Goal: Task Accomplishment & Management: Manage account settings

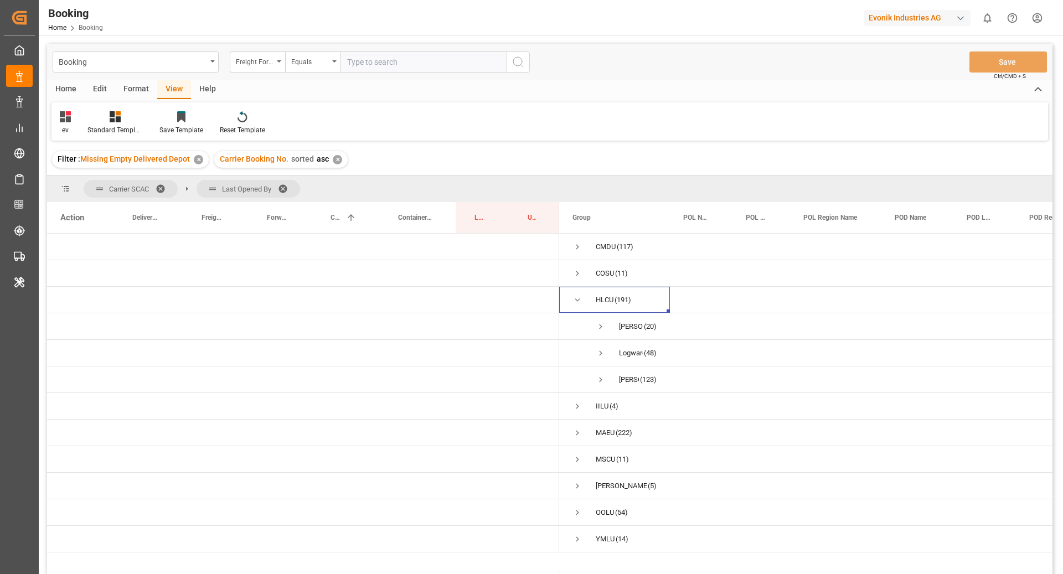
scroll to position [142, 0]
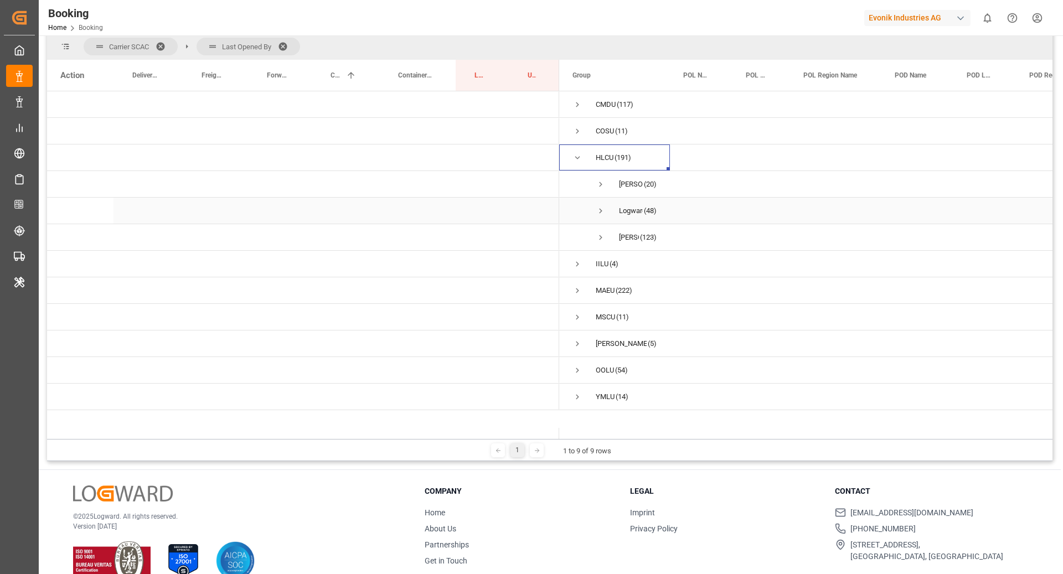
click at [600, 209] on span "Press SPACE to select this row." at bounding box center [601, 211] width 10 height 10
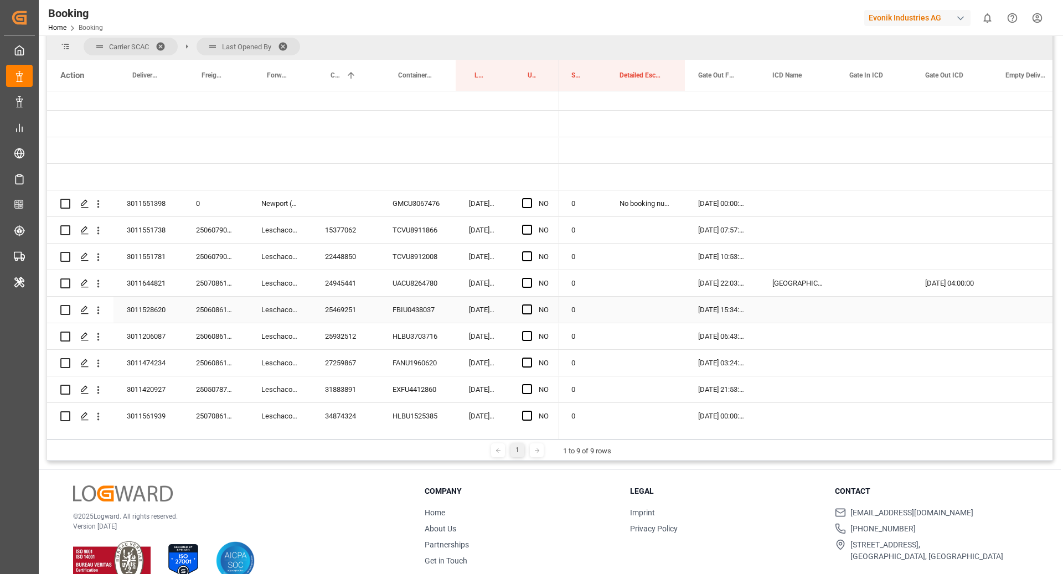
scroll to position [33, 0]
click at [958, 267] on div "Press SPACE to select this row." at bounding box center [952, 257] width 80 height 26
drag, startPoint x: 992, startPoint y: 266, endPoint x: 991, endPoint y: 276, distance: 10.0
click at [953, 259] on div "Press SPACE to select this row." at bounding box center [952, 257] width 80 height 26
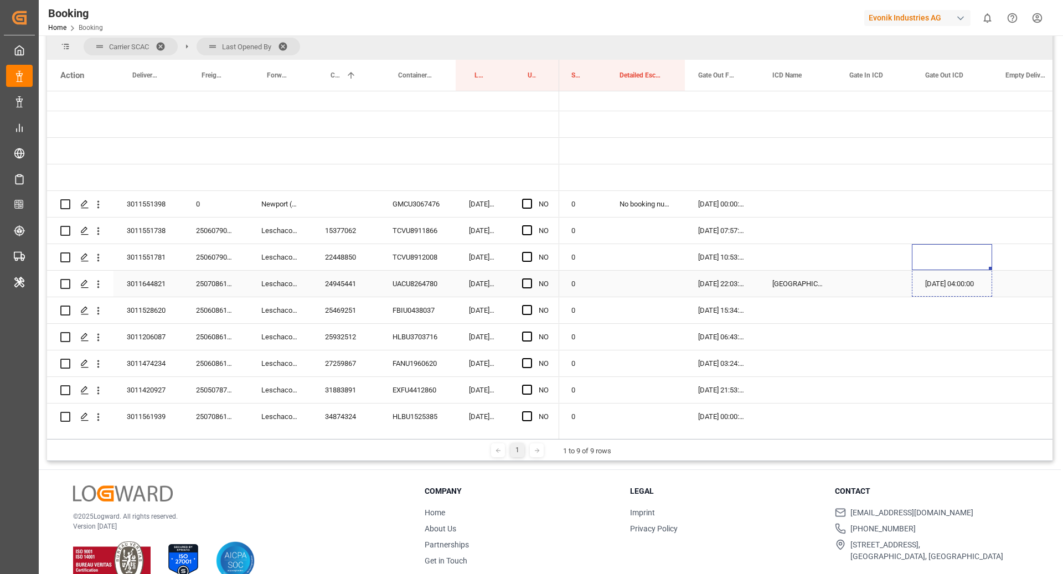
drag, startPoint x: 990, startPoint y: 268, endPoint x: 990, endPoint y: 281, distance: 12.7
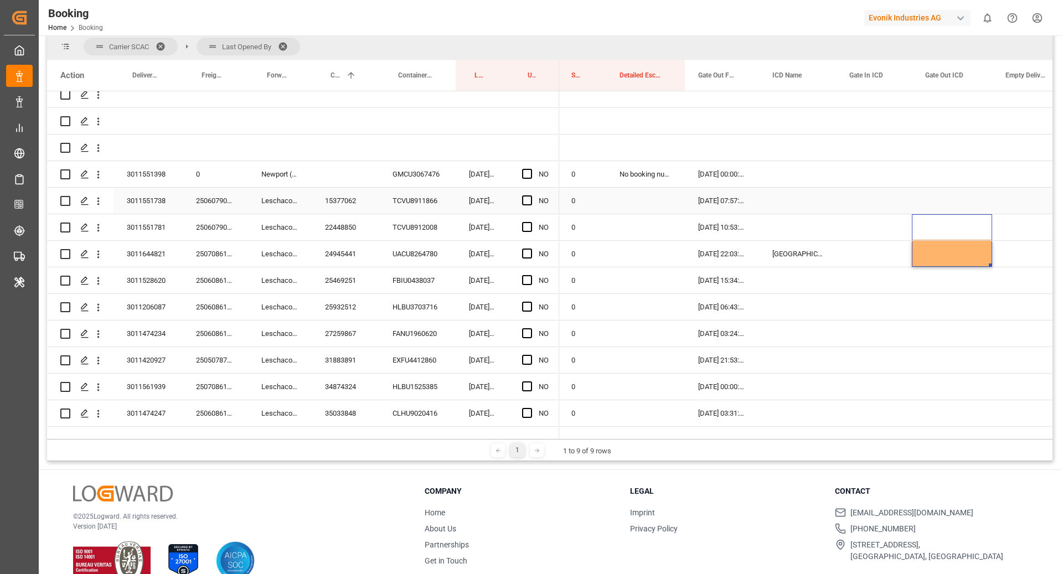
scroll to position [42, 0]
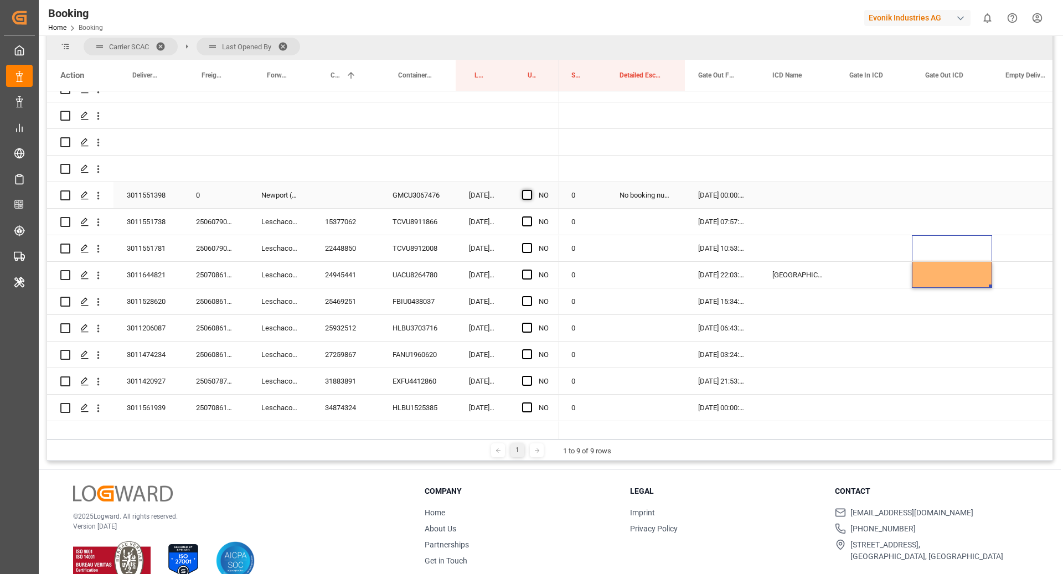
click at [528, 192] on span "Press SPACE to select this row." at bounding box center [527, 195] width 10 height 10
click at [531, 190] on input "Press SPACE to select this row." at bounding box center [531, 190] width 0 height 0
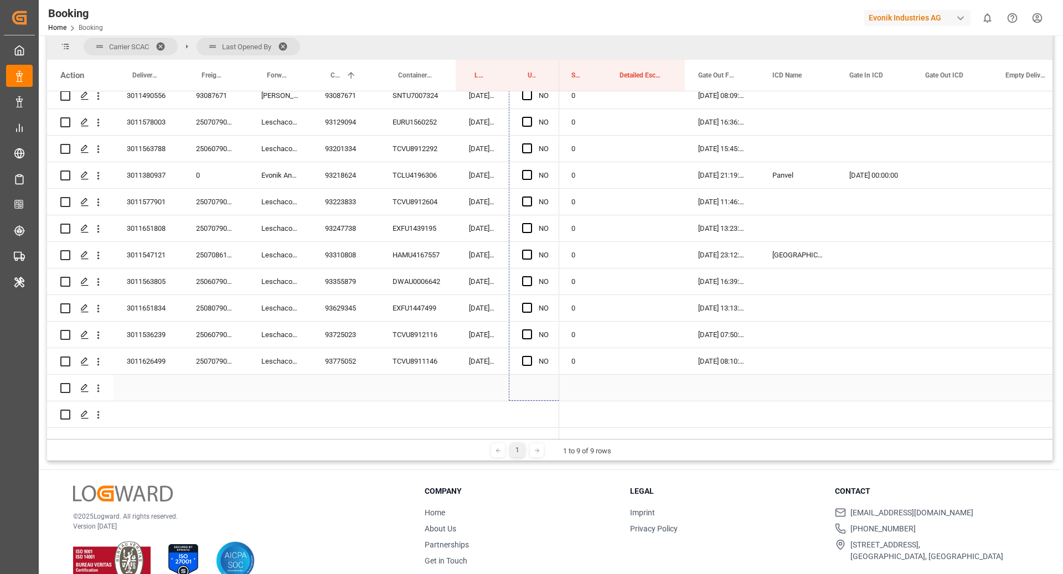
scroll to position [1404, 0]
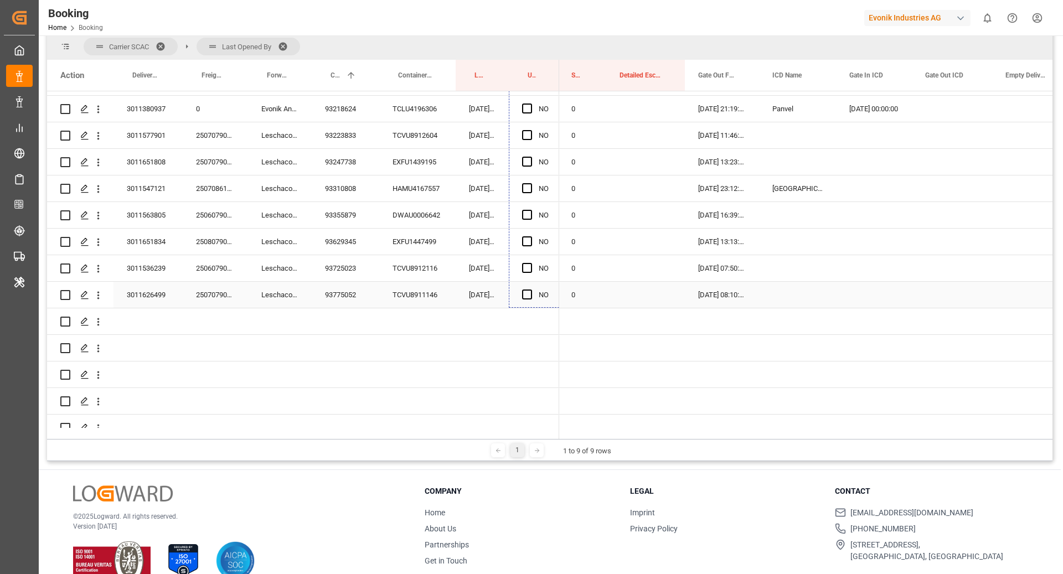
drag, startPoint x: 558, startPoint y: 207, endPoint x: 549, endPoint y: 297, distance: 90.6
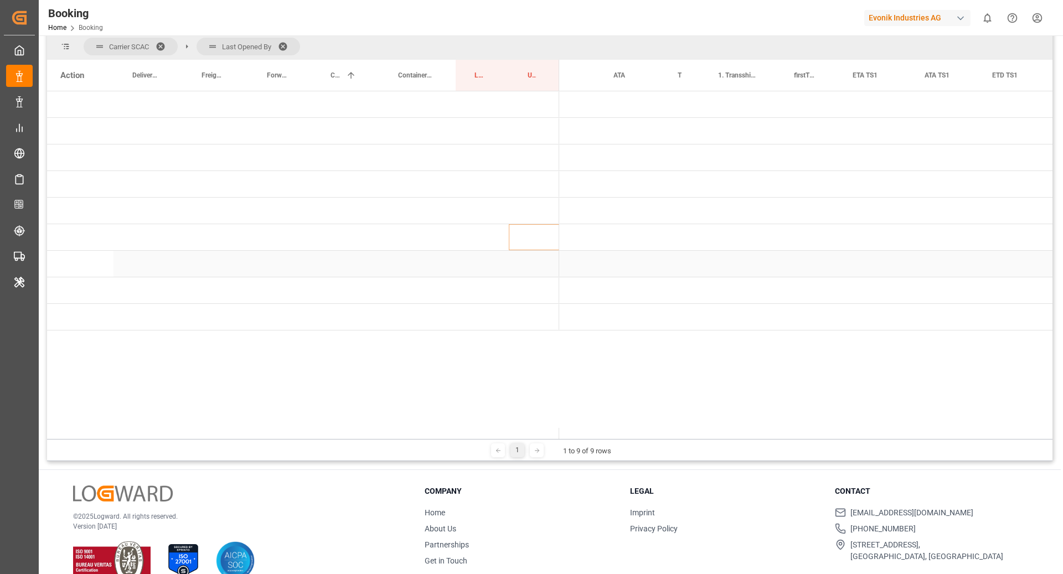
scroll to position [0, 0]
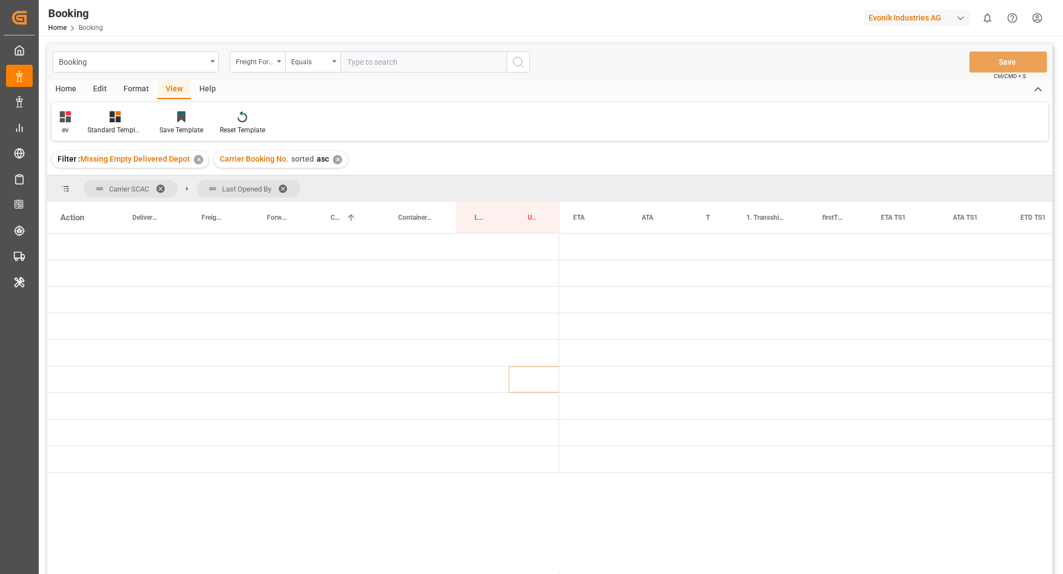
click at [134, 91] on div "Format" at bounding box center [136, 89] width 42 height 19
click at [90, 133] on div "Filter Rows" at bounding box center [76, 130] width 33 height 10
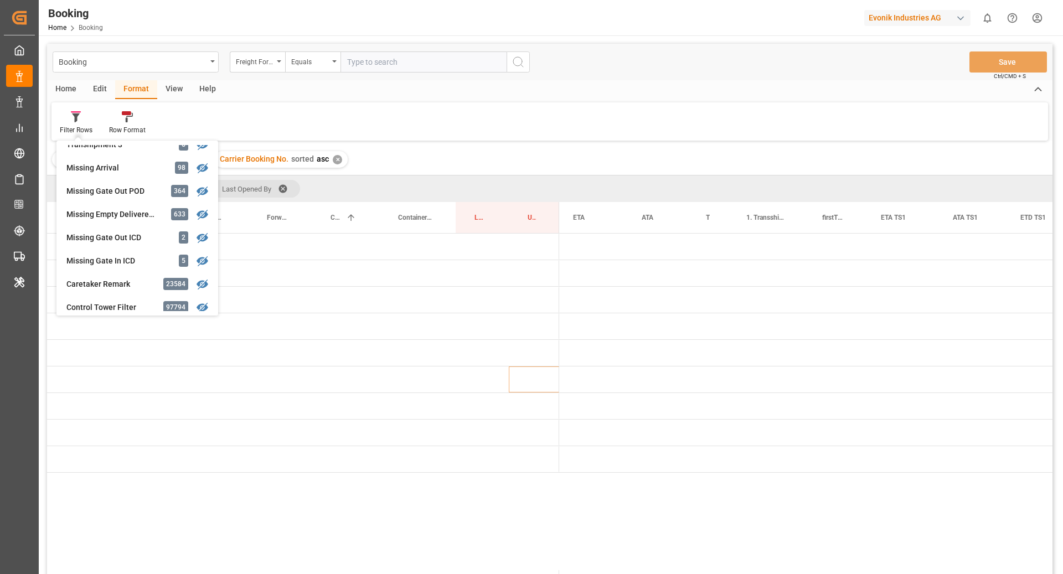
scroll to position [0, 888]
click at [903, 13] on div "Evonik Industries AG" at bounding box center [917, 18] width 106 height 16
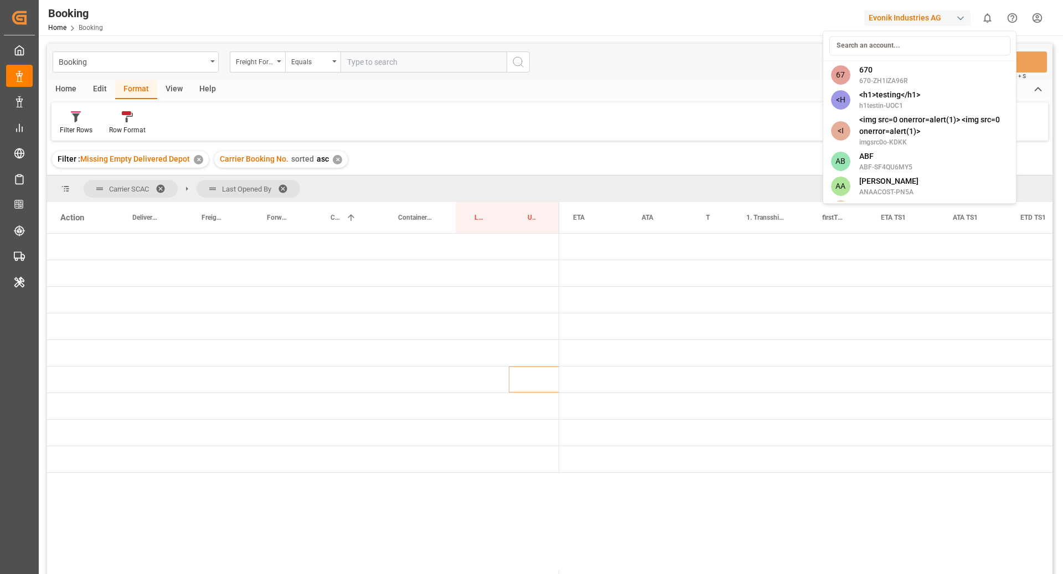
click at [562, 332] on html "Created by potrace 1.15, written by Peter Selinger 2001-2017 Created by potrace…" at bounding box center [531, 287] width 1063 height 574
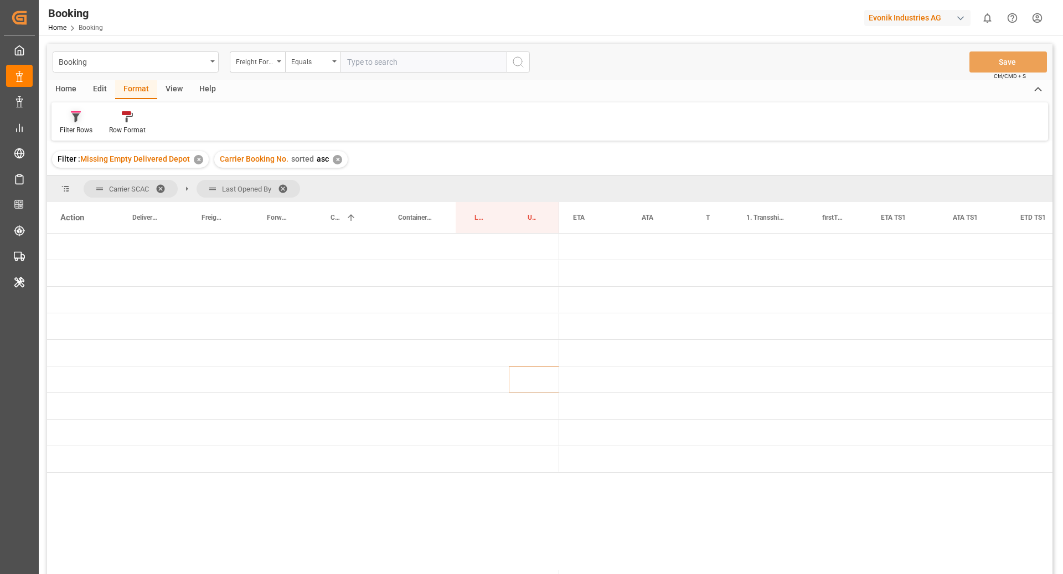
click at [69, 122] on div "Filter Rows" at bounding box center [75, 123] width 49 height 24
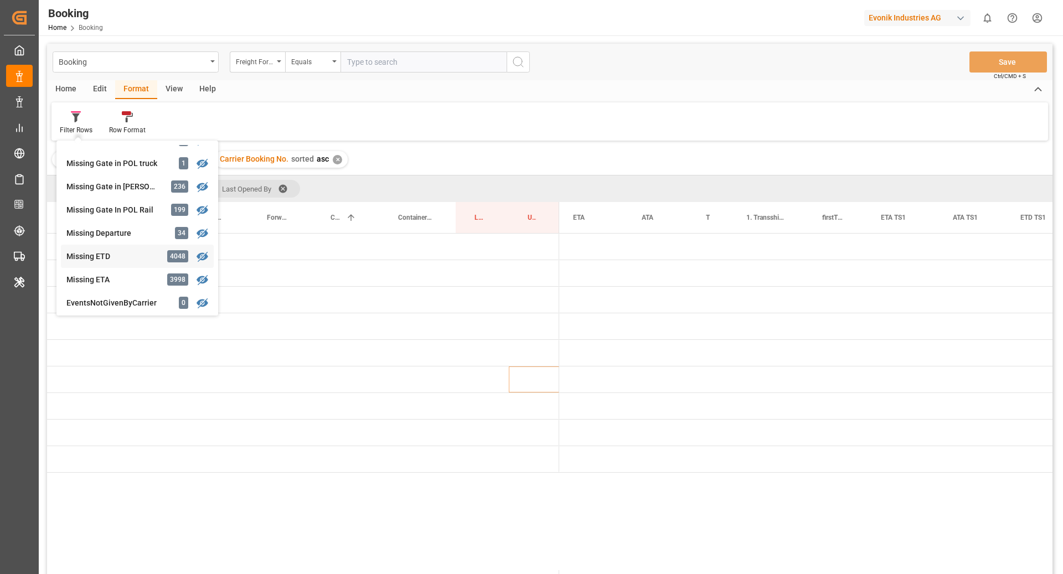
scroll to position [206, 0]
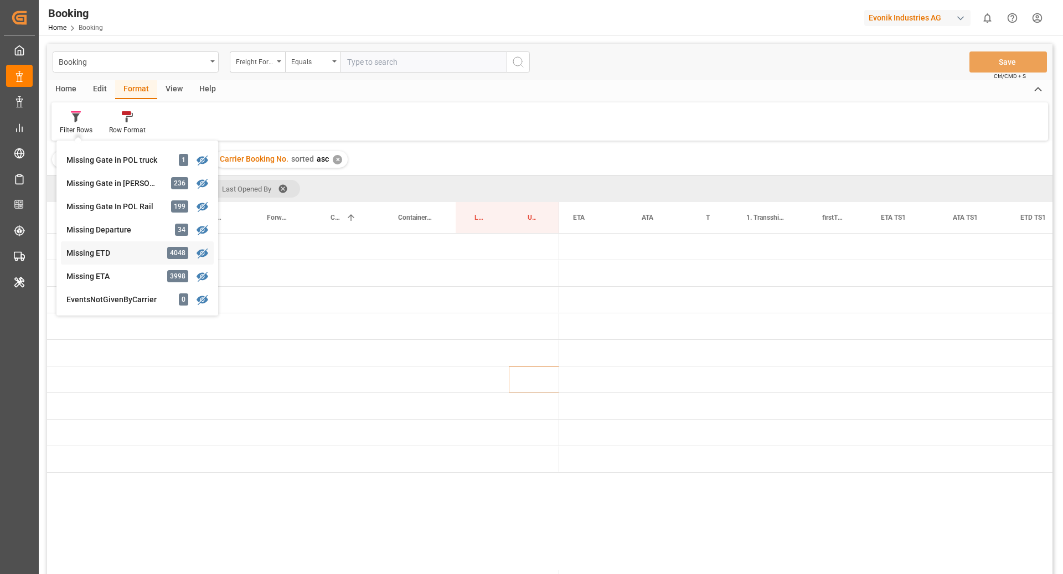
click at [131, 253] on div "Booking Freight Forwarder's Reference No. Equals Save Ctrl/CMD + S Home Edit Fo…" at bounding box center [550, 324] width 1006 height 560
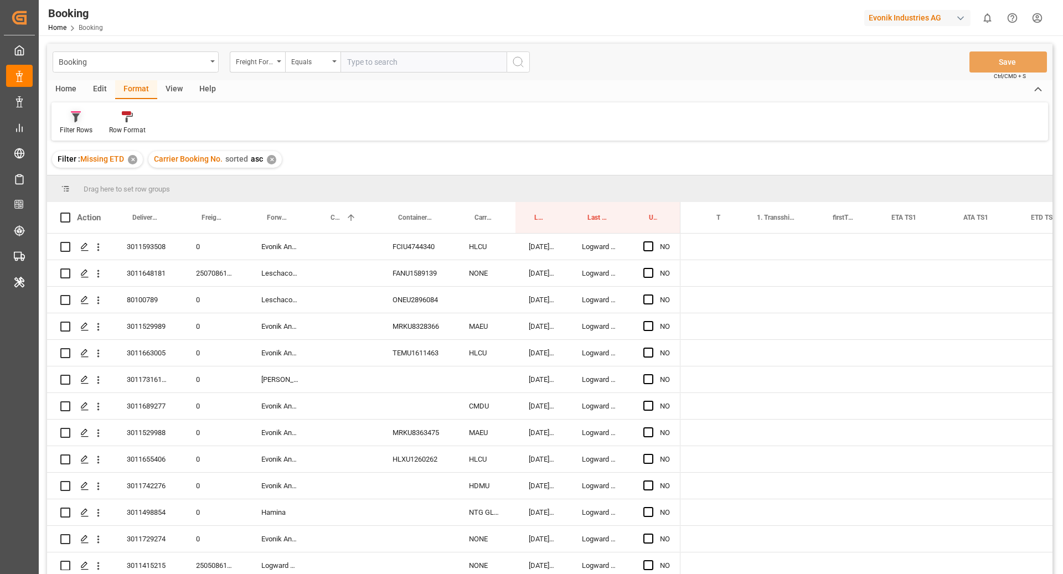
click at [76, 118] on icon at bounding box center [76, 118] width 8 height 9
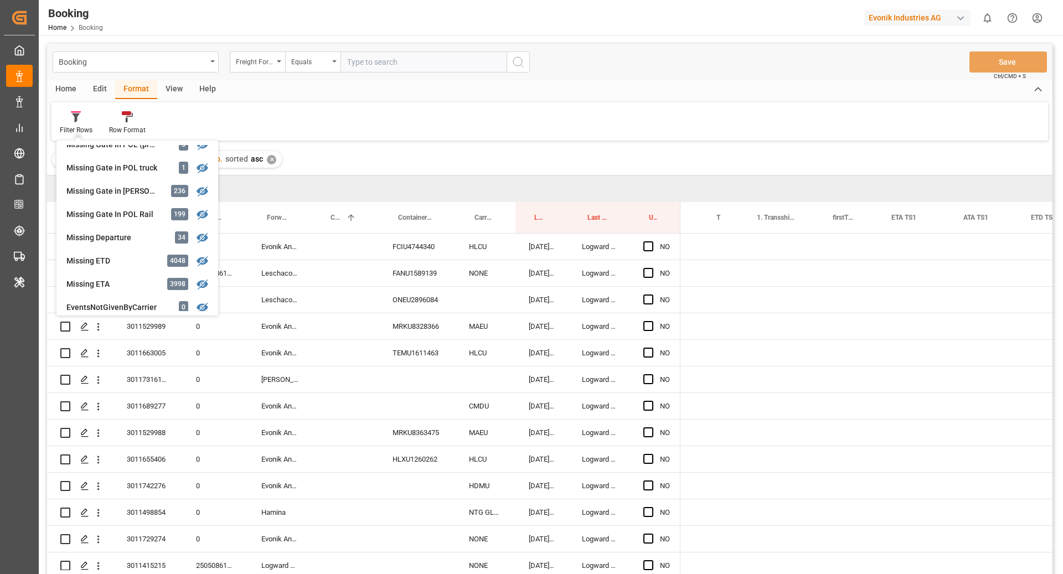
scroll to position [200, 0]
click at [398, 105] on div "Filter Rows GHM Tracking 2434 Karl gross 0 Evonik3rdParty 0 Business Line to be…" at bounding box center [549, 121] width 997 height 38
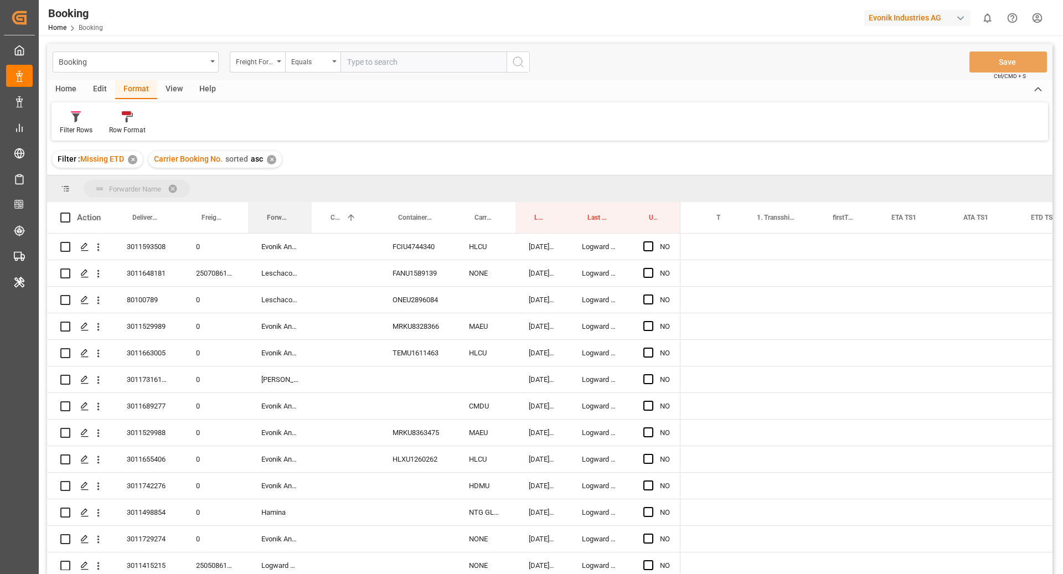
drag, startPoint x: 270, startPoint y: 225, endPoint x: 265, endPoint y: 184, distance: 41.2
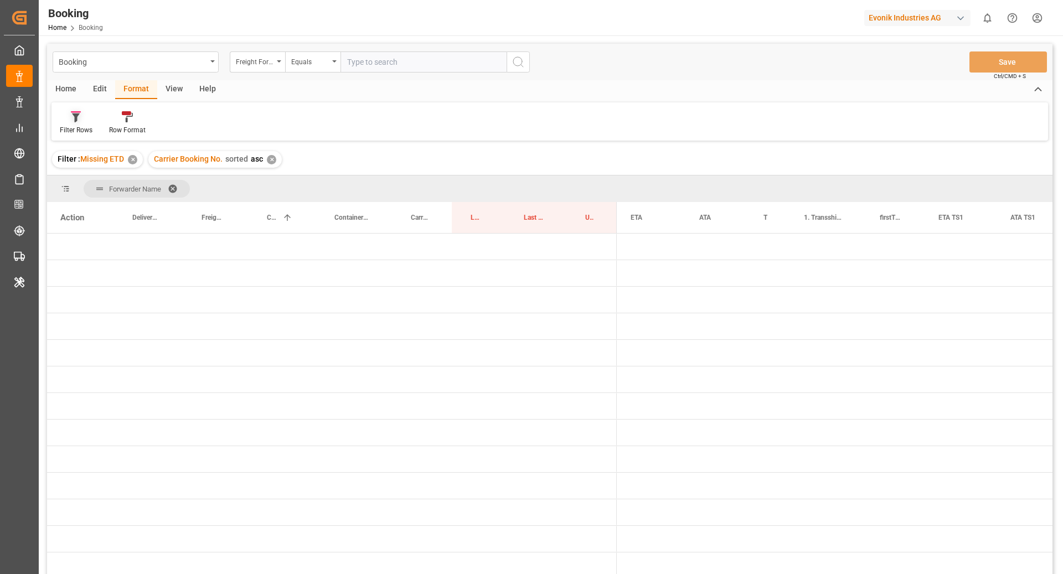
click at [81, 127] on div "Filter Rows" at bounding box center [76, 130] width 33 height 10
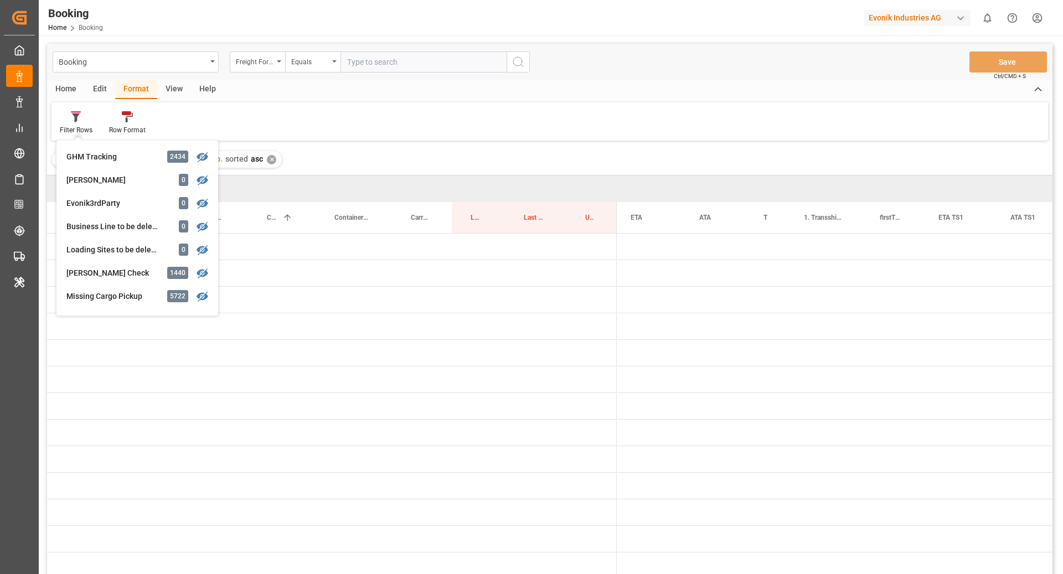
click at [174, 89] on div "View" at bounding box center [174, 89] width 34 height 19
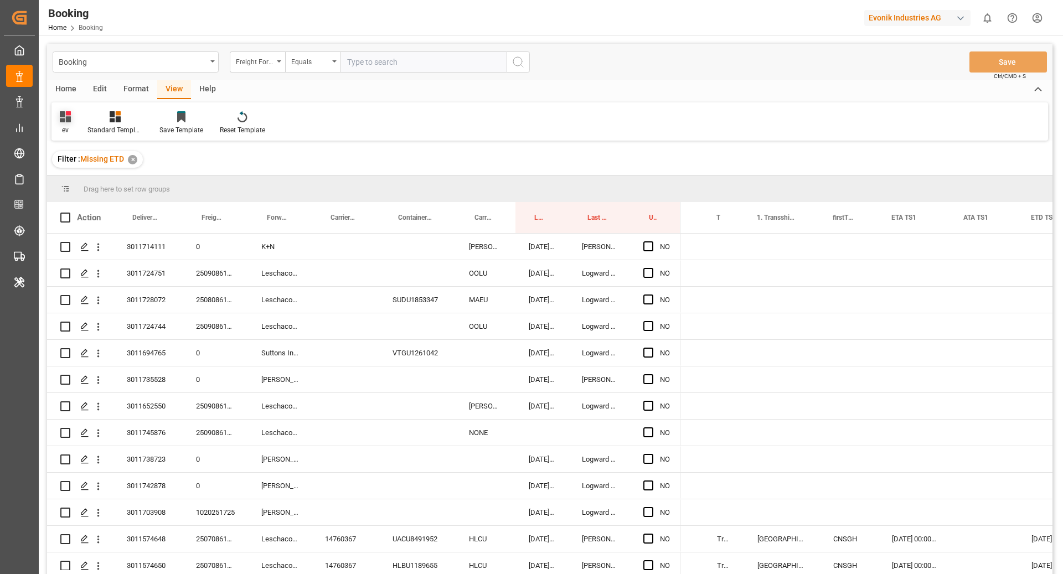
click at [73, 126] on div "ev" at bounding box center [65, 123] width 28 height 24
click at [106, 273] on div "etd" at bounding box center [112, 270] width 97 height 12
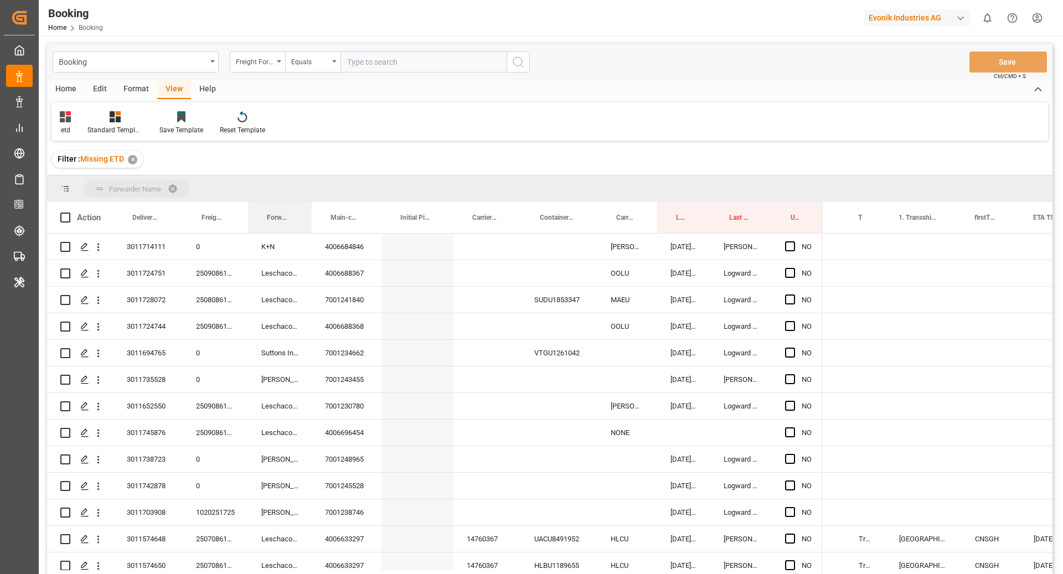
drag, startPoint x: 276, startPoint y: 218, endPoint x: 271, endPoint y: 189, distance: 28.7
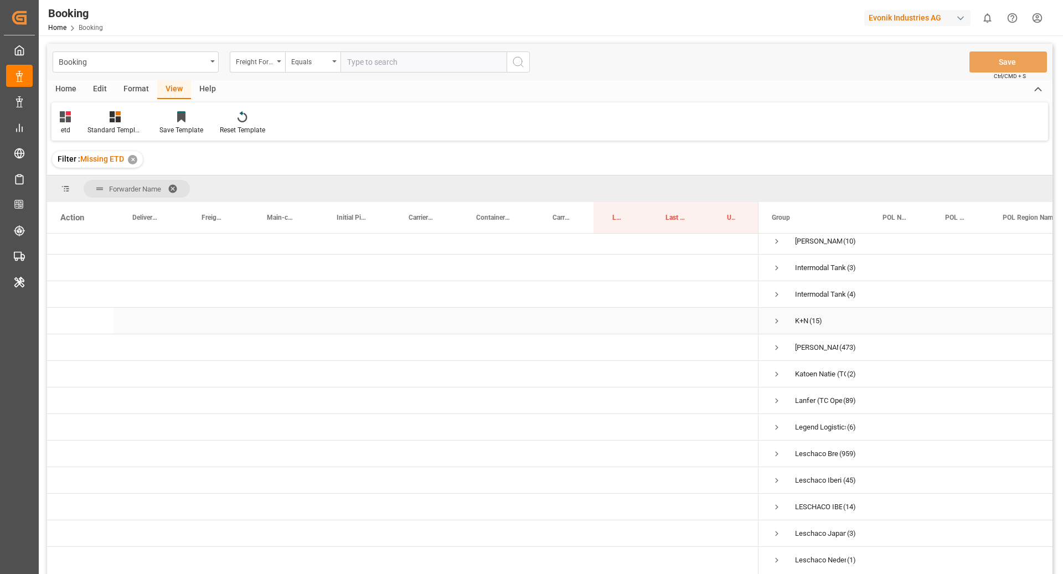
scroll to position [231, 0]
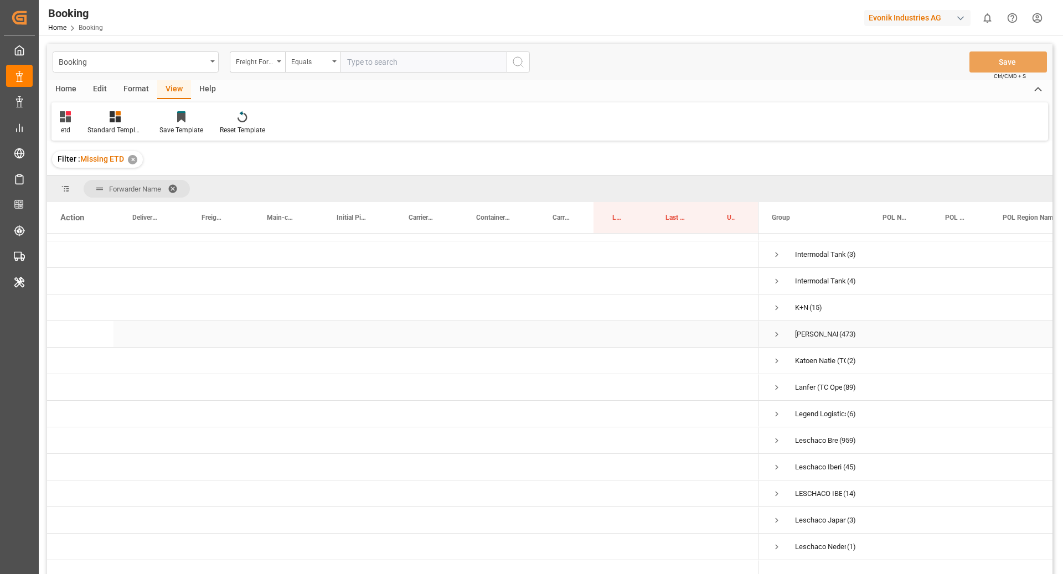
click at [774, 331] on span "Press SPACE to select this row." at bounding box center [777, 334] width 10 height 10
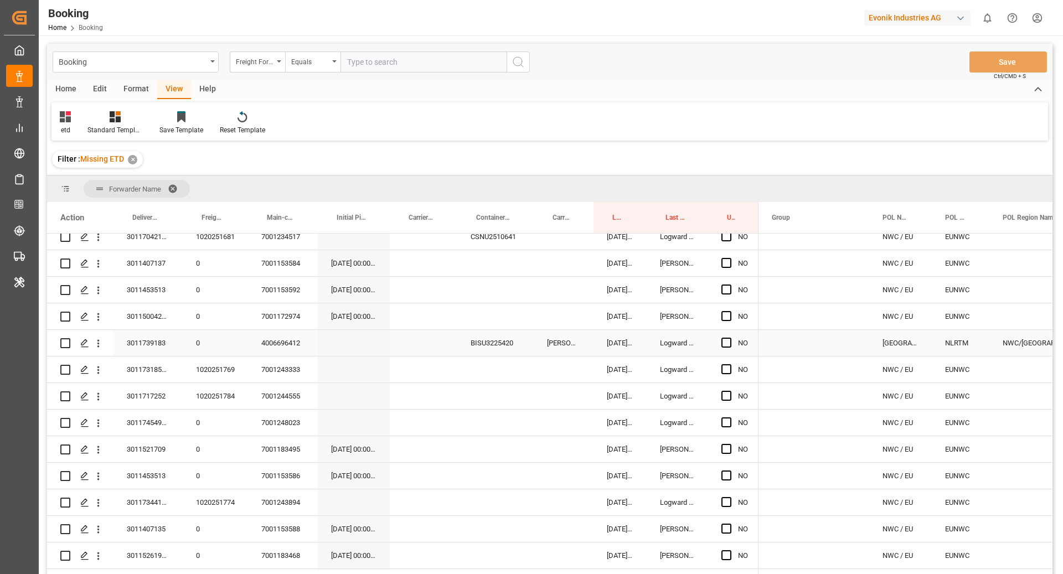
scroll to position [635, 0]
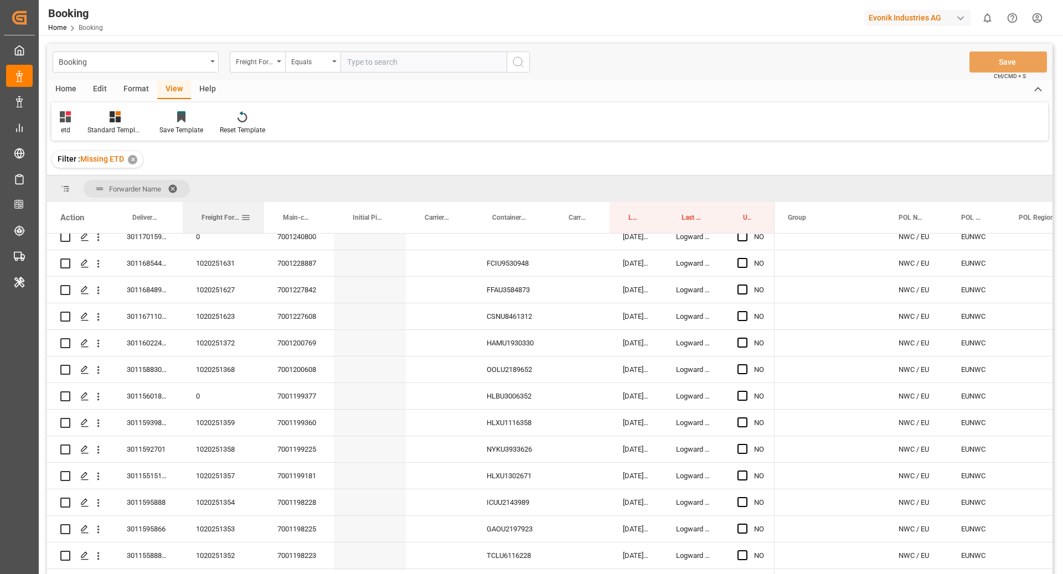
drag, startPoint x: 246, startPoint y: 226, endPoint x: 262, endPoint y: 224, distance: 16.1
click at [262, 224] on div at bounding box center [264, 217] width 4 height 31
click at [230, 263] on div "1020251631" at bounding box center [223, 263] width 81 height 26
click at [300, 260] on div "7001228887" at bounding box center [299, 263] width 70 height 26
click at [158, 269] on div "3011685442, 3011685452, 3011685506, 3011687521, 3011687316, 3011685425, 3011684…" at bounding box center [148, 263] width 69 height 26
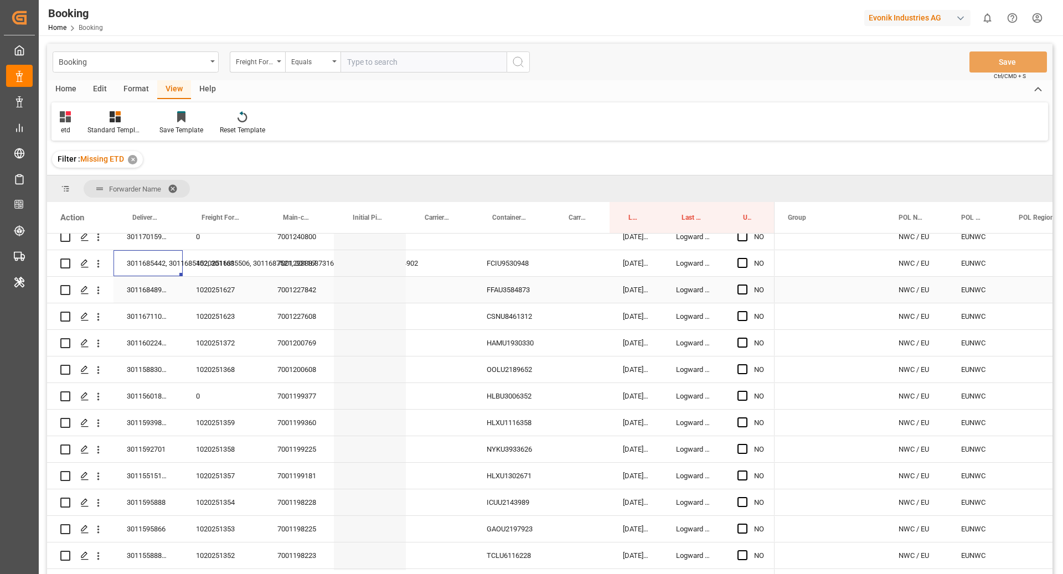
click at [395, 293] on div "Press SPACE to select this row." at bounding box center [370, 290] width 72 height 26
click at [224, 270] on div "1020251631" at bounding box center [223, 263] width 81 height 26
click at [97, 268] on icon "open menu" at bounding box center [98, 264] width 12 height 12
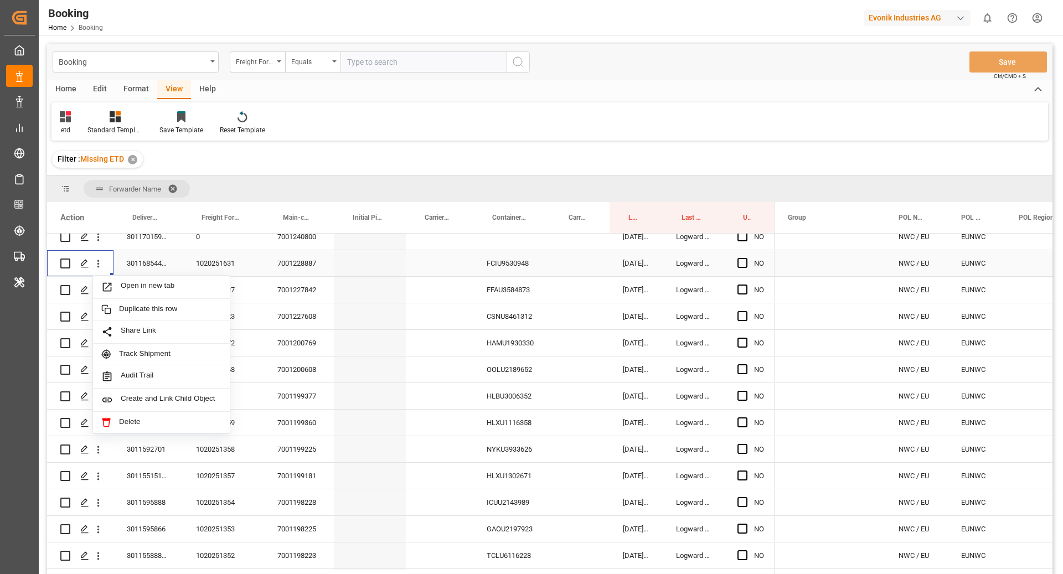
click at [152, 285] on span "Open in new tab" at bounding box center [171, 287] width 101 height 12
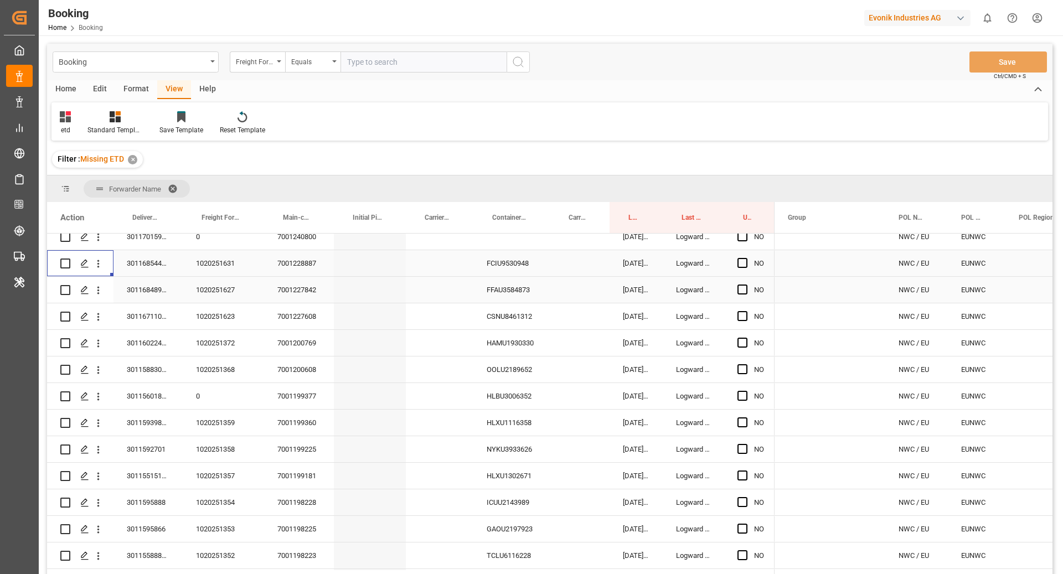
click at [288, 293] on div "7001227842" at bounding box center [299, 290] width 70 height 26
click at [217, 282] on div "1020251627" at bounding box center [223, 290] width 81 height 26
click at [152, 291] on div "3011684893, 3011681188, 3011684910, 3011681168, 3011681161" at bounding box center [148, 290] width 69 height 26
click at [406, 293] on div "Press SPACE to select this row." at bounding box center [440, 290] width 68 height 26
click at [508, 292] on div "FFAU3584873" at bounding box center [511, 290] width 76 height 26
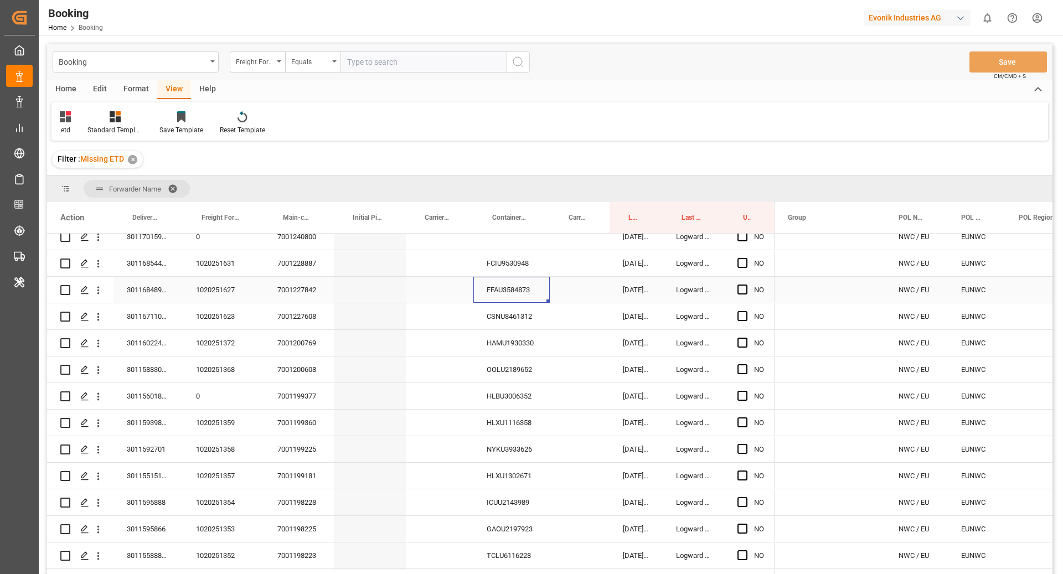
click at [204, 292] on div "1020251627" at bounding box center [223, 290] width 81 height 26
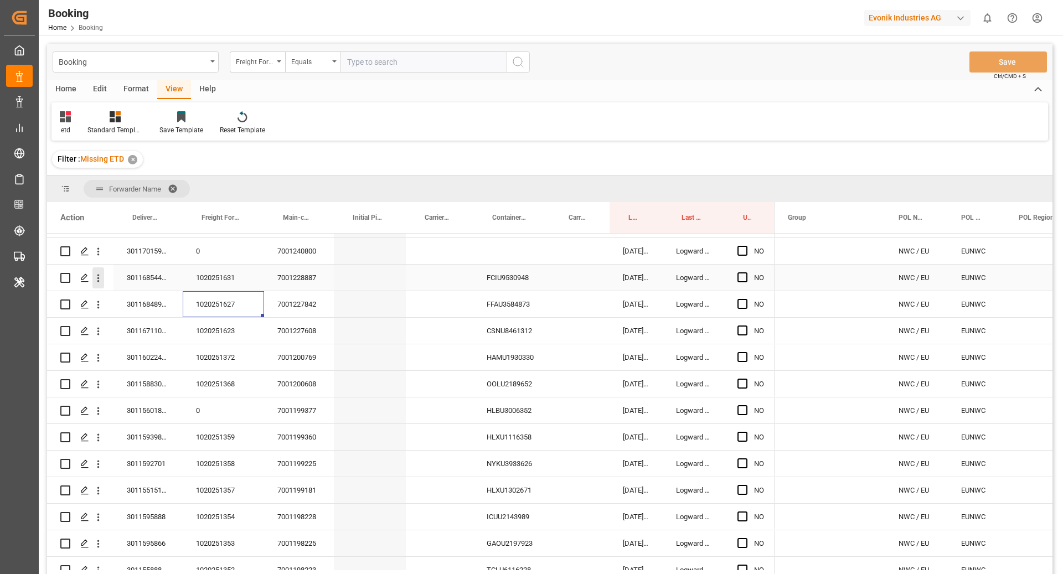
scroll to position [1158, 0]
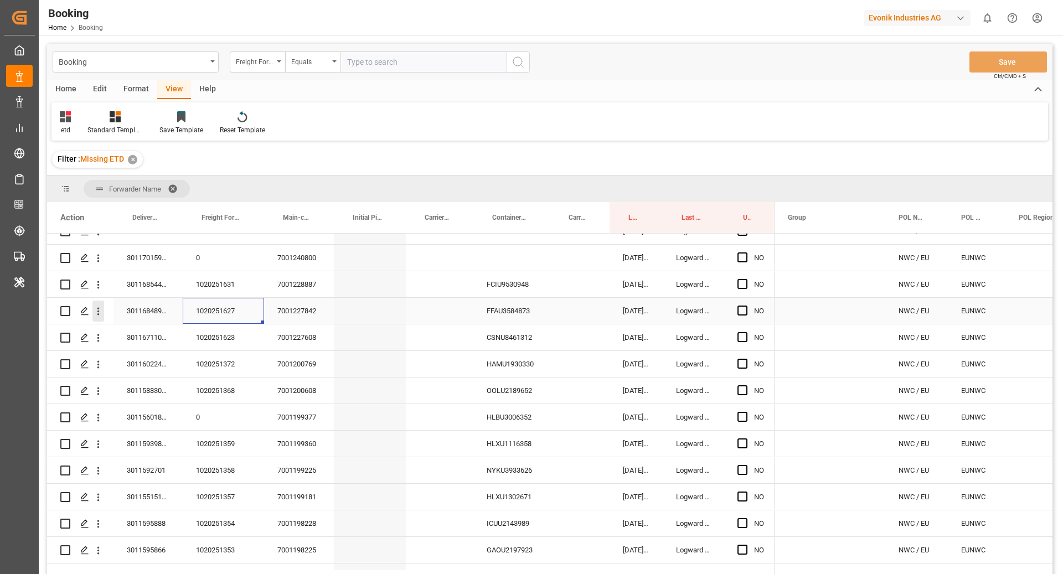
click at [96, 311] on icon "open menu" at bounding box center [98, 312] width 12 height 12
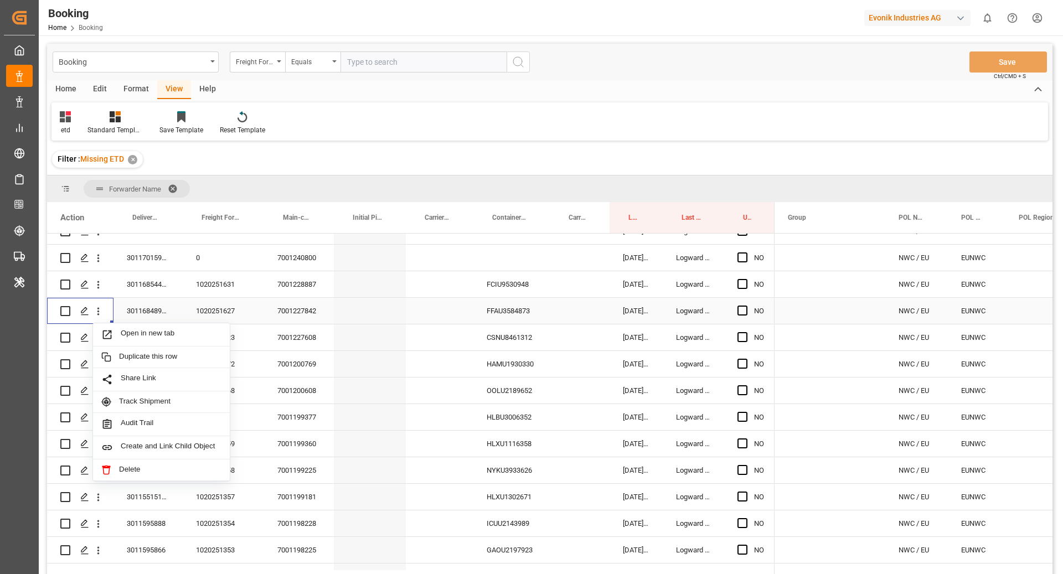
click at [170, 334] on span "Open in new tab" at bounding box center [171, 335] width 101 height 12
click at [266, 66] on div "Freight Forwarder's Reference No." at bounding box center [255, 60] width 38 height 13
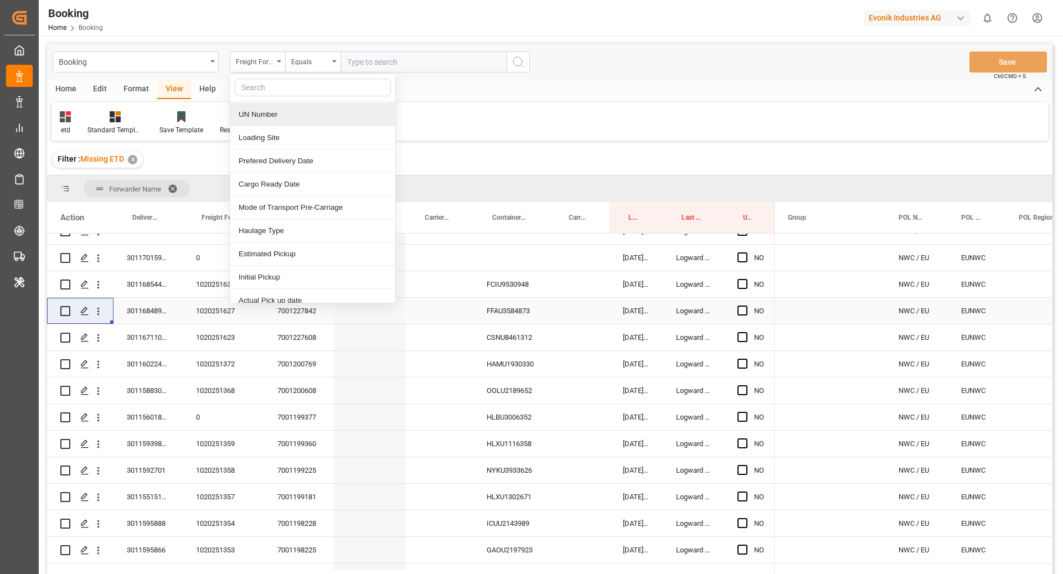
scroll to position [602, 0]
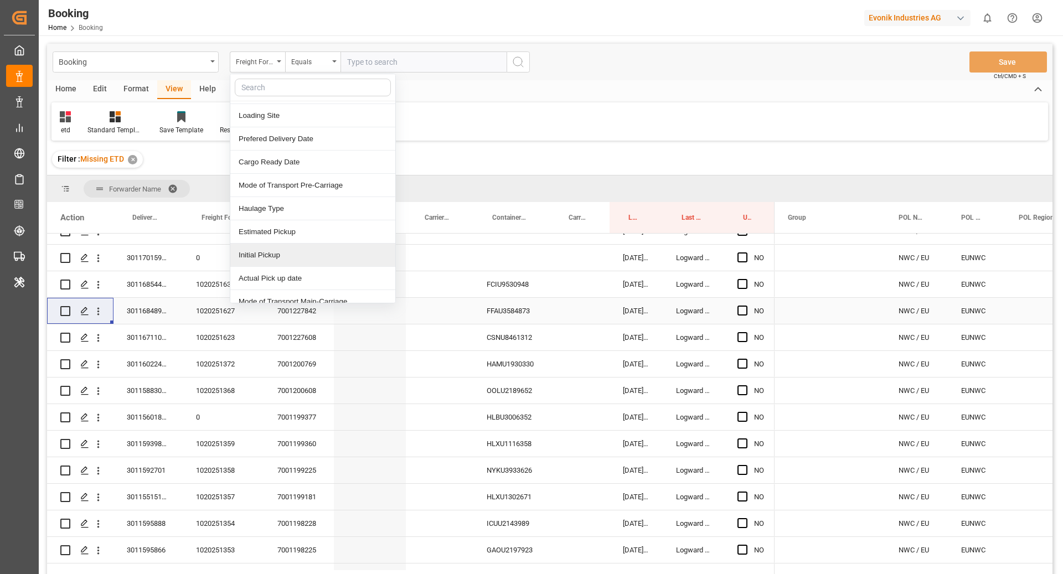
click at [279, 244] on div "Initial Pickup" at bounding box center [312, 255] width 165 height 23
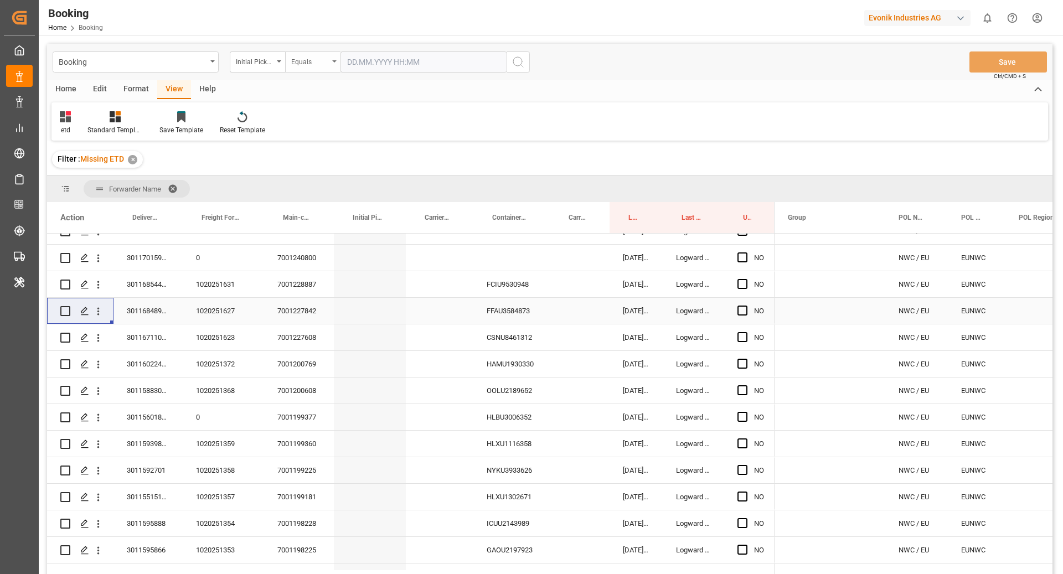
click at [316, 66] on div "Equals" at bounding box center [312, 61] width 55 height 21
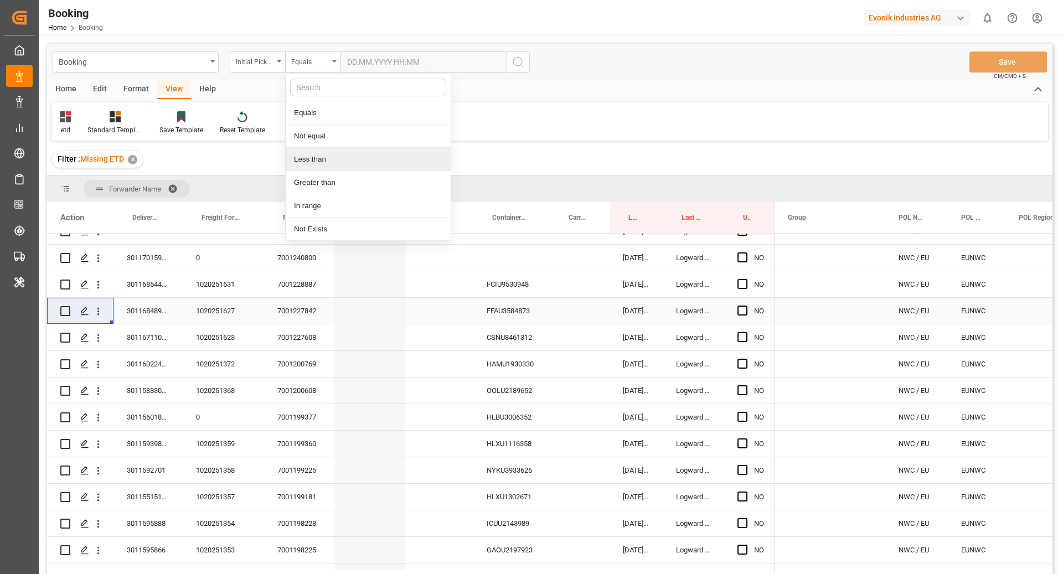
click at [334, 164] on div "Less than" at bounding box center [368, 159] width 165 height 23
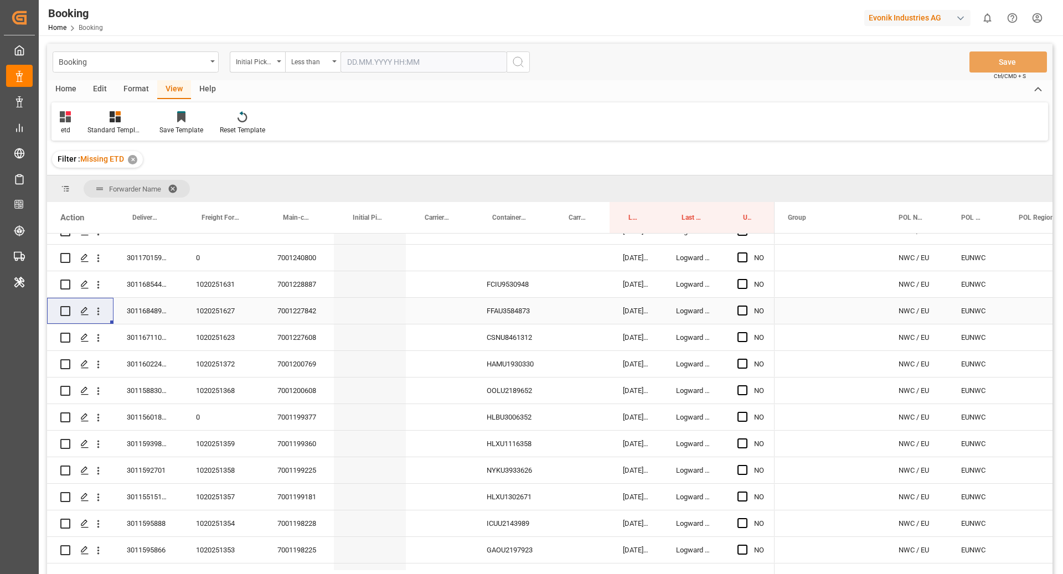
click at [389, 59] on input "text" at bounding box center [424, 61] width 166 height 21
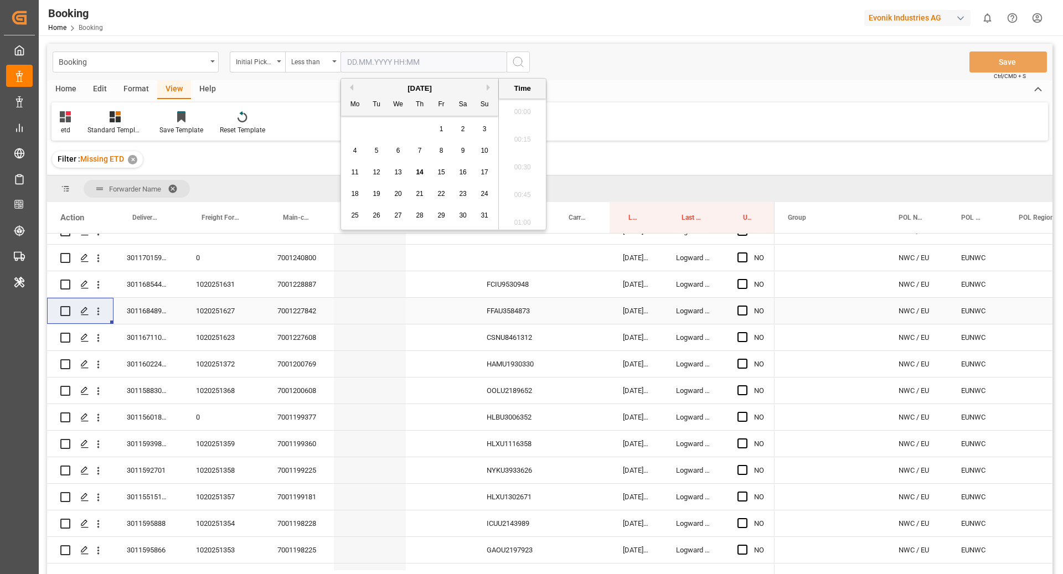
scroll to position [1748, 0]
click at [439, 172] on span "15" at bounding box center [440, 172] width 7 height 8
type input "[DATE] 00:00"
click at [524, 64] on icon "search button" at bounding box center [518, 61] width 13 height 13
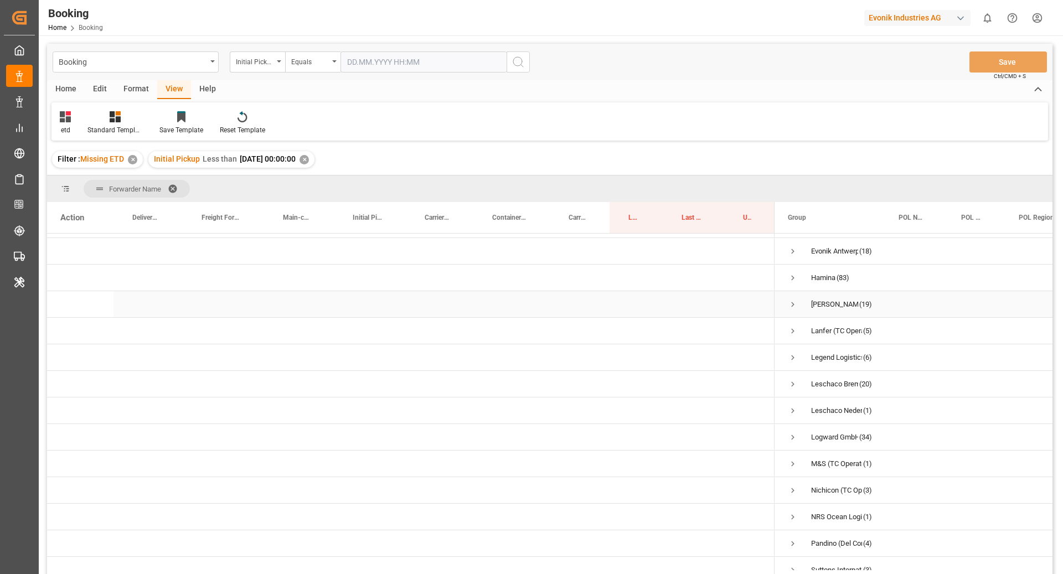
scroll to position [33, 0]
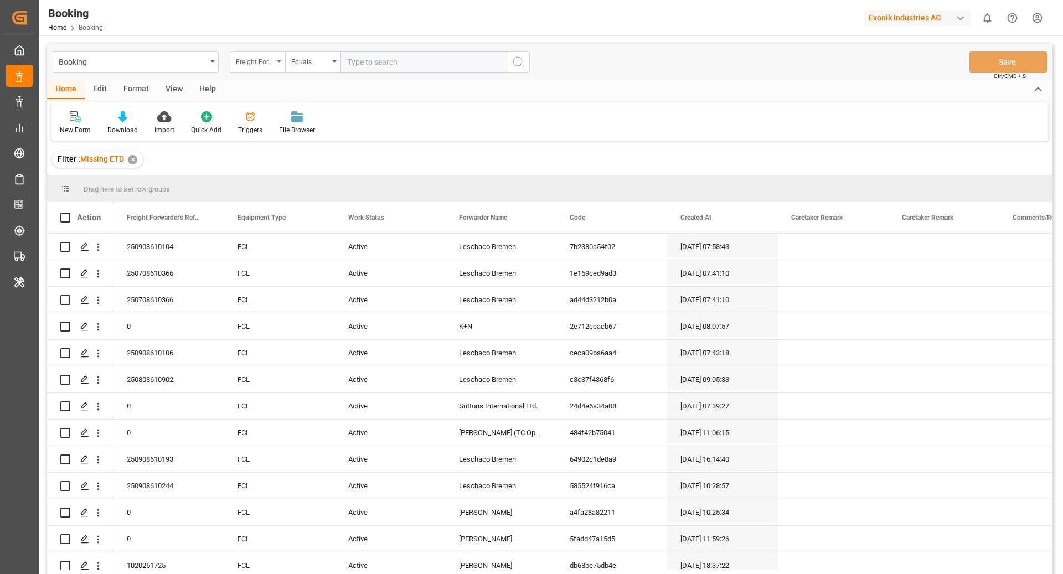
click at [259, 61] on div "Freight Forwarder's Reference No." at bounding box center [255, 60] width 38 height 13
type input "main"
click at [318, 119] on div "Main-carriage No." at bounding box center [312, 112] width 165 height 23
click at [392, 60] on input "text" at bounding box center [424, 61] width 166 height 21
paste input "7001228887"
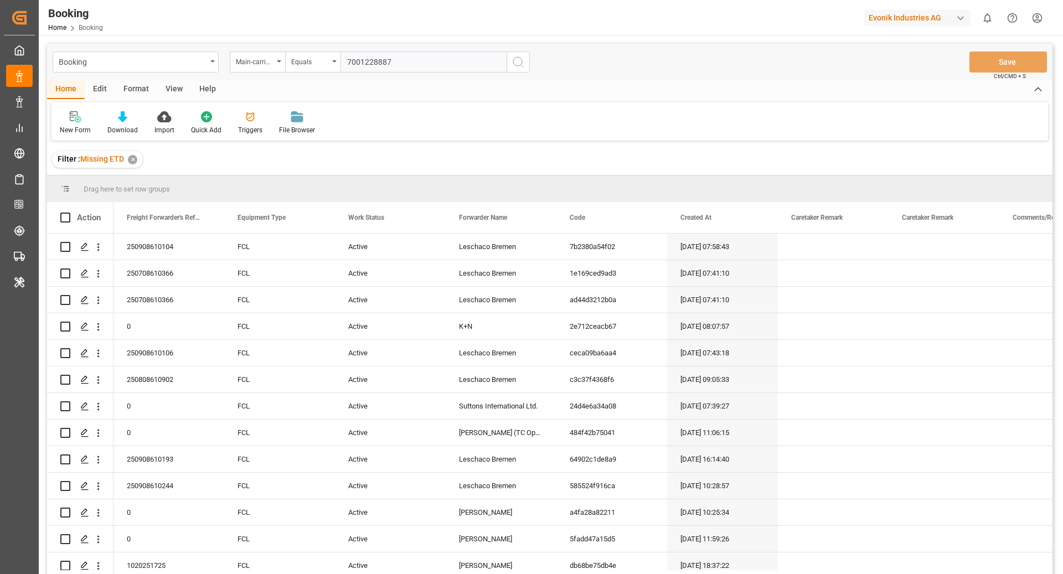
type input "7001228887"
click at [523, 62] on icon "search button" at bounding box center [518, 61] width 13 height 13
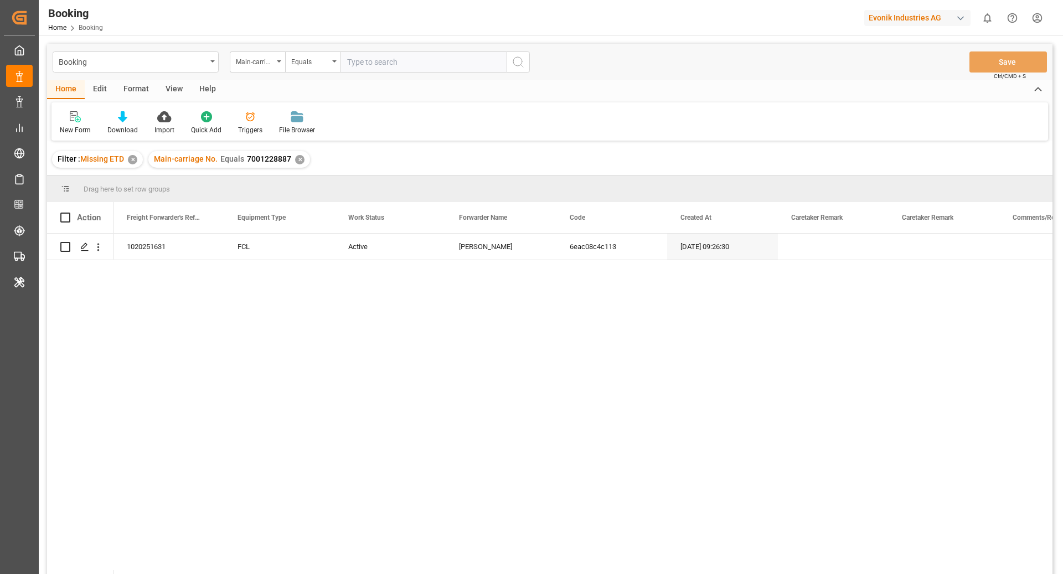
click at [135, 160] on div "✕" at bounding box center [132, 159] width 9 height 9
click at [252, 64] on div "Freight Forwarder's Reference No." at bounding box center [255, 60] width 38 height 13
type input "deliver"
click at [292, 105] on div "Delivery No." at bounding box center [312, 112] width 165 height 23
click at [359, 90] on div "Home Edit Format View Help" at bounding box center [550, 89] width 1006 height 19
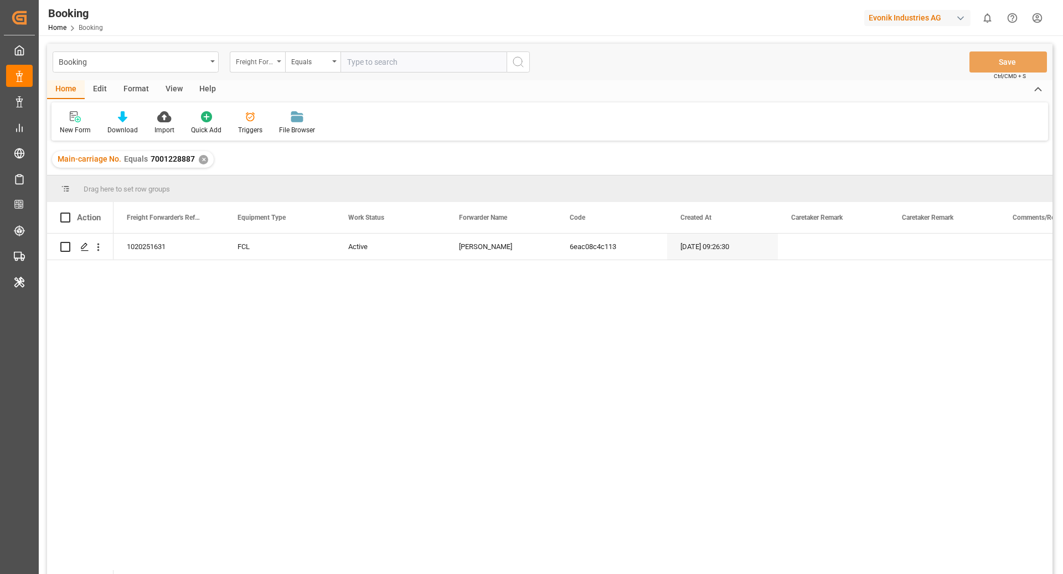
click at [257, 63] on div "Freight Forwarder's Reference No." at bounding box center [255, 60] width 38 height 13
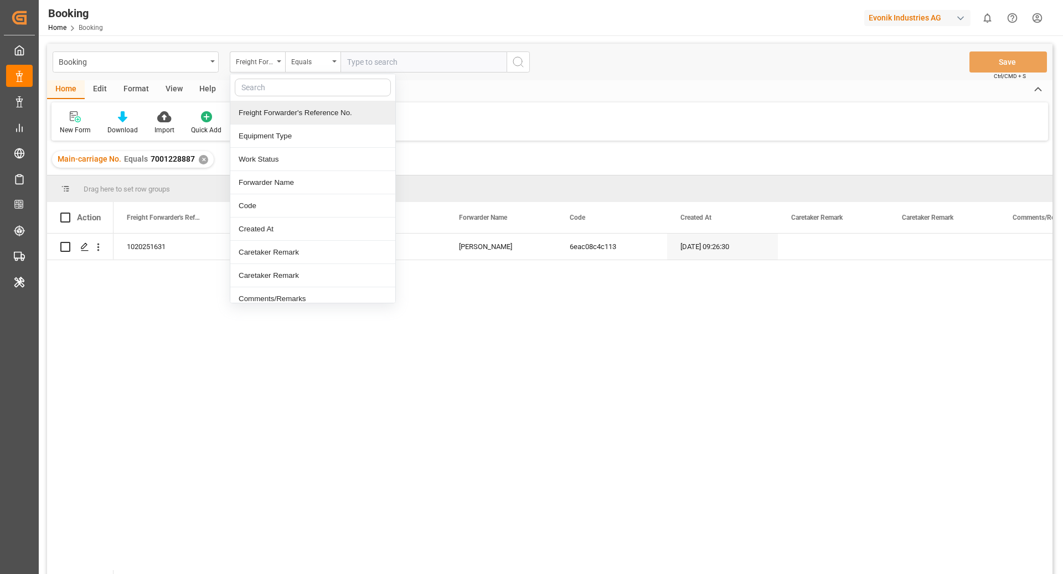
click at [342, 117] on div "Freight Forwarder's Reference No." at bounding box center [312, 112] width 165 height 23
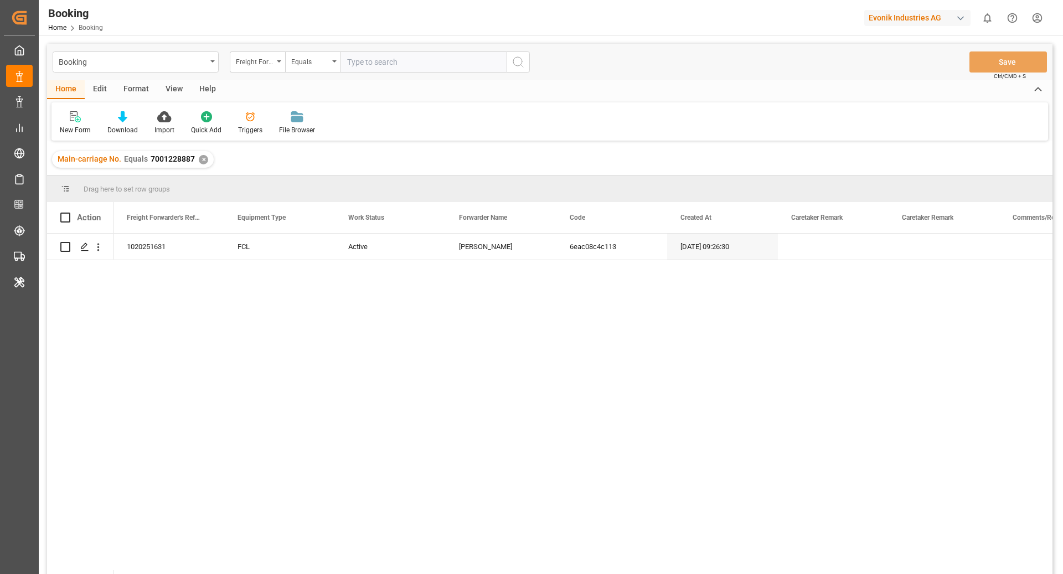
click at [397, 68] on input "text" at bounding box center [424, 61] width 166 height 21
paste input "1020251631"
type input "1020251631"
click at [513, 63] on icon "search button" at bounding box center [518, 61] width 13 height 13
click at [203, 161] on div "✕" at bounding box center [203, 159] width 9 height 9
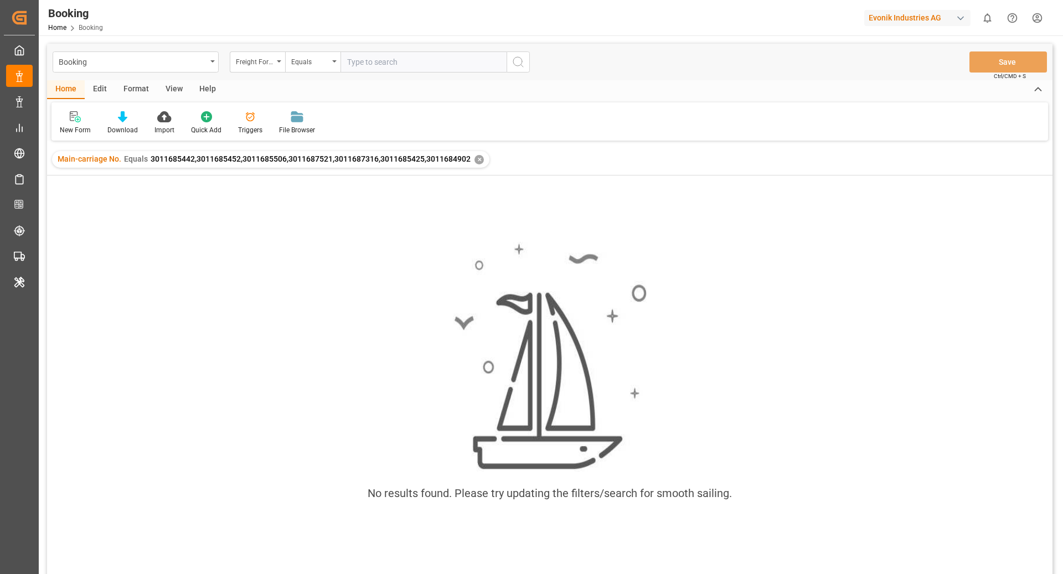
click at [221, 61] on div "Booking Freight Forwarder's Reference No. Equals" at bounding box center [291, 61] width 477 height 21
click at [264, 65] on div "Freight Forwarder's Reference No." at bounding box center [255, 60] width 38 height 13
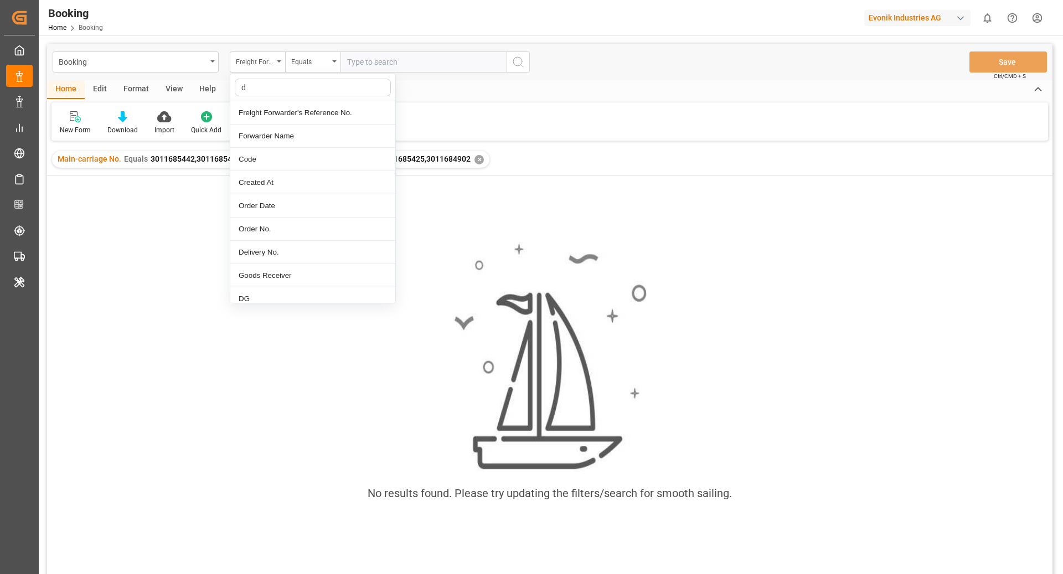
type input "de"
click at [303, 226] on div "Delivery No." at bounding box center [312, 229] width 165 height 23
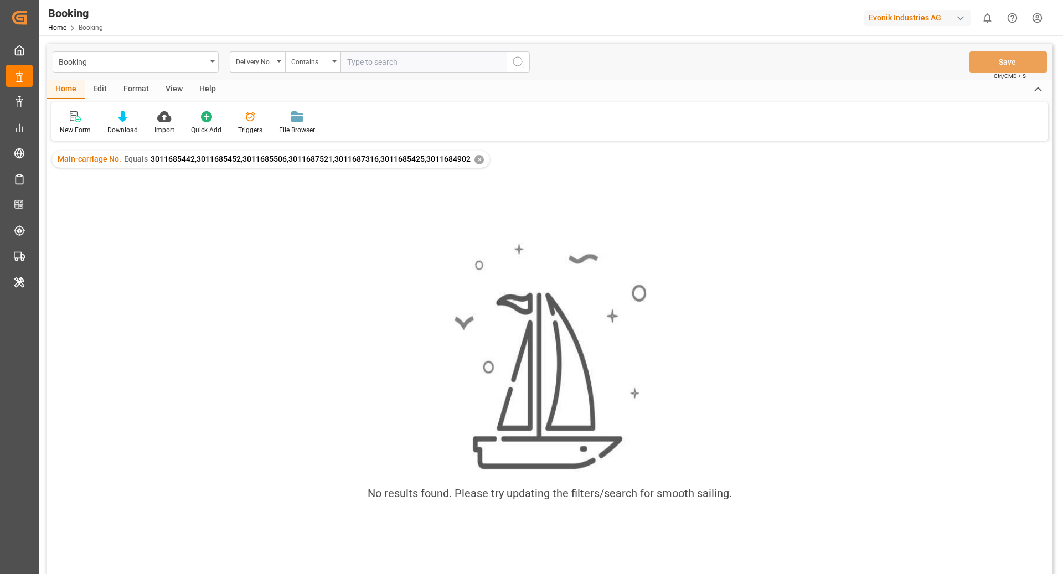
click at [357, 55] on input "text" at bounding box center [424, 61] width 166 height 21
paste input "3011685442,3011685452,3011685506,3011687521,3011687316,3011685425,3011684902"
type input "3011685442,3011685452,3011685506,3011687521,3011687316,3011685425,3011684902"
click at [516, 59] on icon "search button" at bounding box center [518, 61] width 13 height 13
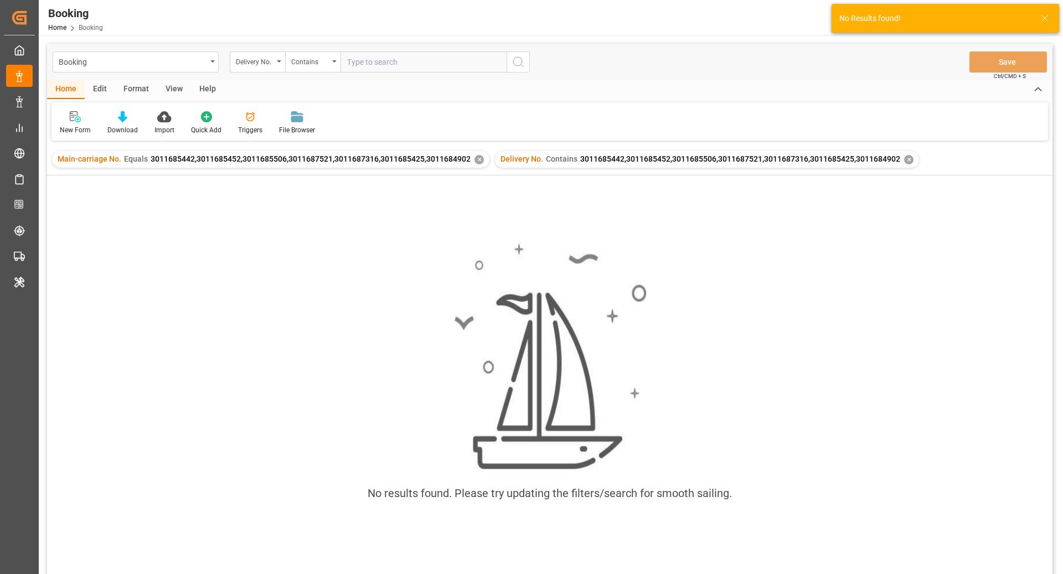
click at [475, 161] on div "✕" at bounding box center [479, 159] width 9 height 9
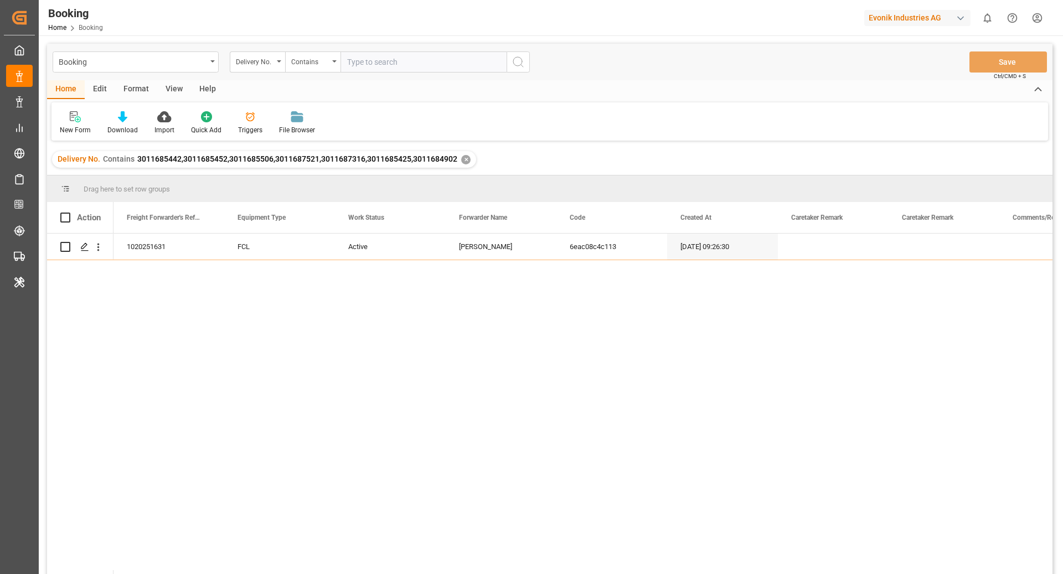
click at [409, 59] on input "text" at bounding box center [424, 61] width 166 height 21
paste input "3011684893,3011681188,3011684910,3011681168,3011681161"
type input "3011684893,3011681188,3011684910,3011681168,3011681161"
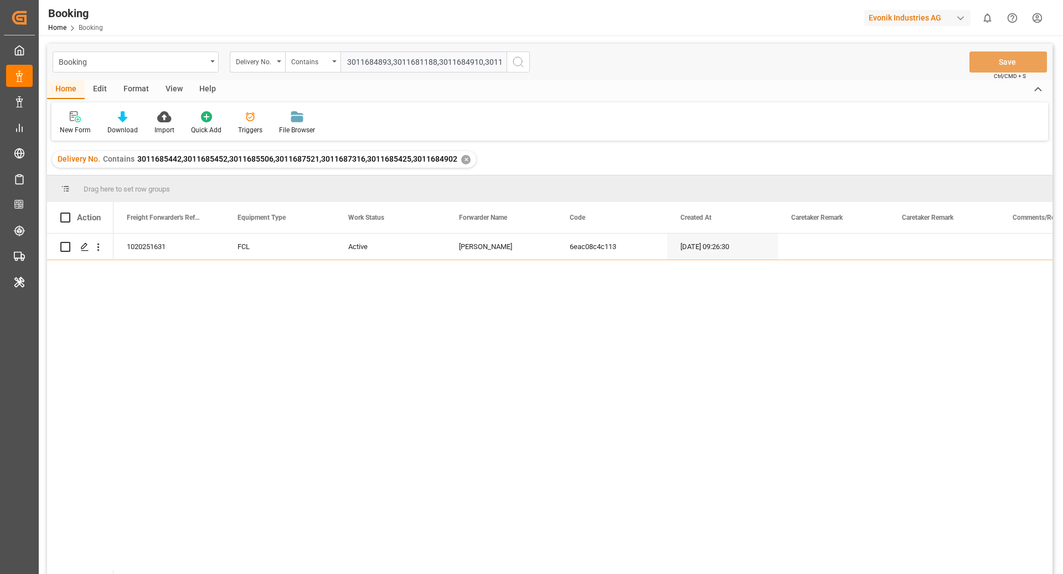
click at [516, 61] on icon "search button" at bounding box center [518, 61] width 13 height 13
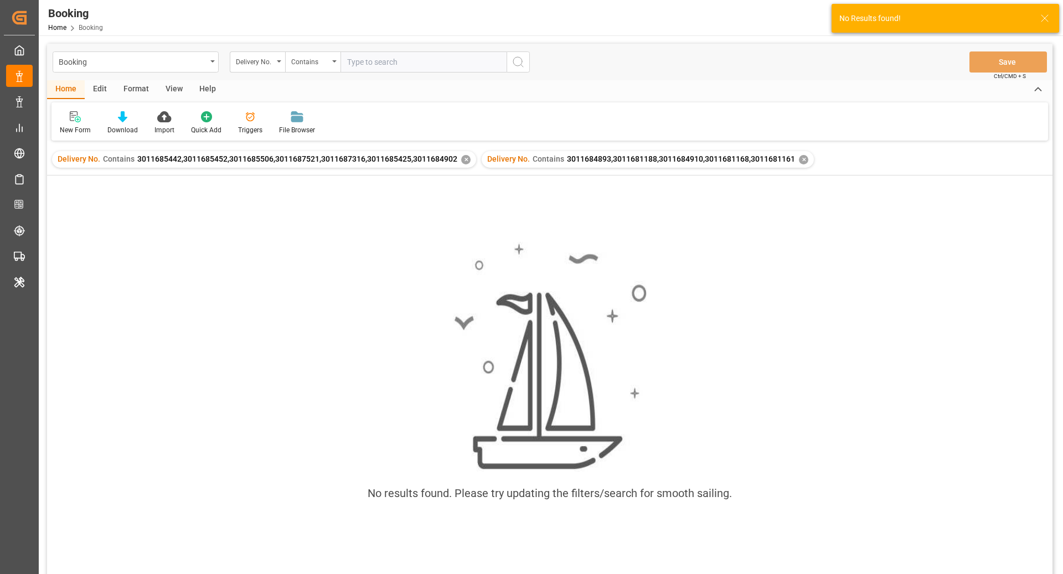
click at [463, 159] on div "✕" at bounding box center [465, 159] width 9 height 9
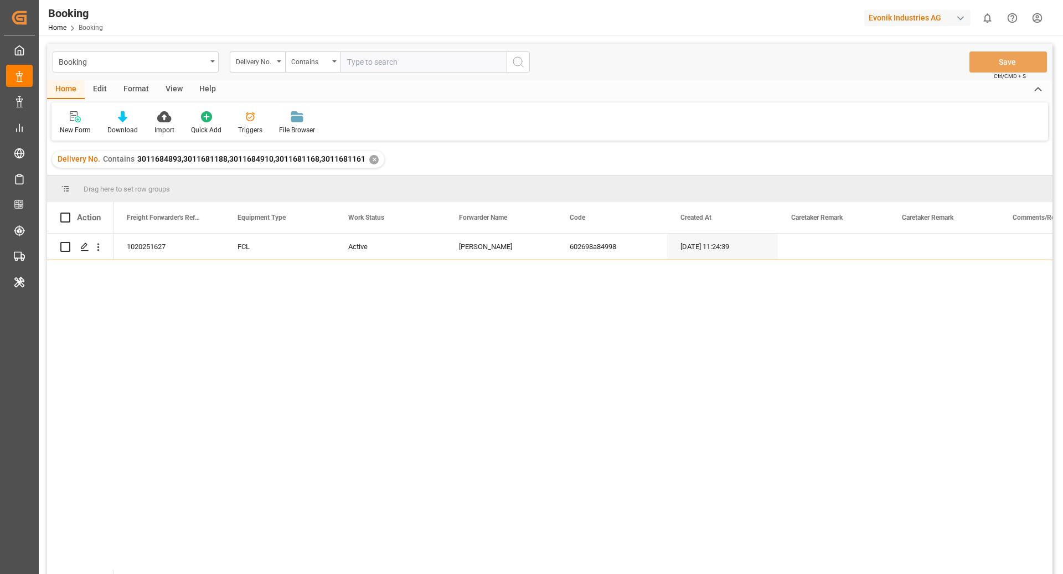
click at [403, 68] on input "text" at bounding box center [424, 61] width 166 height 21
paste input "3011513952"
type input "3011513952"
click at [528, 60] on button "search button" at bounding box center [518, 61] width 23 height 21
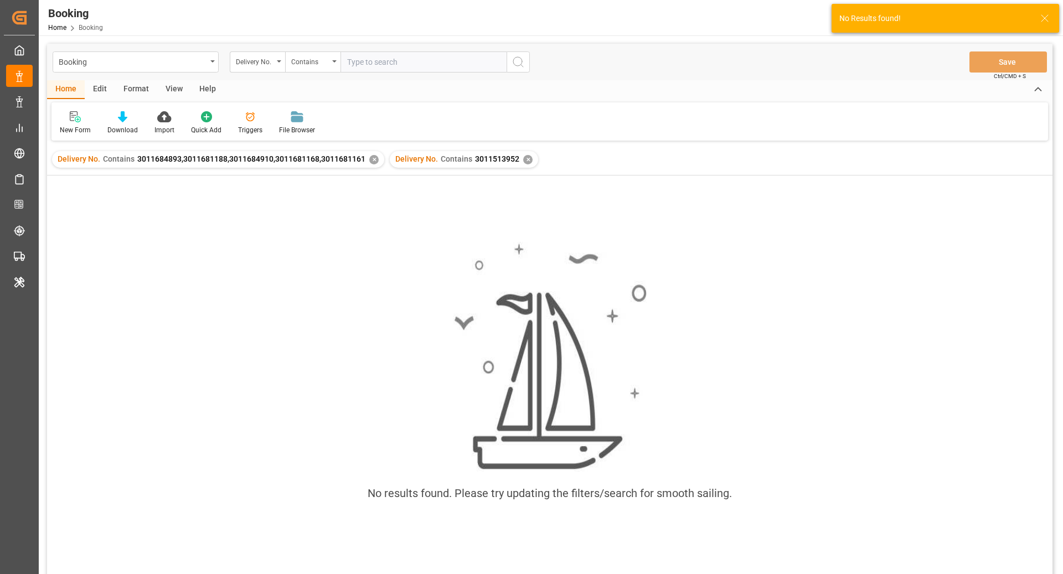
click at [372, 159] on div "✕" at bounding box center [373, 159] width 9 height 9
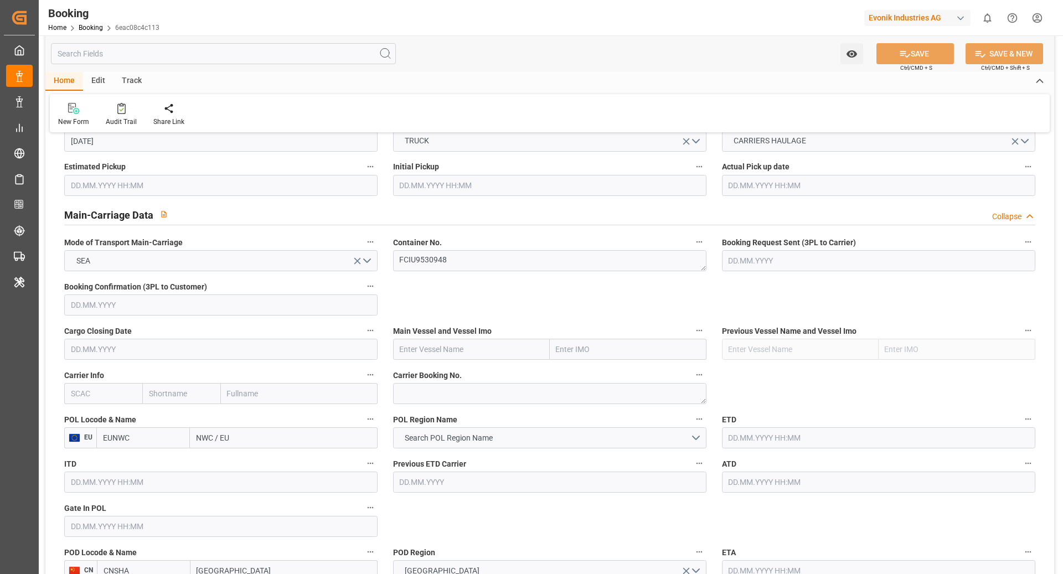
scroll to position [622, 0]
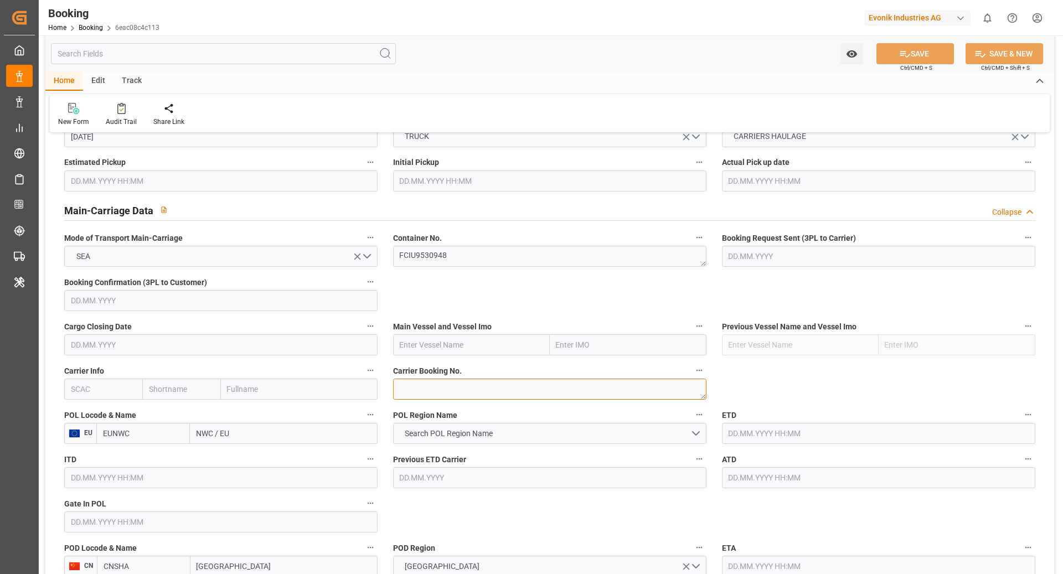
click at [452, 392] on textarea at bounding box center [549, 389] width 313 height 21
paste textarea "6426320300"
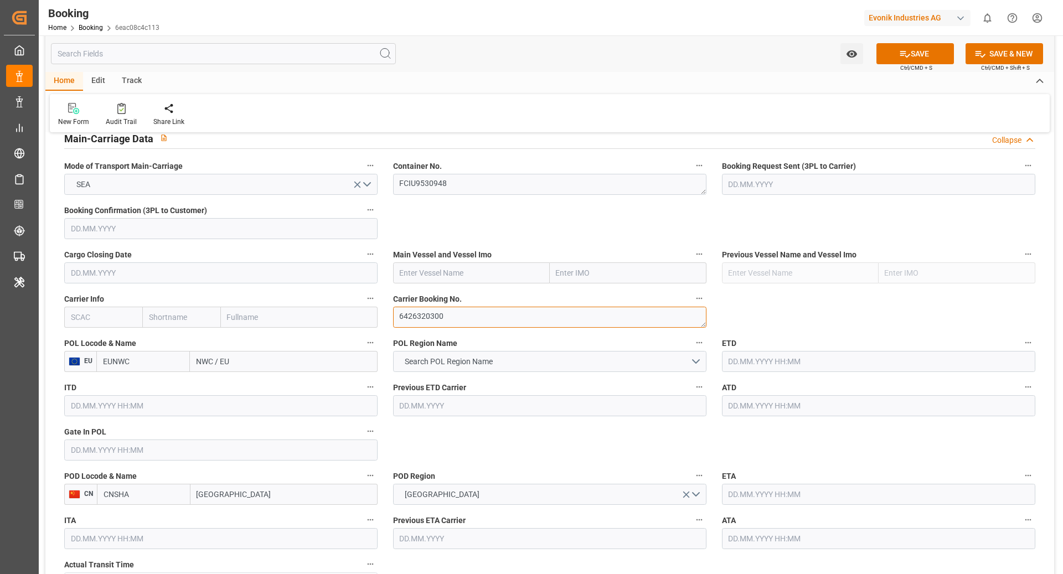
scroll to position [703, 0]
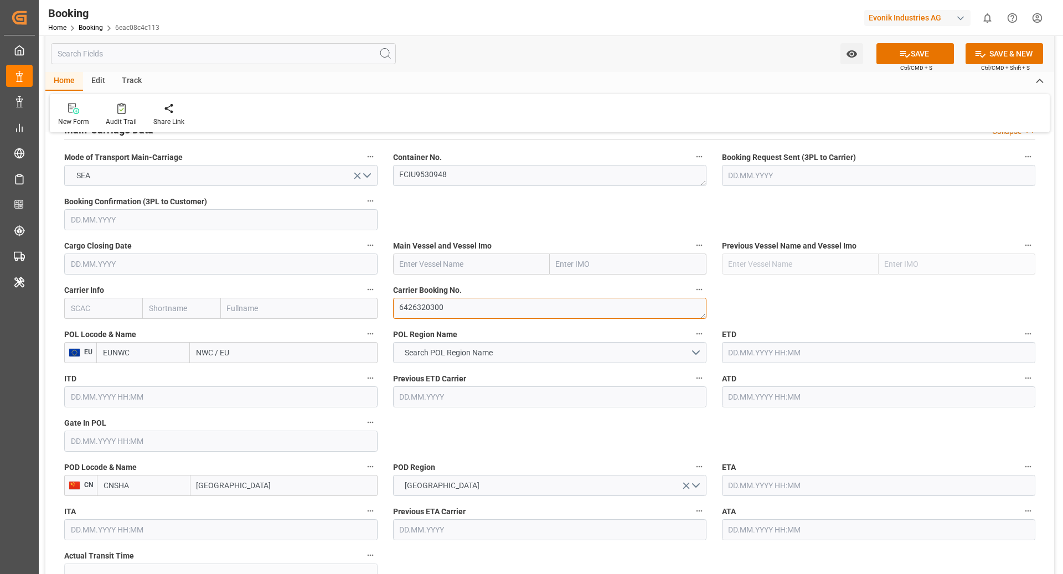
type textarea "6426320300"
click at [107, 308] on input "text" at bounding box center [103, 308] width 78 height 21
click at [90, 339] on div "COSU" at bounding box center [82, 333] width 34 height 25
type input "COSU"
type input "Cosco"
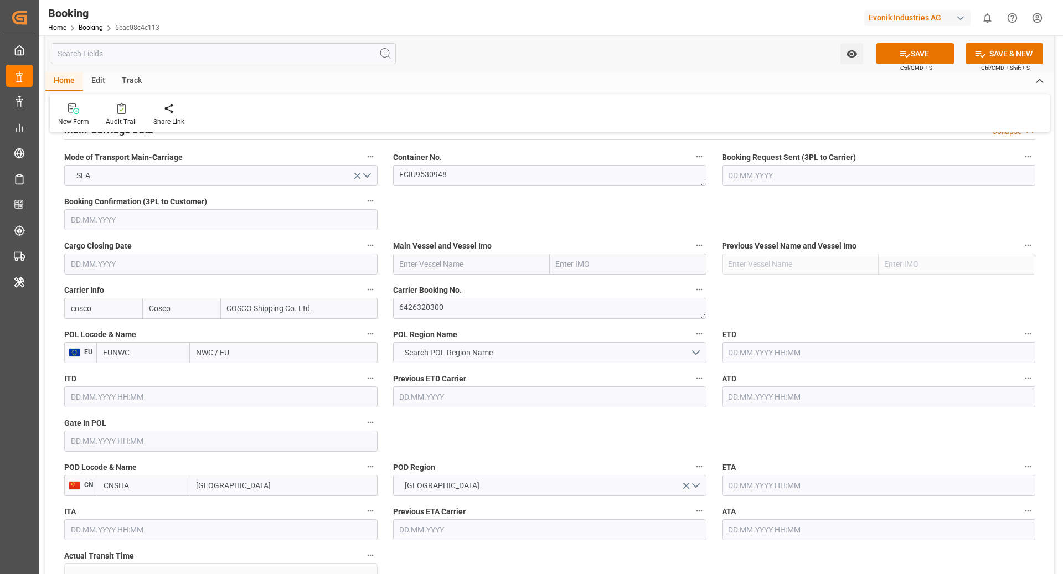
type input "COSCO Shipping Co. Ltd."
type input "COSU"
click at [141, 349] on input "EUNWC" at bounding box center [143, 352] width 94 height 21
type input "NLRTM"
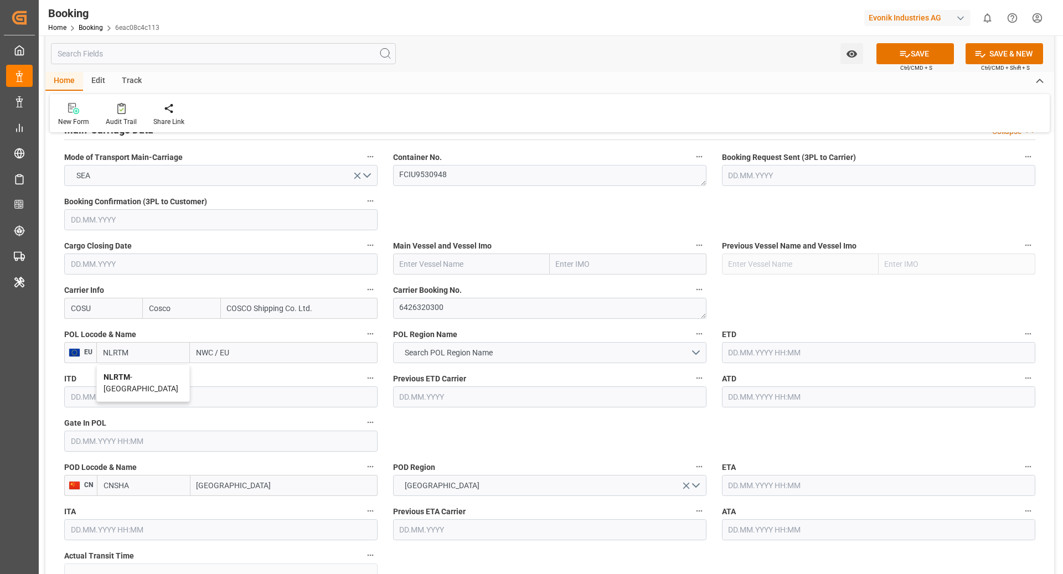
click at [151, 378] on span "NLRTM - Rotterdam" at bounding box center [141, 383] width 75 height 20
type input "[GEOGRAPHIC_DATA]"
type input "NLRTM"
click at [150, 482] on input "CNSHA" at bounding box center [144, 485] width 94 height 21
click at [154, 512] on span "CNSGH - [GEOGRAPHIC_DATA]" at bounding box center [141, 516] width 75 height 20
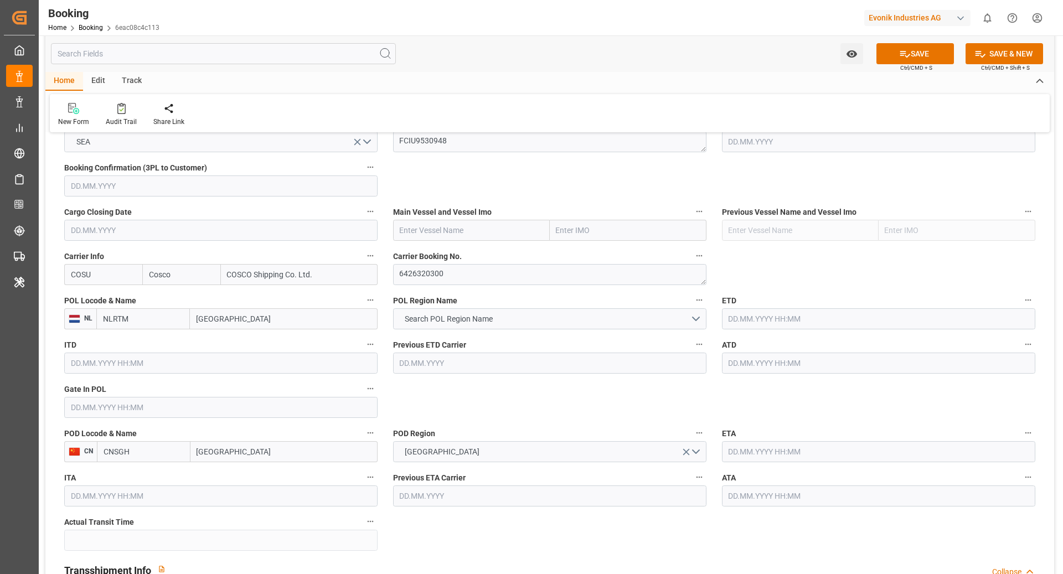
scroll to position [740, 0]
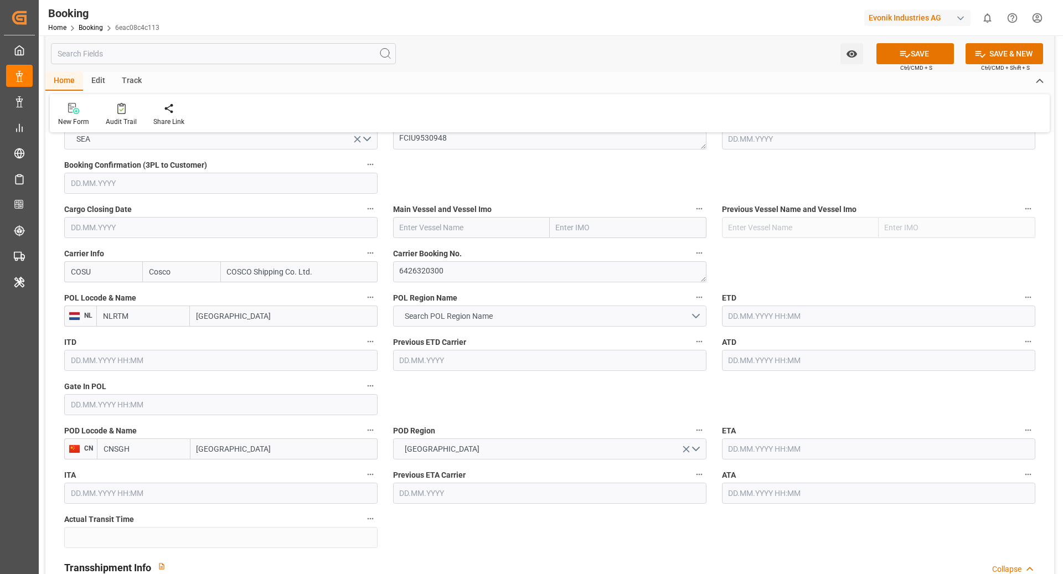
type input "CNSGH"
click at [487, 322] on button "Search POL Region Name" at bounding box center [549, 316] width 313 height 21
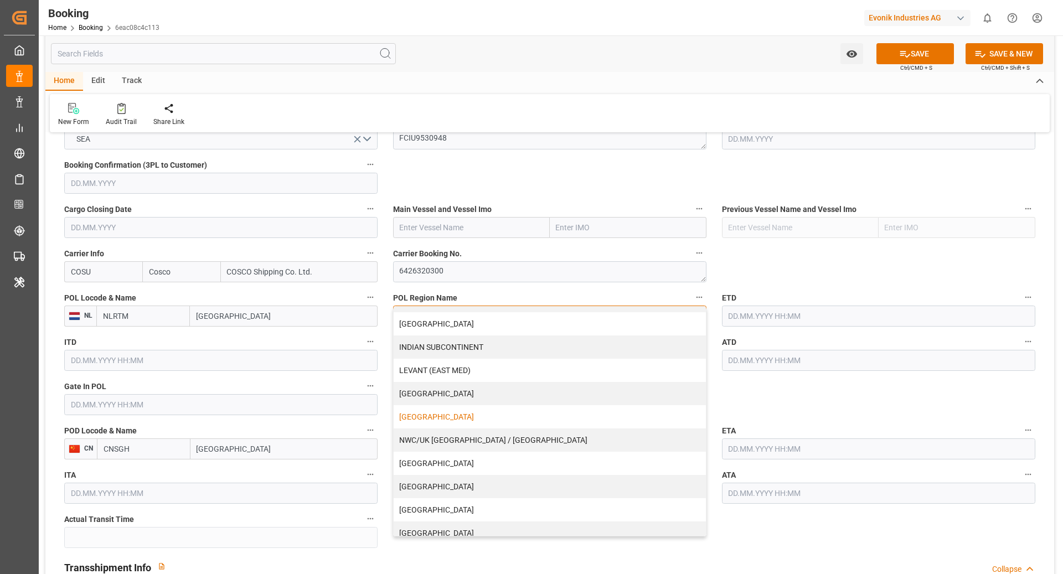
scroll to position [189, 0]
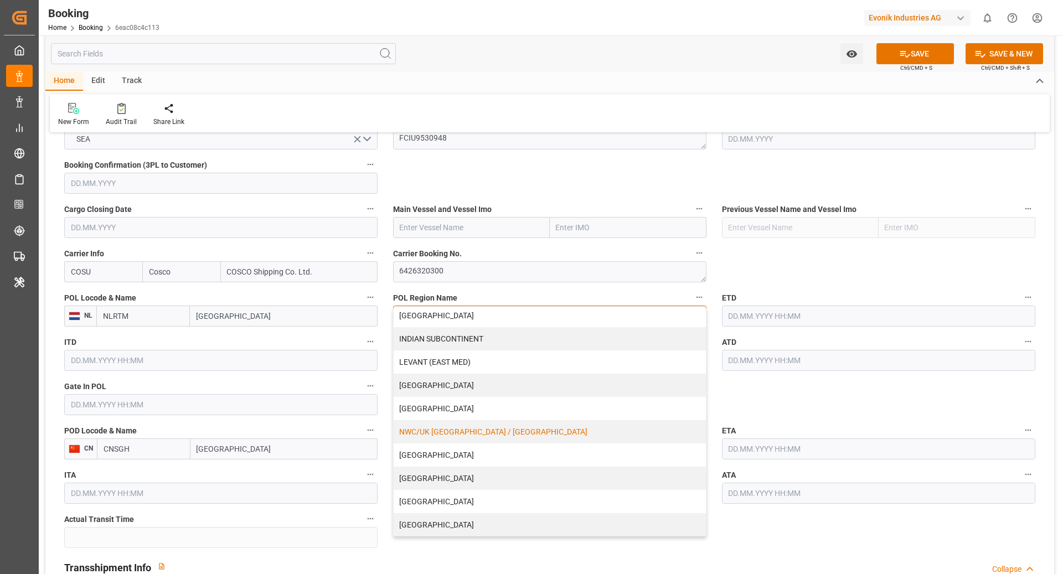
click at [530, 429] on div "NWC/UK [GEOGRAPHIC_DATA] / [GEOGRAPHIC_DATA]" at bounding box center [550, 431] width 312 height 23
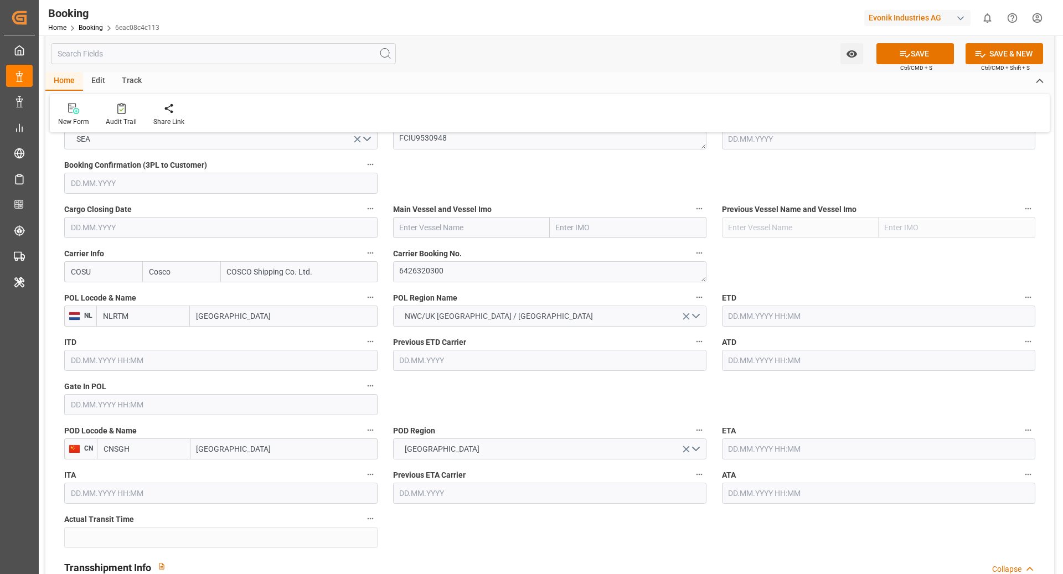
click at [442, 225] on input "text" at bounding box center [471, 227] width 157 height 21
paste input "COSCO SHIPPING STAR"
click at [451, 257] on div "COSCO Shipping Star - 9795658" at bounding box center [455, 252] width 122 height 25
type input "COSCO Shipping Star"
type input "9795658"
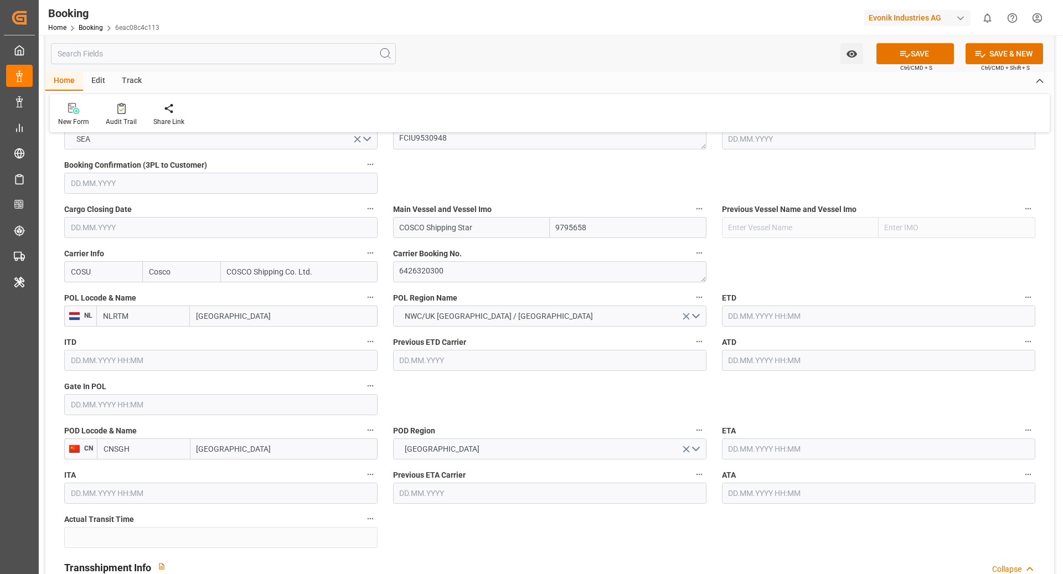
type input "COSCO Shipping Star"
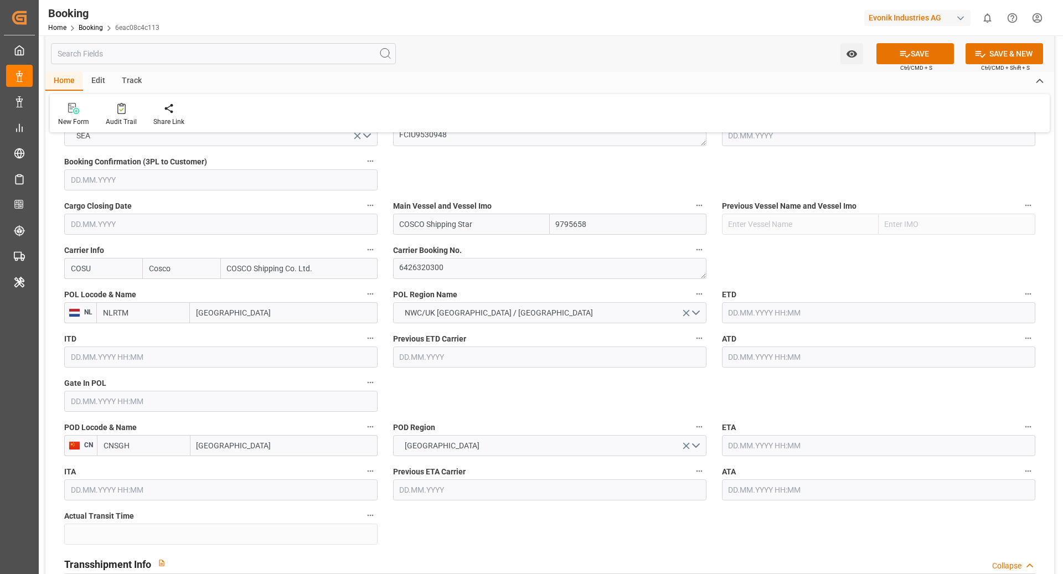
click at [767, 303] on input "text" at bounding box center [878, 312] width 313 height 21
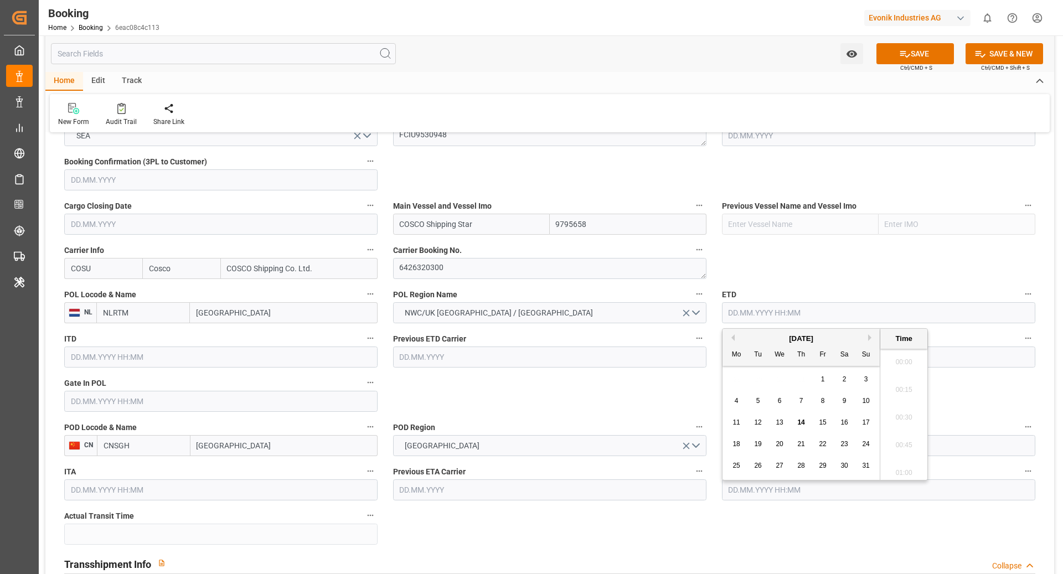
scroll to position [1748, 0]
click at [739, 442] on span "18" at bounding box center [736, 444] width 7 height 8
type input "18.08.2025 00:00"
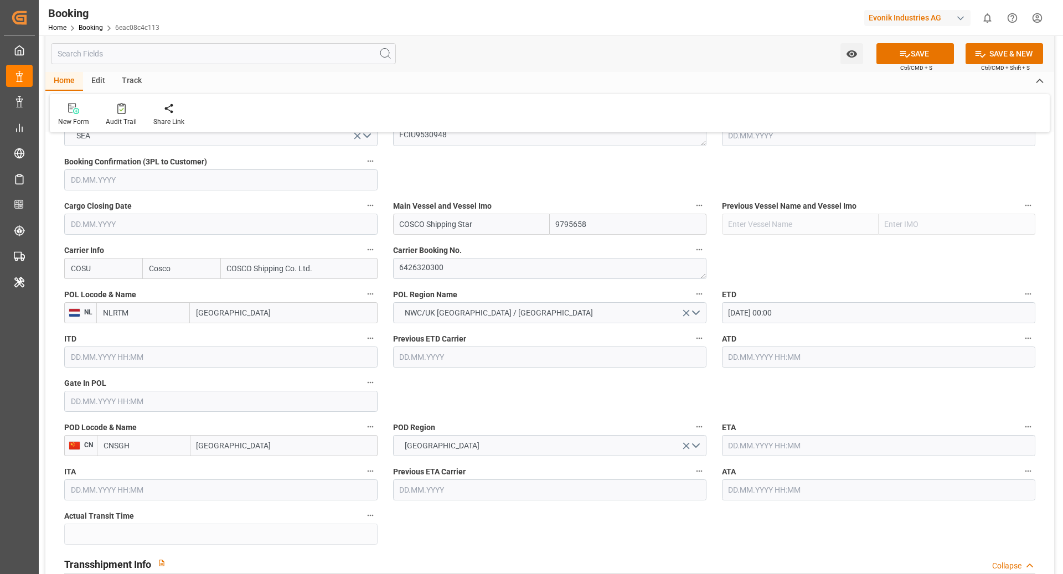
click at [764, 450] on input "text" at bounding box center [878, 445] width 313 height 21
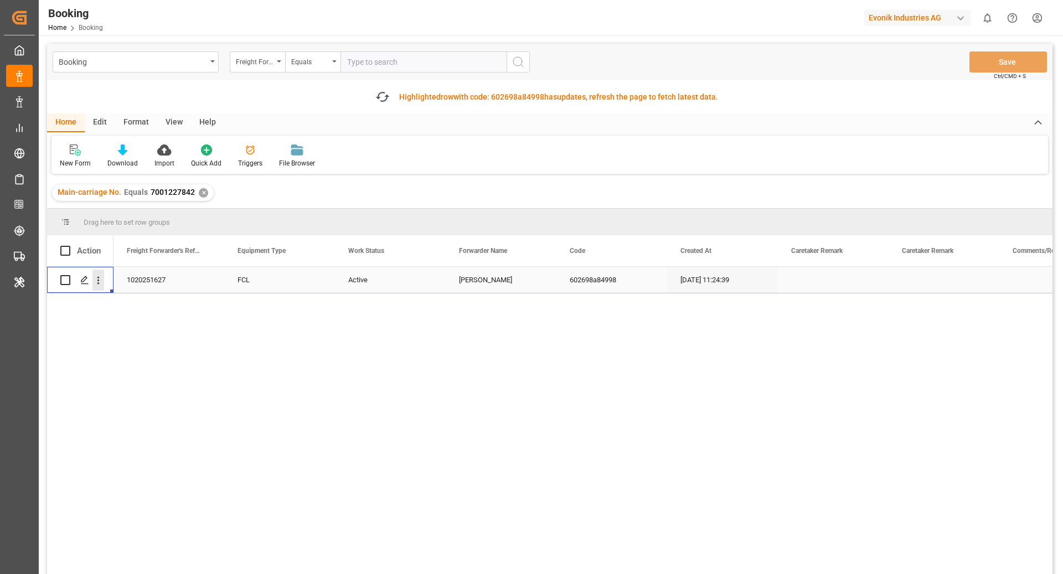
click at [101, 289] on button "open menu" at bounding box center [98, 280] width 12 height 21
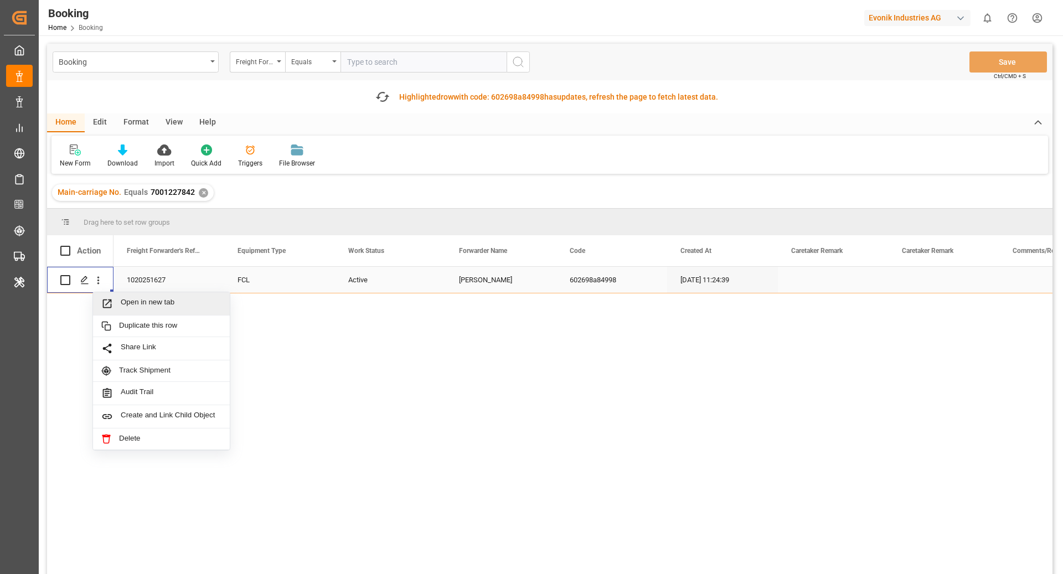
click at [129, 300] on span "Open in new tab" at bounding box center [171, 304] width 101 height 12
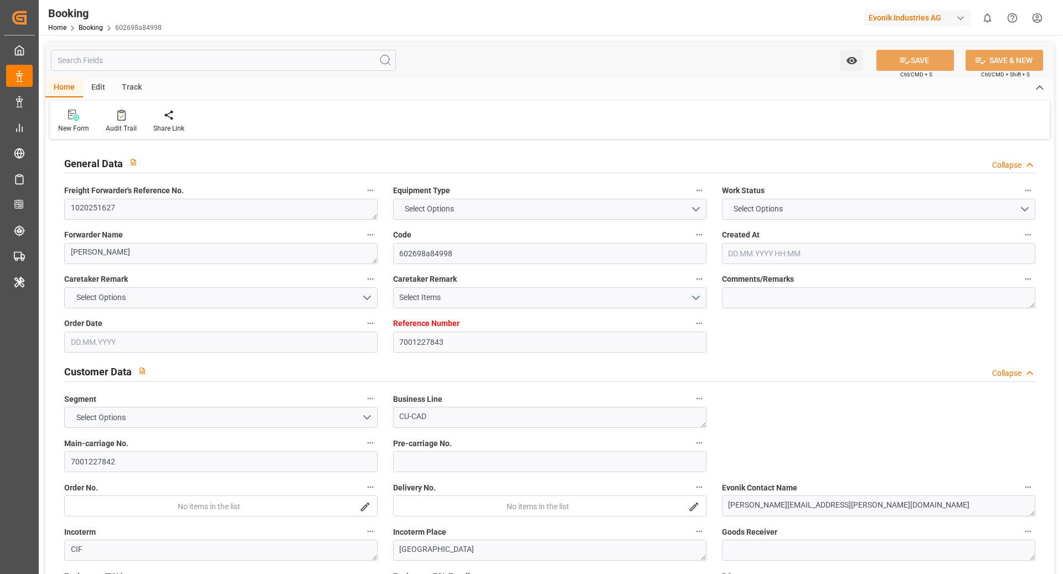
type input "7001227843"
type input "EUNWC"
type input "CNSHA"
type input "[DATE] 11:24"
type input "[DATE]"
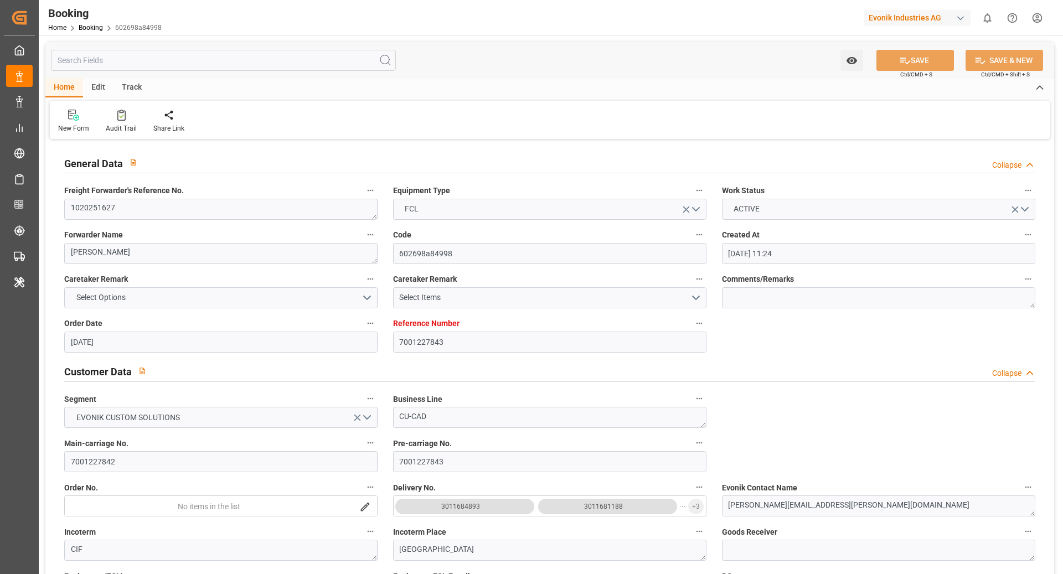
type input "[DATE]"
type input "[DATE] 17:52"
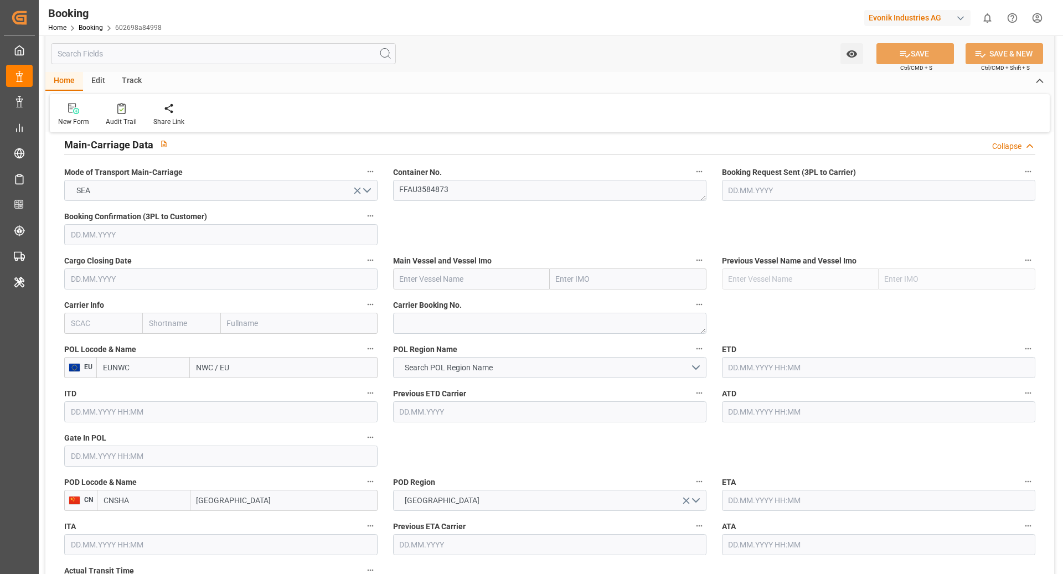
scroll to position [689, 0]
click at [452, 327] on textarea at bounding box center [549, 322] width 313 height 21
paste textarea "6425289750"
type textarea "6425289750"
click at [87, 321] on input "text" at bounding box center [103, 322] width 78 height 21
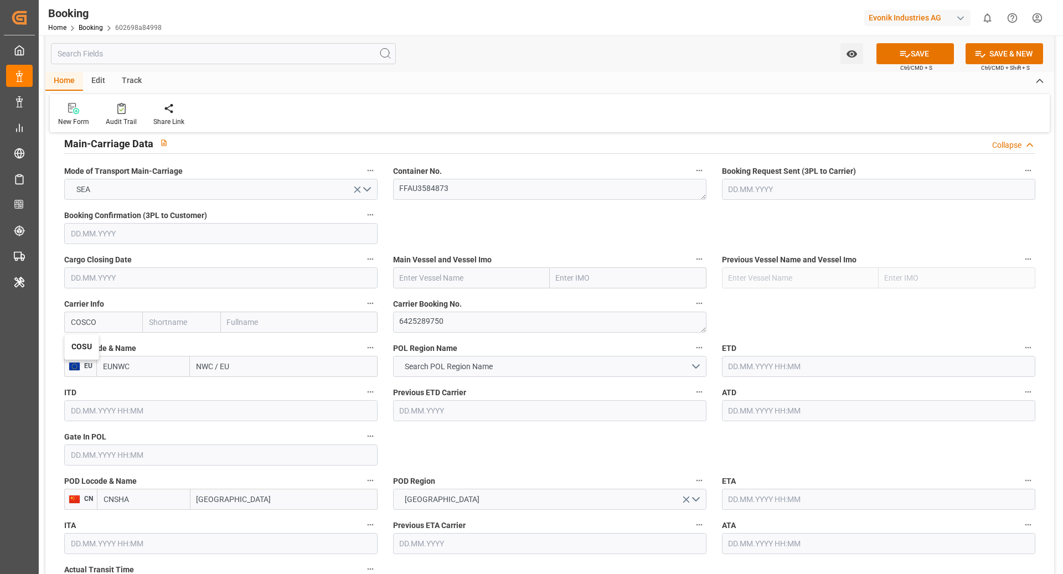
click at [71, 346] on b "COSU" at bounding box center [81, 346] width 20 height 9
type input "COSU"
type input "Cosco"
type input "COSCO Shipping Co. Ltd."
type input "COSU"
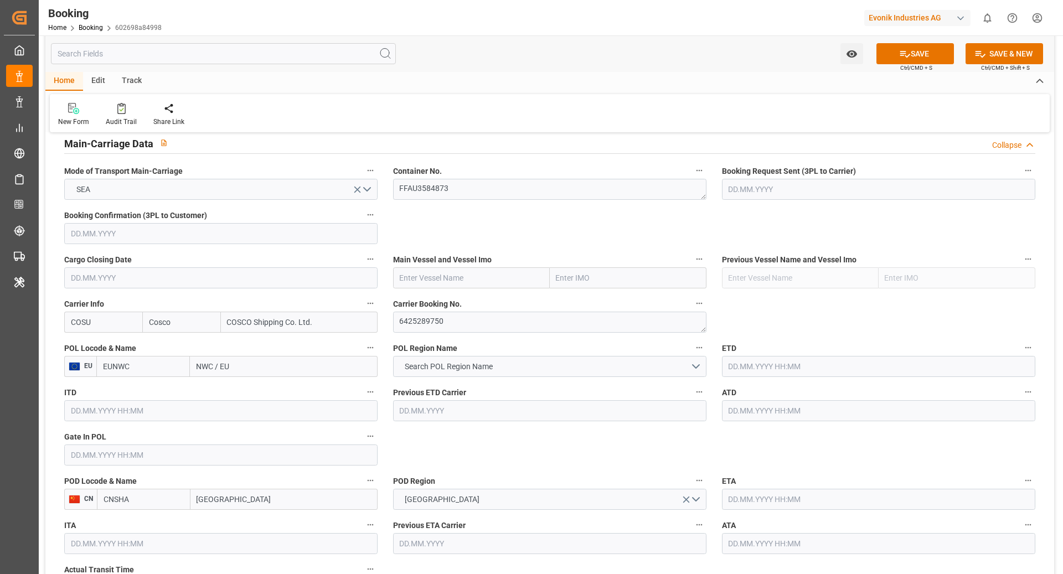
click at [148, 371] on input "EUNWC" at bounding box center [143, 366] width 94 height 21
type input "BEANR"
click at [148, 395] on div "BEANR - Antwerp" at bounding box center [143, 397] width 92 height 37
type input "[GEOGRAPHIC_DATA]"
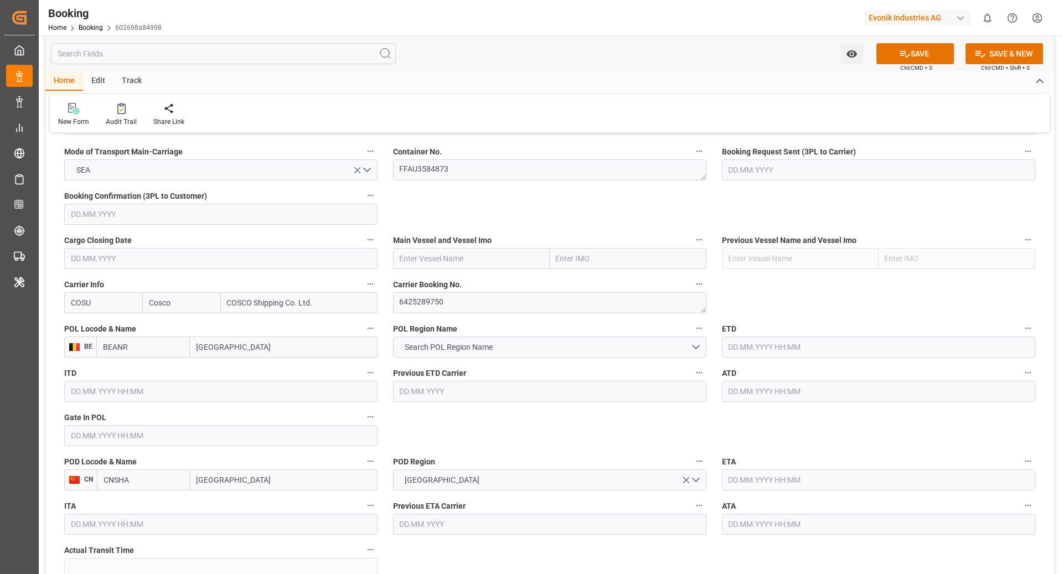
scroll to position [714, 0]
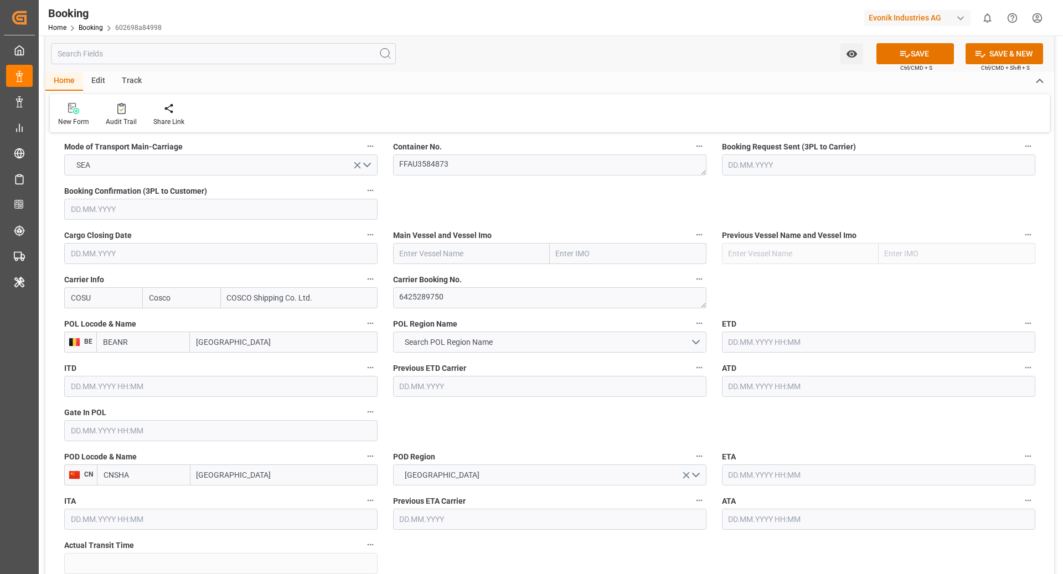
type input "BEANR"
click at [141, 470] on input "CNSHA" at bounding box center [144, 475] width 94 height 21
click at [153, 509] on div "CNSGH - Shanghai" at bounding box center [143, 505] width 92 height 37
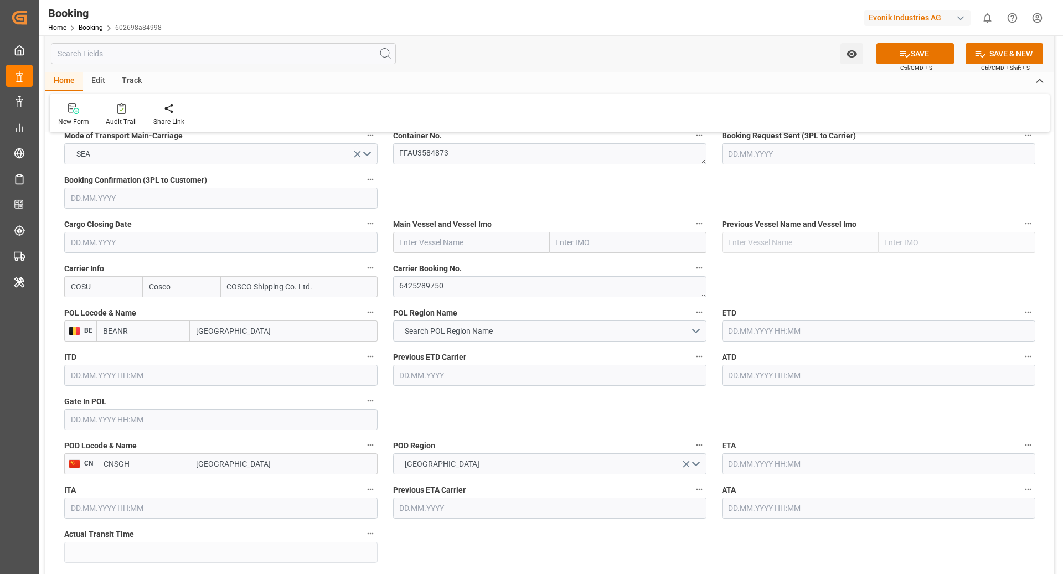
scroll to position [742, 0]
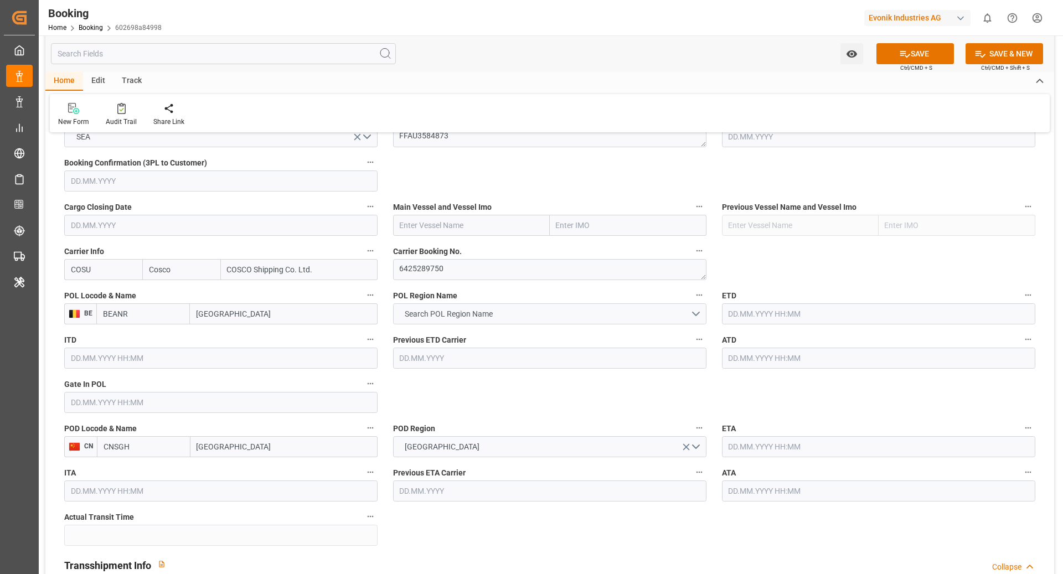
type input "CNSGH"
click at [549, 313] on button "Search POL Region Name" at bounding box center [549, 313] width 313 height 21
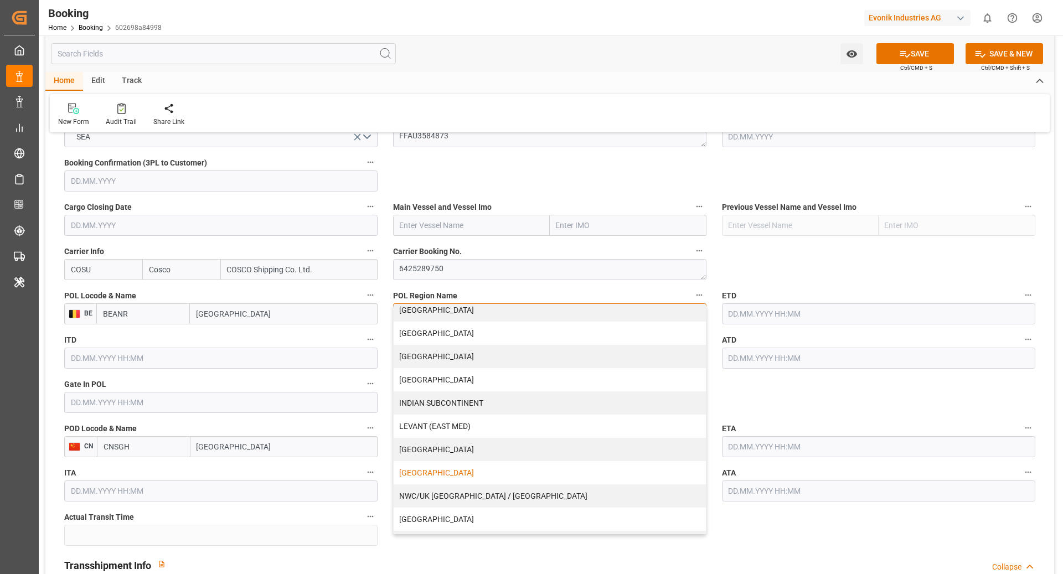
scroll to position [126, 0]
click at [550, 487] on div "NWC/UK NORTH WEST CONTINENT / UK" at bounding box center [550, 493] width 312 height 23
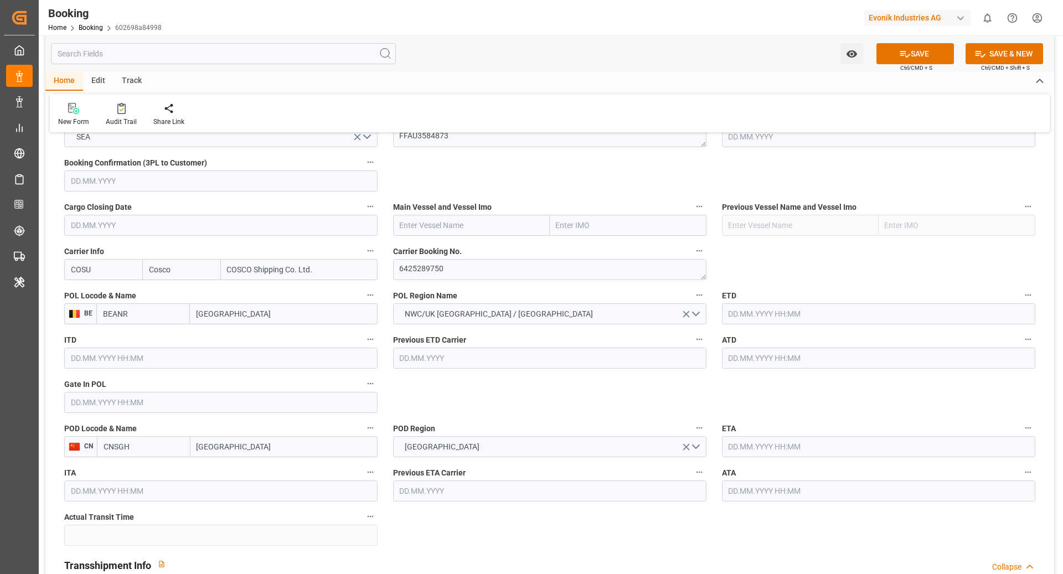
click at [454, 232] on input "text" at bounding box center [471, 225] width 157 height 21
paste input "COSCO SHIPPING GALAXY"
click at [442, 250] on b "COSCO Shipping Galaxy" at bounding box center [442, 249] width 85 height 9
type input "COSCO Shipping Galaxy"
type input "9795634"
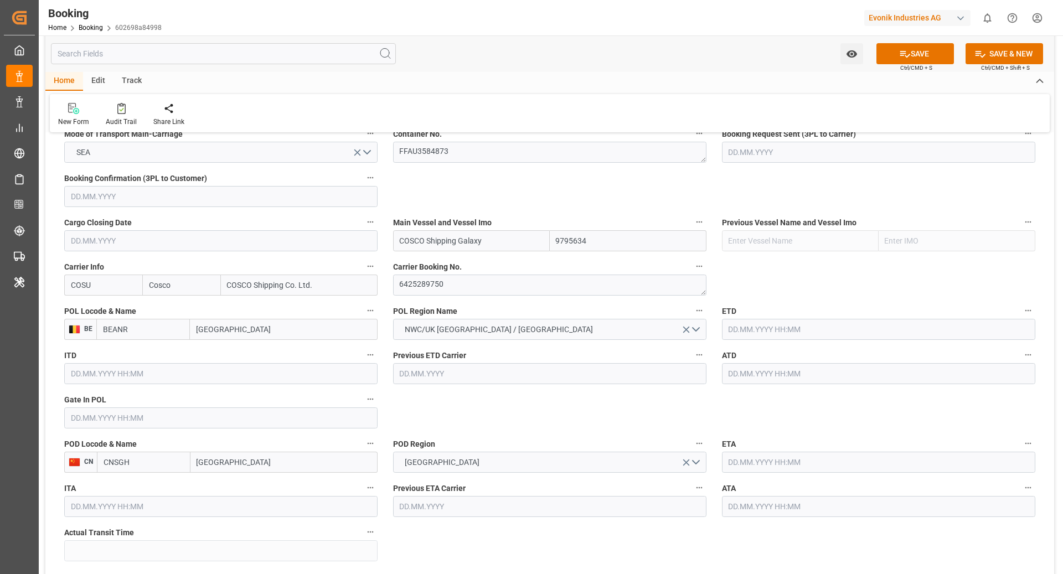
scroll to position [747, 0]
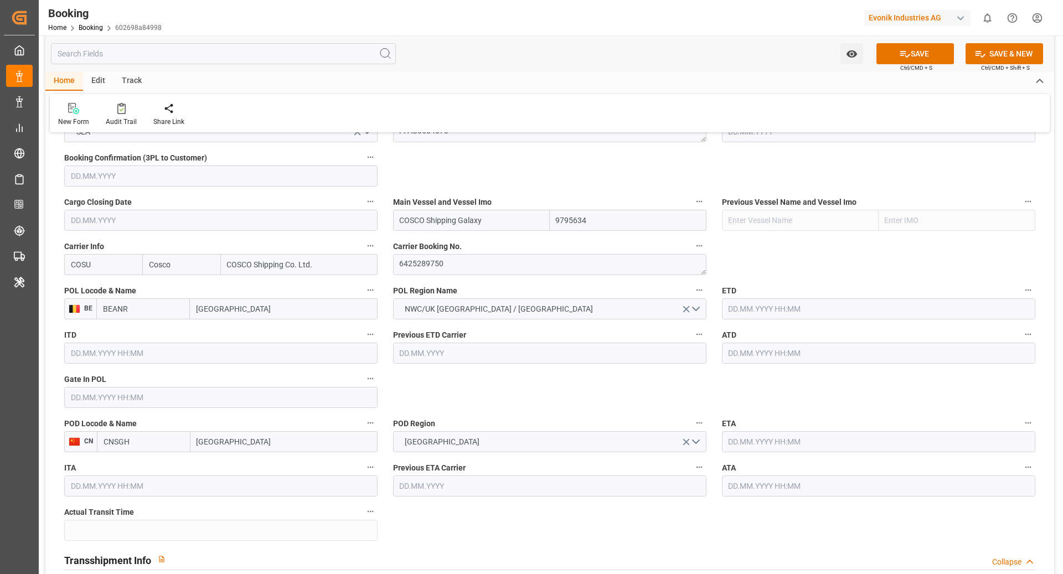
type input "COSCO Shipping Galaxy"
click at [187, 393] on input "text" at bounding box center [220, 397] width 313 height 21
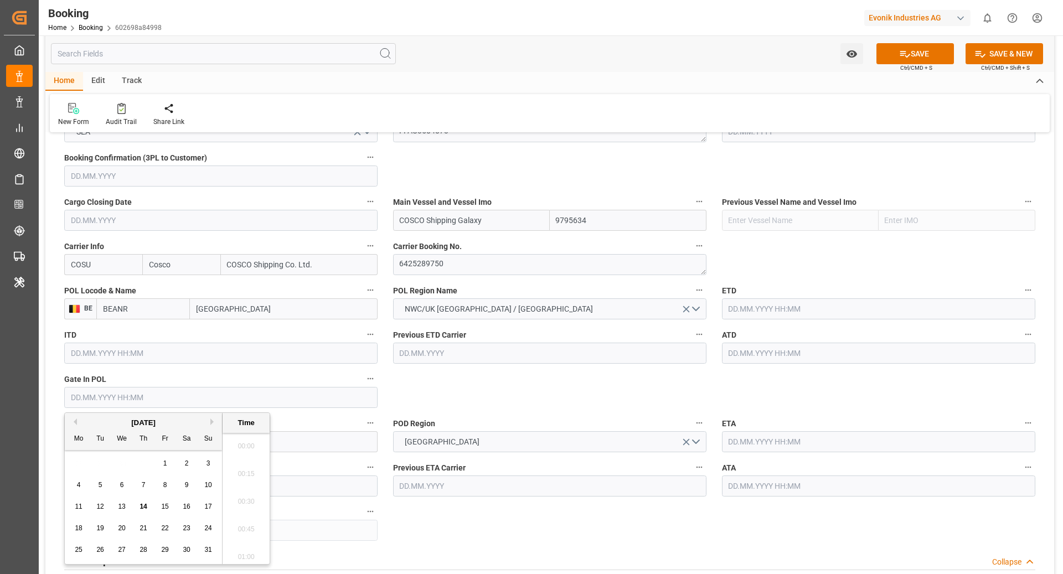
scroll to position [1748, 0]
click at [74, 424] on button "Previous Month" at bounding box center [73, 422] width 7 height 7
click at [97, 551] on span "29" at bounding box center [99, 550] width 7 height 8
type input "29.07.2025 00:00"
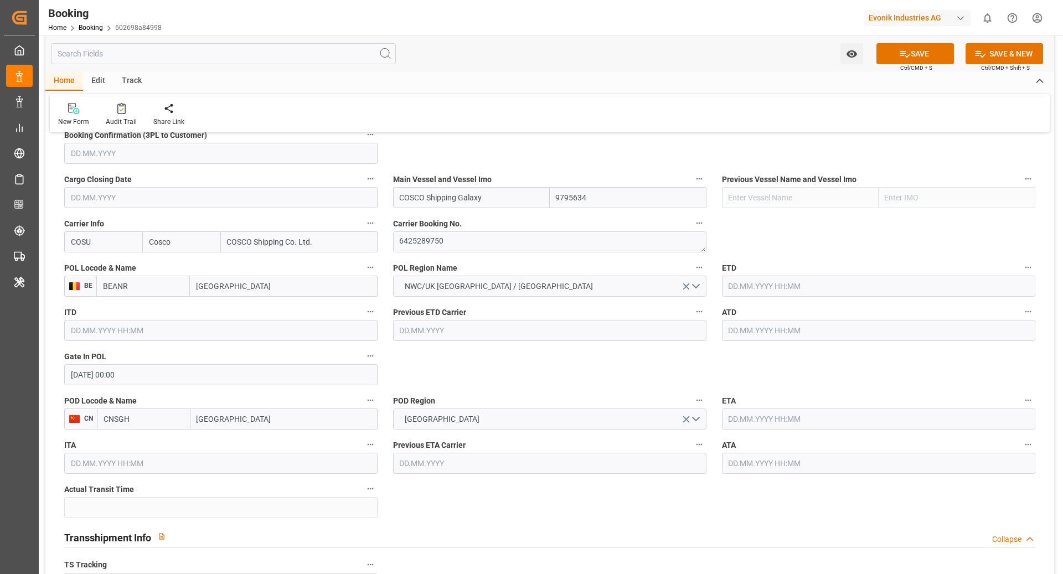
scroll to position [772, 0]
click at [783, 279] on input "text" at bounding box center [878, 284] width 313 height 21
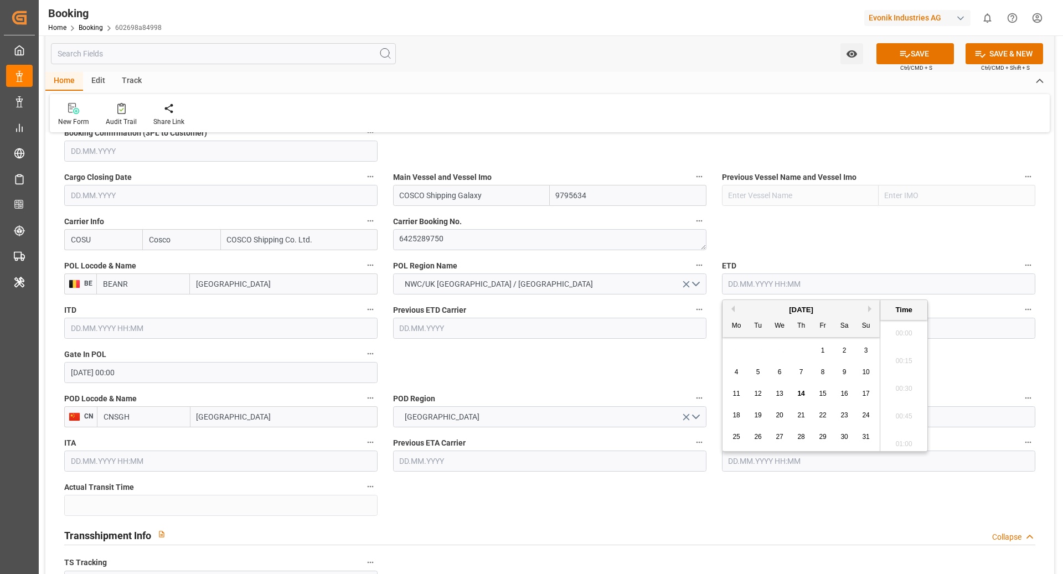
scroll to position [1748, 0]
click at [759, 371] on span "5" at bounding box center [758, 372] width 4 height 8
type input "05.08.2025 00:00"
click at [780, 336] on input "text" at bounding box center [878, 328] width 313 height 21
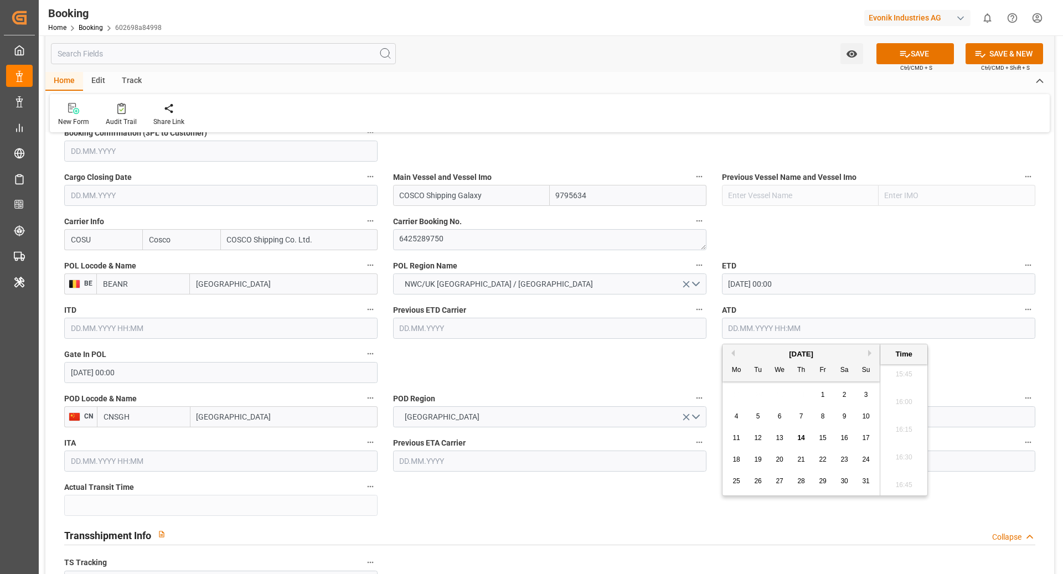
click at [756, 418] on span "5" at bounding box center [758, 417] width 4 height 8
type input "05.08.2025 00:00"
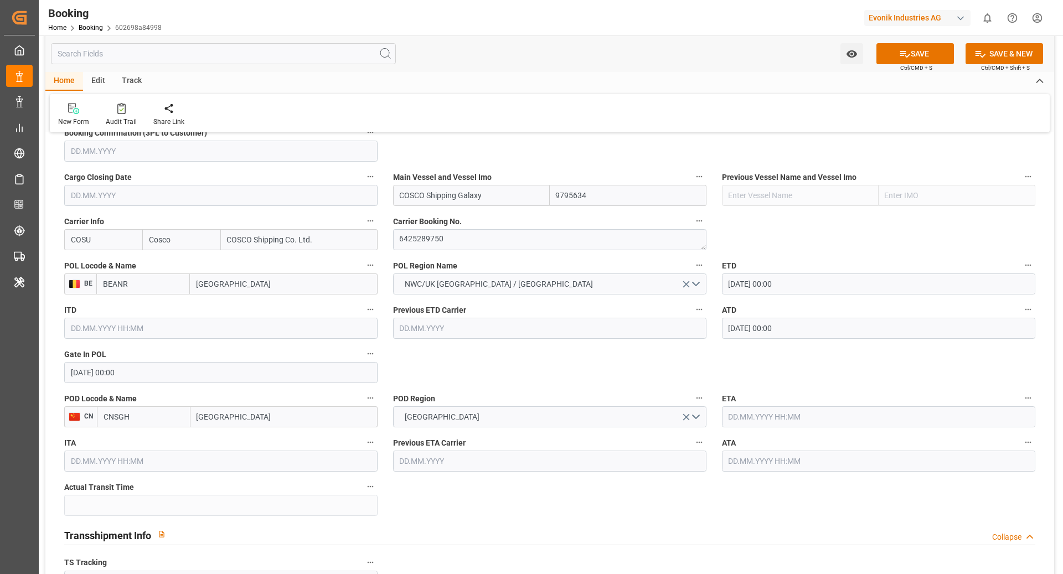
click at [806, 422] on input "text" at bounding box center [878, 416] width 313 height 21
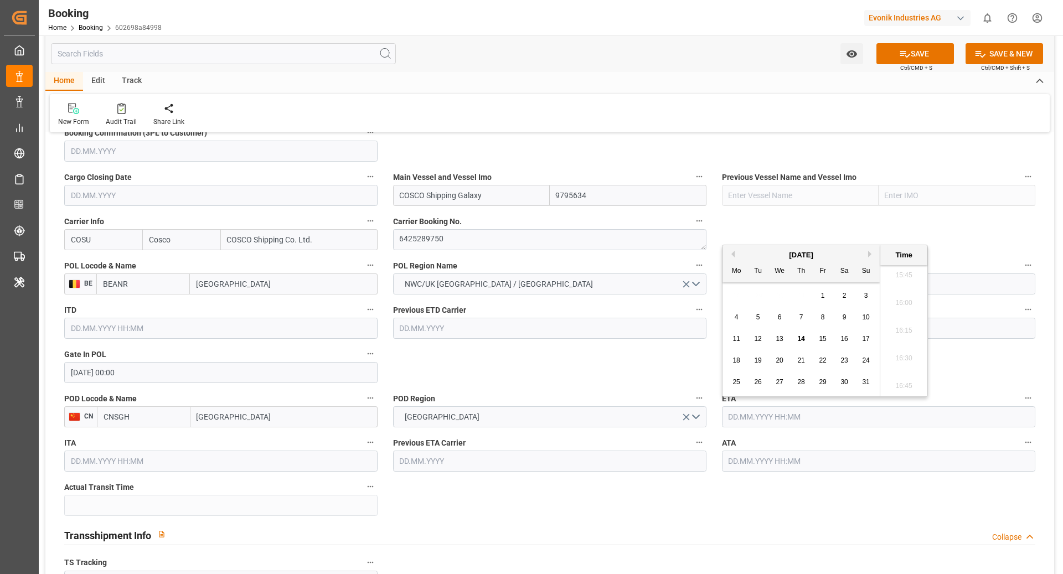
click at [868, 256] on button "Next Month" at bounding box center [871, 254] width 7 height 7
click at [759, 317] on span "9" at bounding box center [758, 317] width 4 height 8
type input "09.09.2025 00:00"
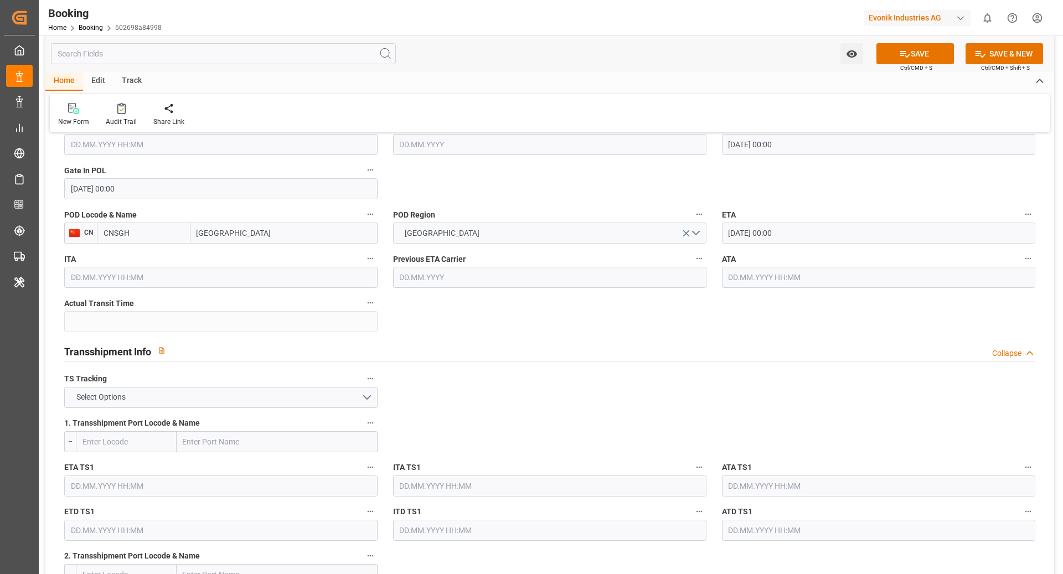
scroll to position [968, 0]
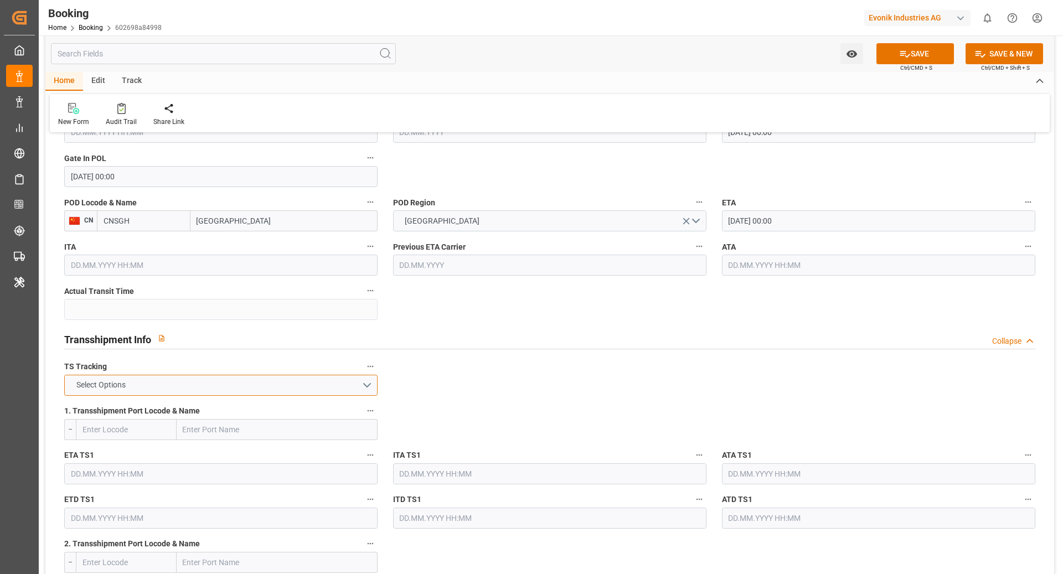
click at [298, 387] on button "Select Options" at bounding box center [220, 385] width 313 height 21
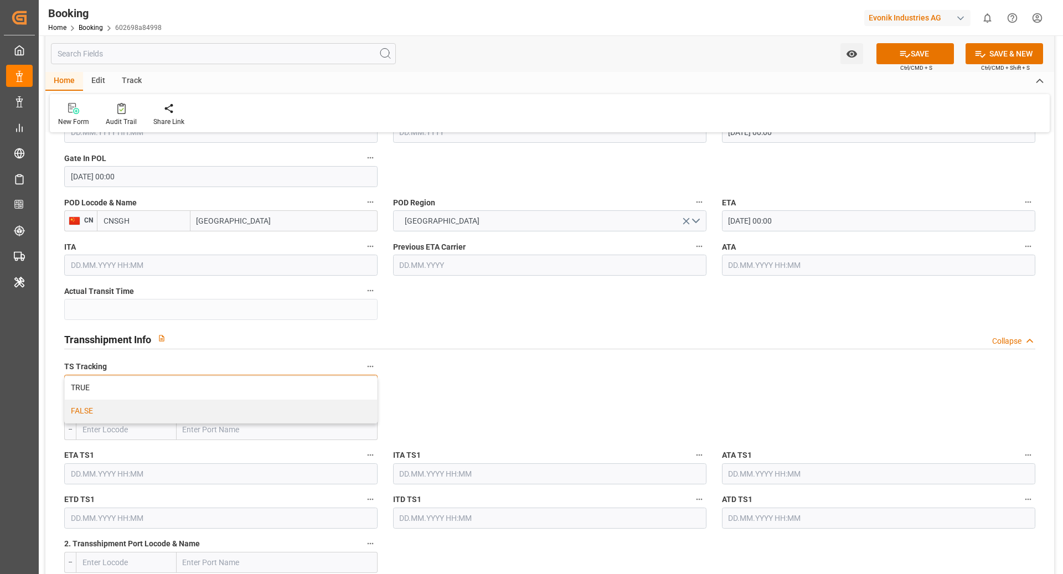
click at [265, 416] on div "FALSE" at bounding box center [221, 411] width 312 height 23
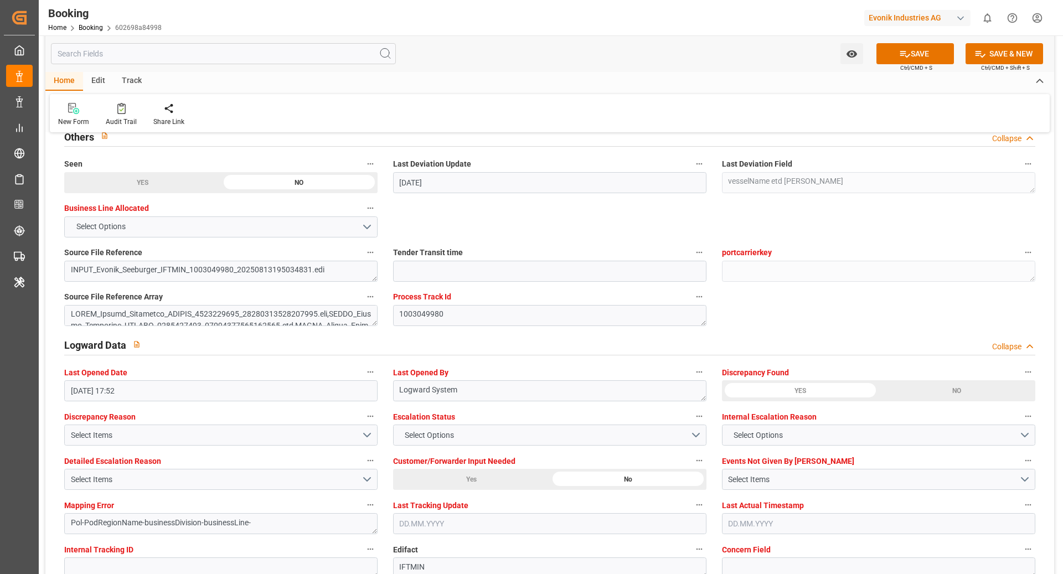
scroll to position [2018, 0]
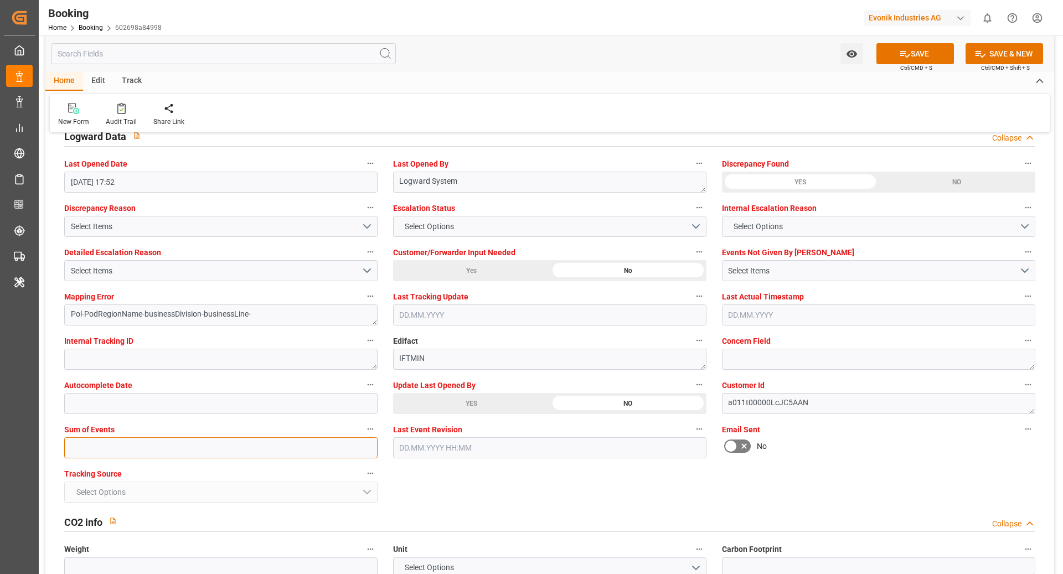
click at [189, 441] on input "text" at bounding box center [220, 447] width 313 height 21
type input "9"
type input "0"
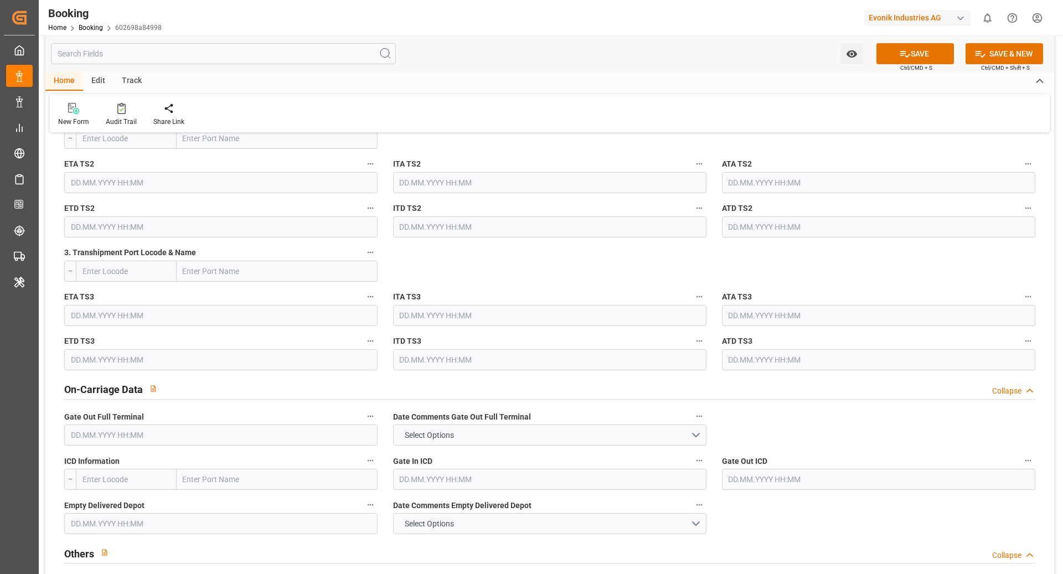
click at [928, 58] on button "SAVE" at bounding box center [916, 53] width 78 height 21
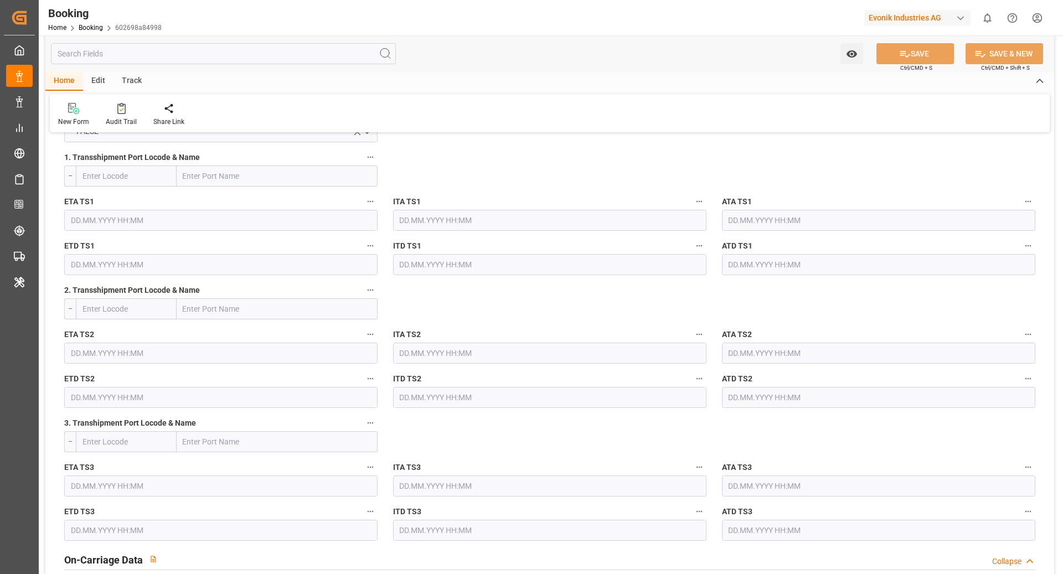
scroll to position [1213, 0]
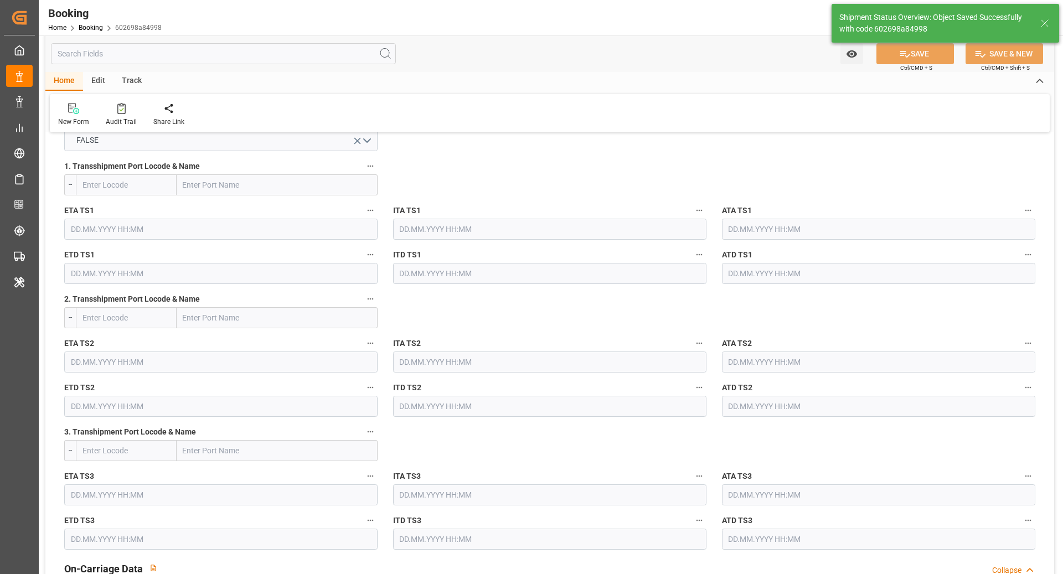
type textarea "NWC/UK North West Continent / UK_CNSGH_COSU_CU-CAD"
type textarea "Ruchika Prithwani"
type textarea "Pod-PodRegionName-businessDivision-businessLine-"
type input "05.08.2025 00:00"
type input "09.09.2025 00:00"
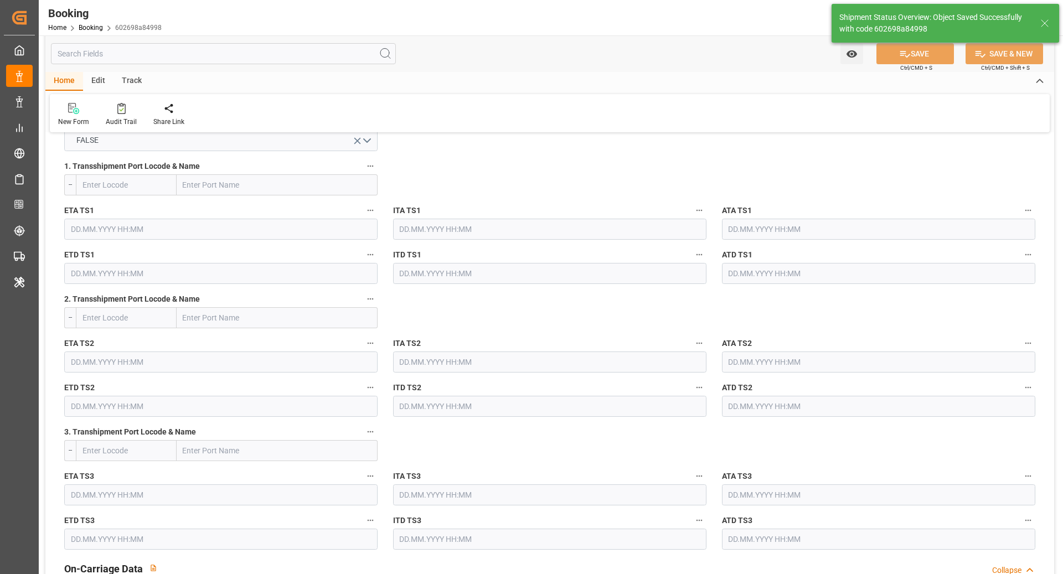
type input "14.08.2025 10:49"
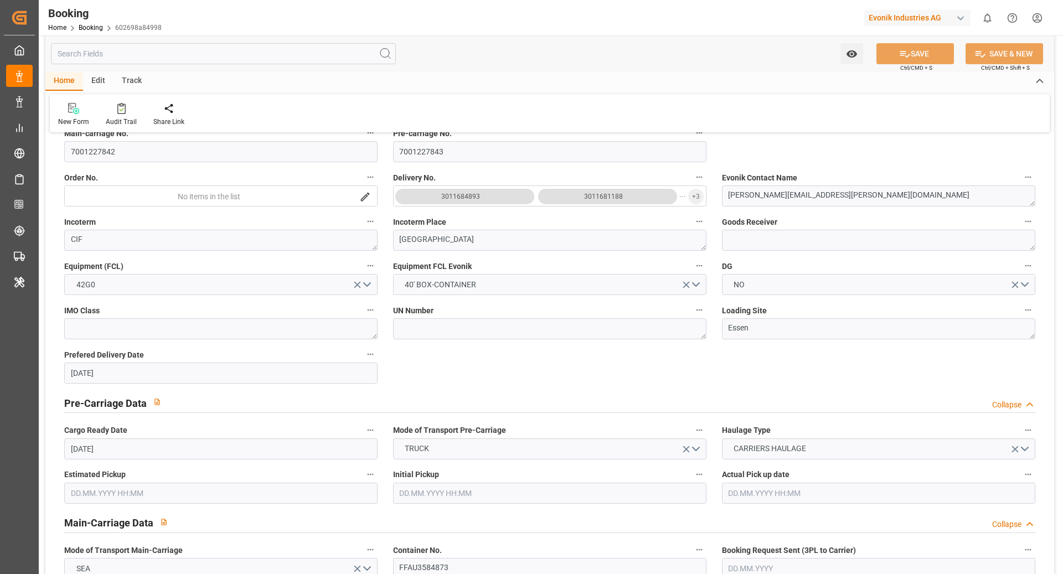
scroll to position [325, 0]
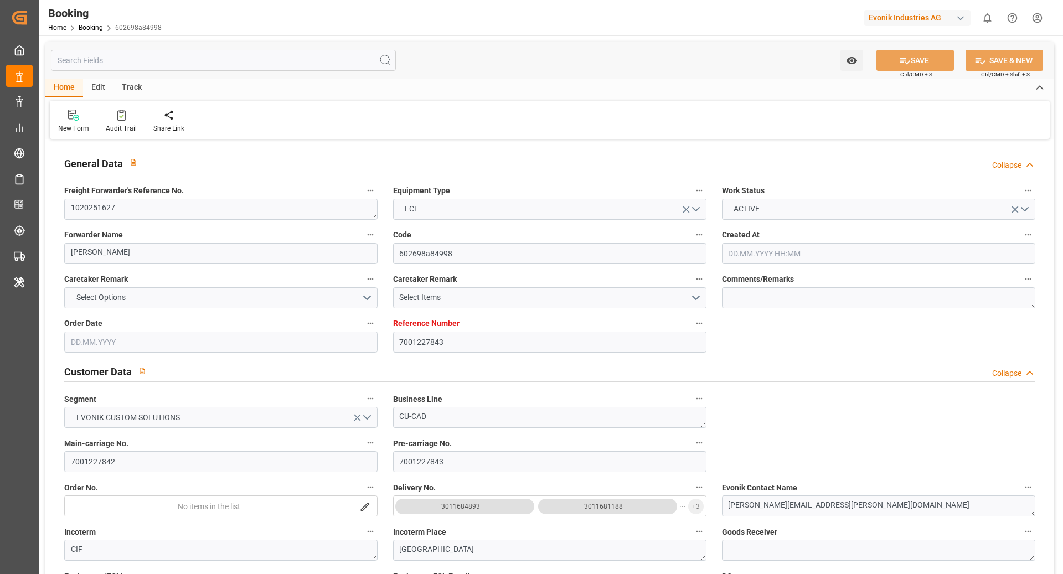
type input "7001227843"
type input "9795634"
type input "Cosco"
type input "COSCO Shipping Co. Ltd."
type input "BEANR"
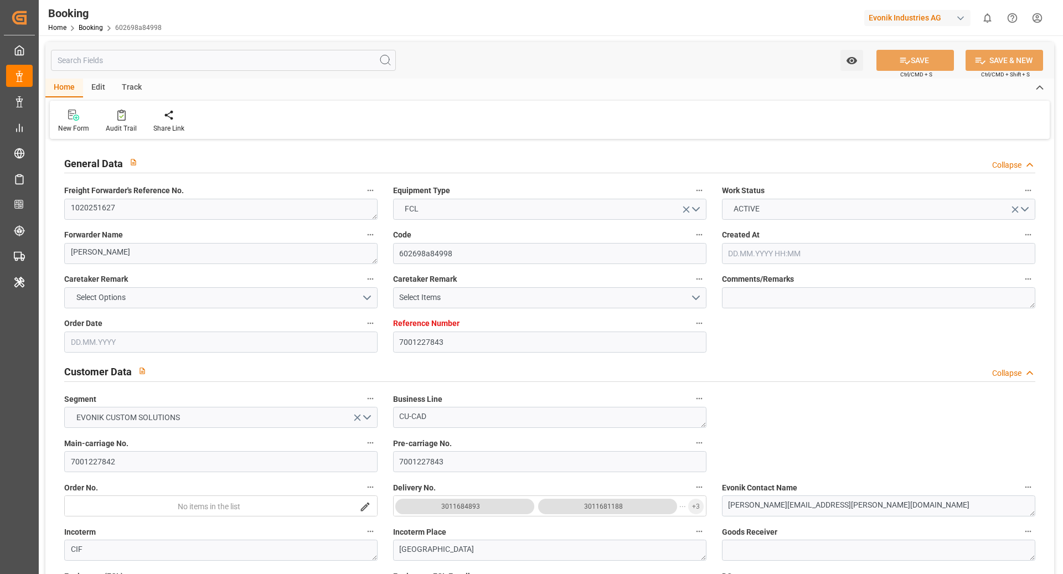
type input "CNSGH"
type input "0"
type input "[DATE] 11:24"
type input "[DATE]"
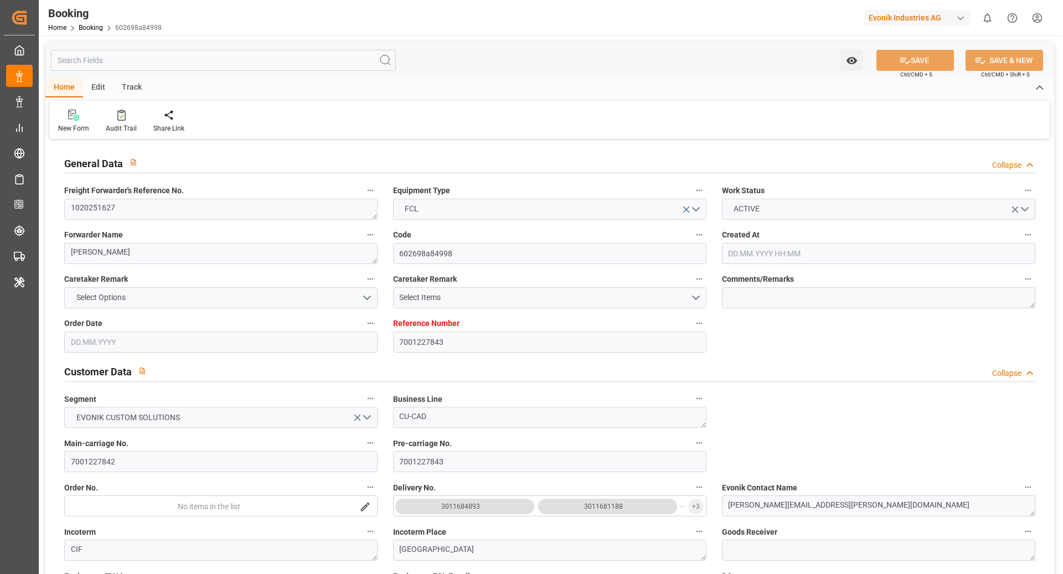
type input "[DATE]"
type input "[DATE] 00:00"
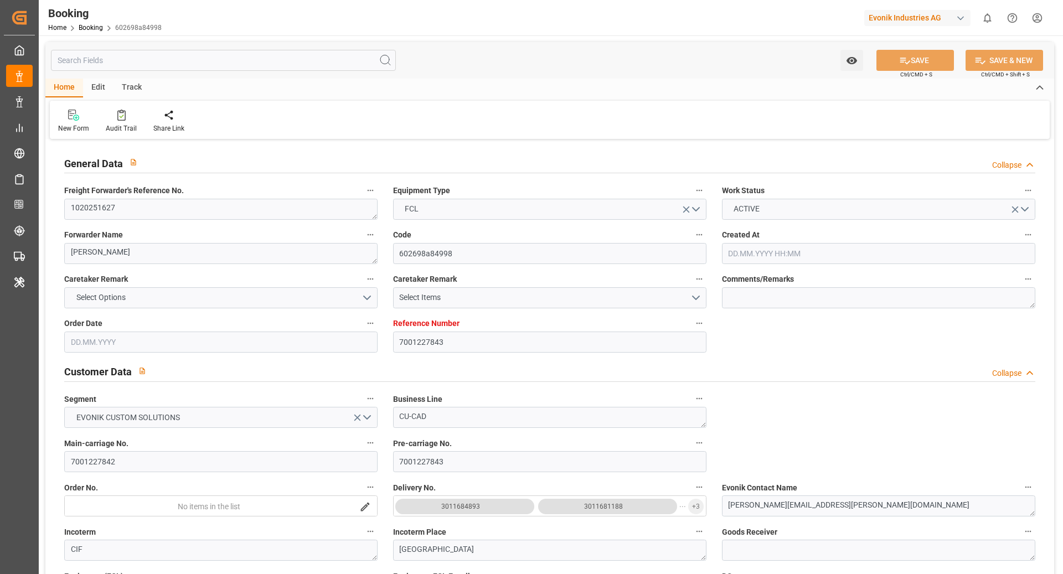
type input "[DATE] 00:00"
type input "[DATE]"
type input "[DATE] 10:49"
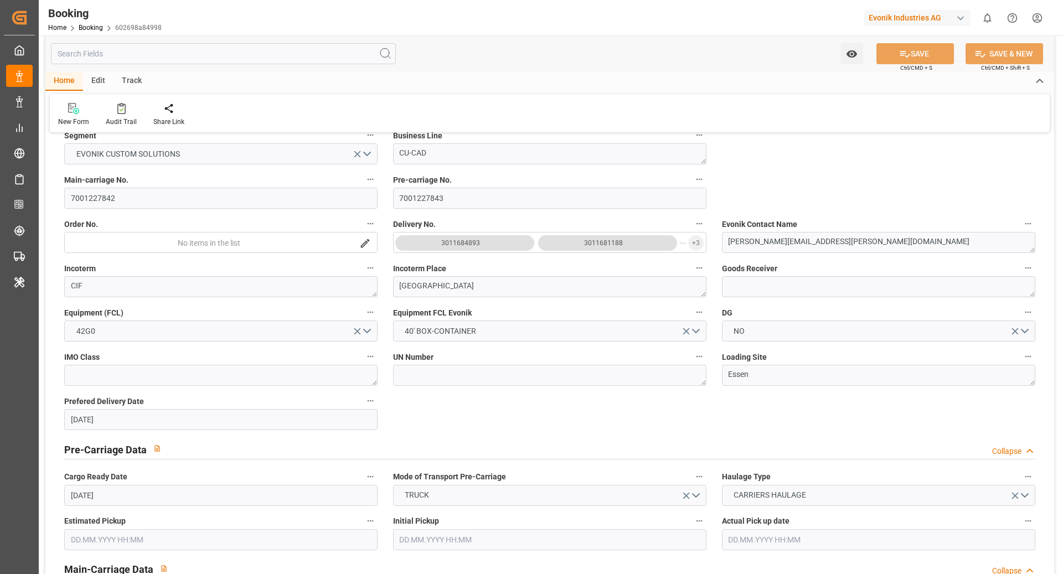
scroll to position [265, 0]
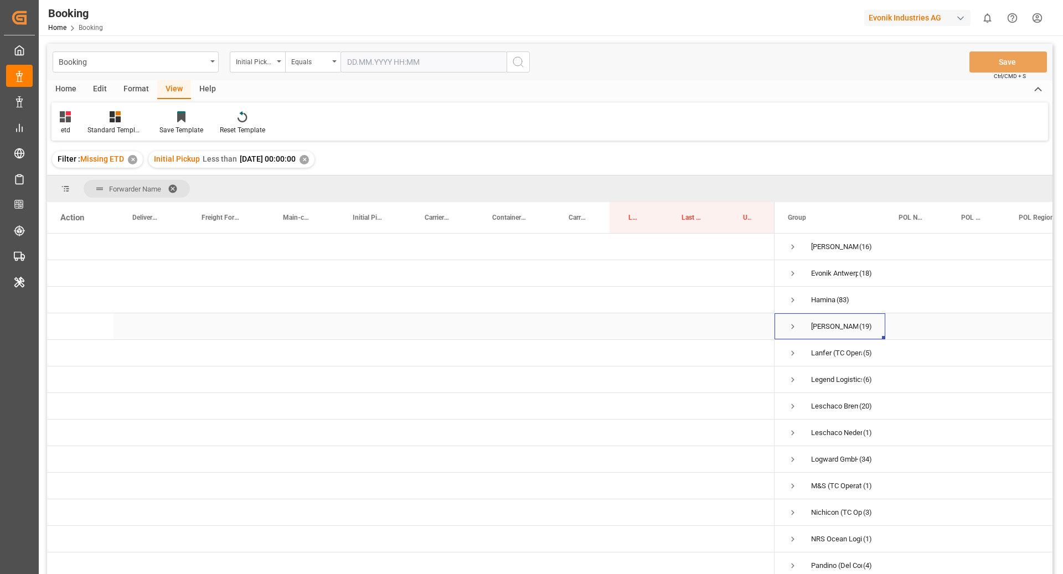
click at [789, 325] on span "Press SPACE to select this row." at bounding box center [793, 327] width 10 height 10
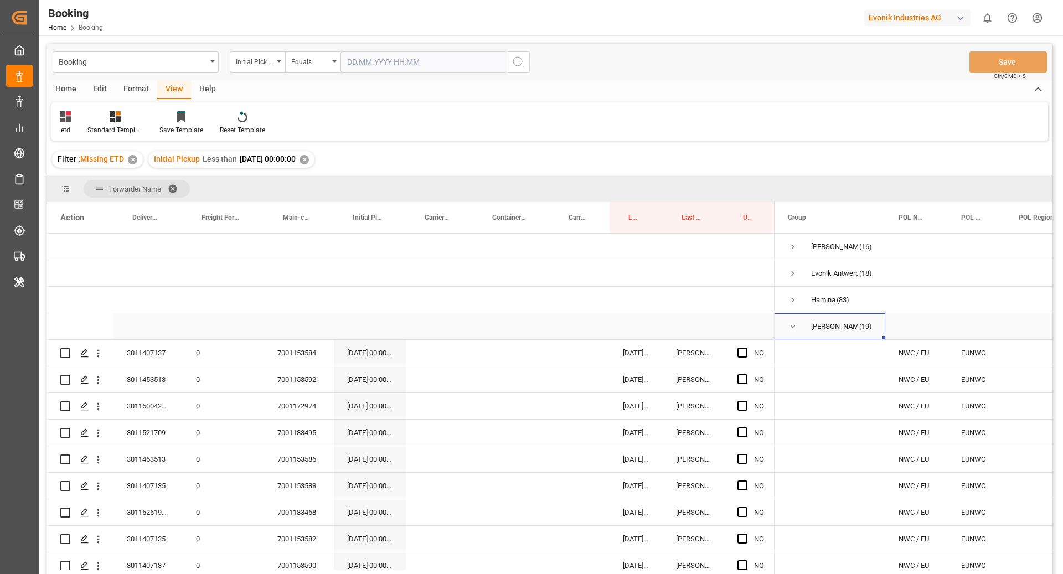
click at [796, 321] on span "Press SPACE to select this row." at bounding box center [793, 326] width 10 height 25
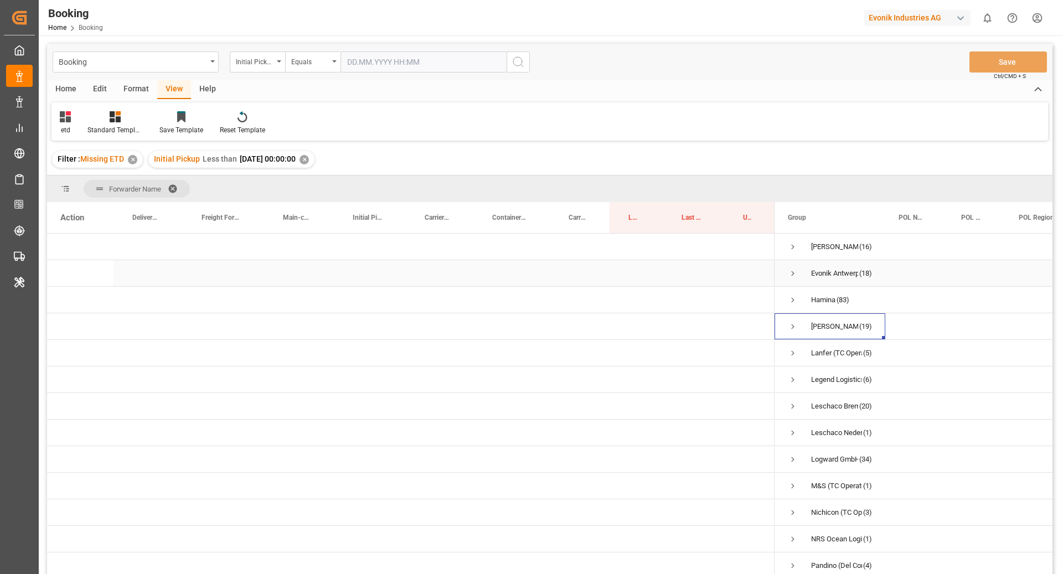
click at [799, 271] on span "Evonik Antwerp (18)" at bounding box center [830, 273] width 84 height 25
click at [793, 278] on span "Press SPACE to select this row." at bounding box center [793, 273] width 10 height 25
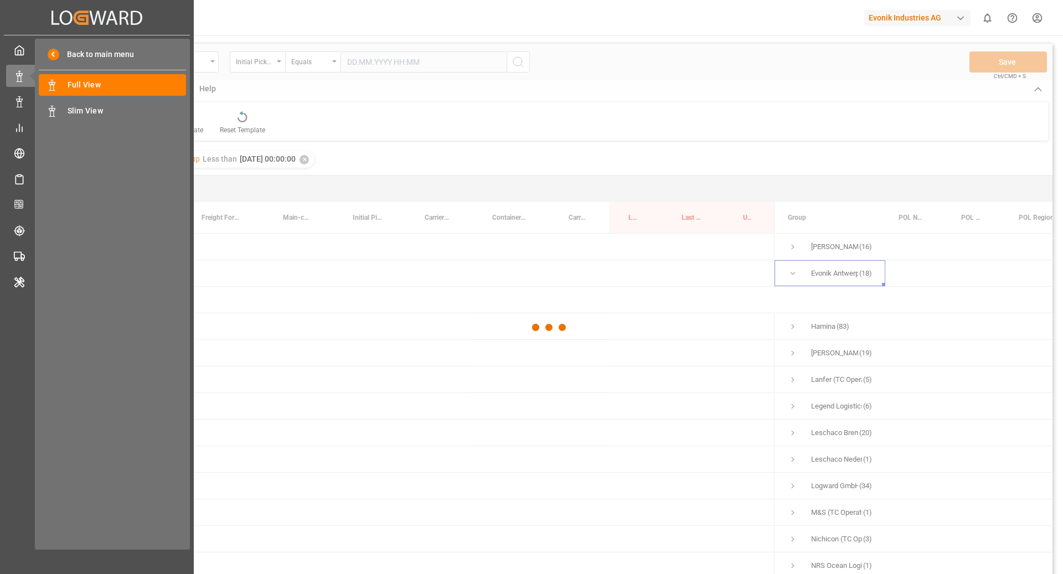
click at [0, 249] on div "Created by potrace 1.15, written by [PERSON_NAME] [DATE]-[DATE] Created by potr…" at bounding box center [97, 273] width 194 height 547
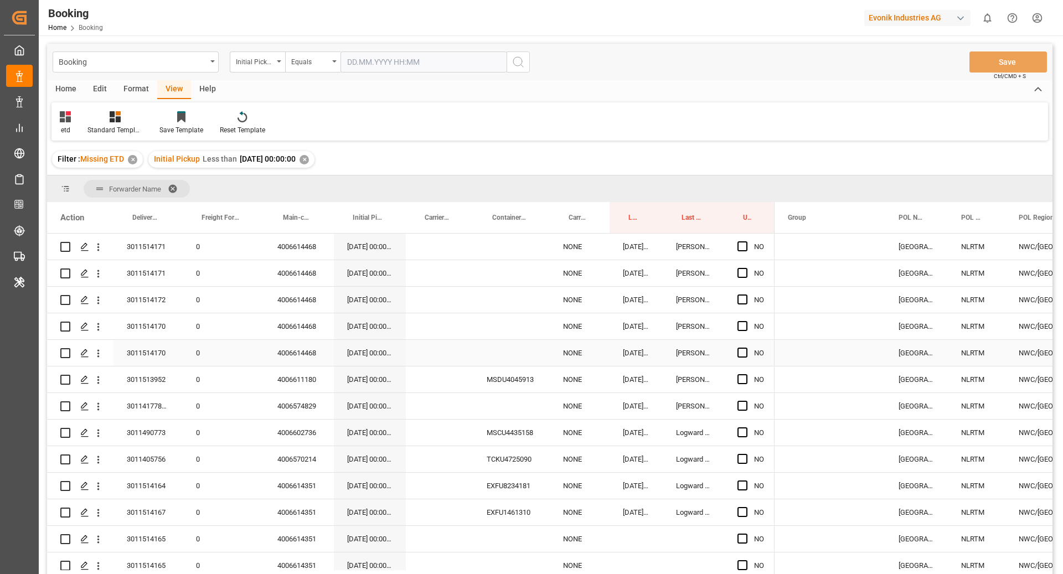
scroll to position [171, 0]
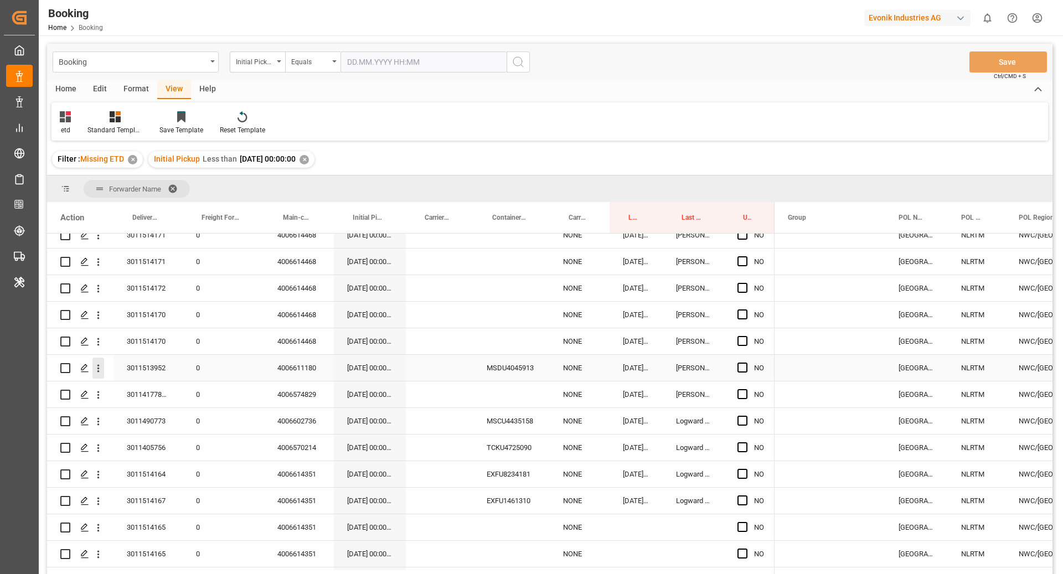
click at [101, 375] on button "open menu" at bounding box center [98, 368] width 12 height 21
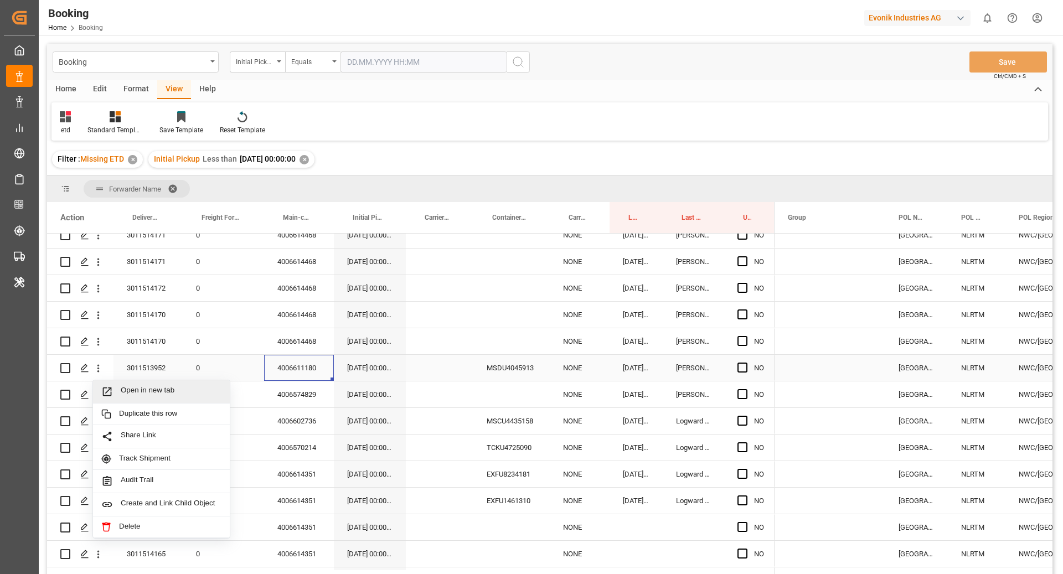
click at [286, 372] on div "4006611180" at bounding box center [299, 368] width 70 height 26
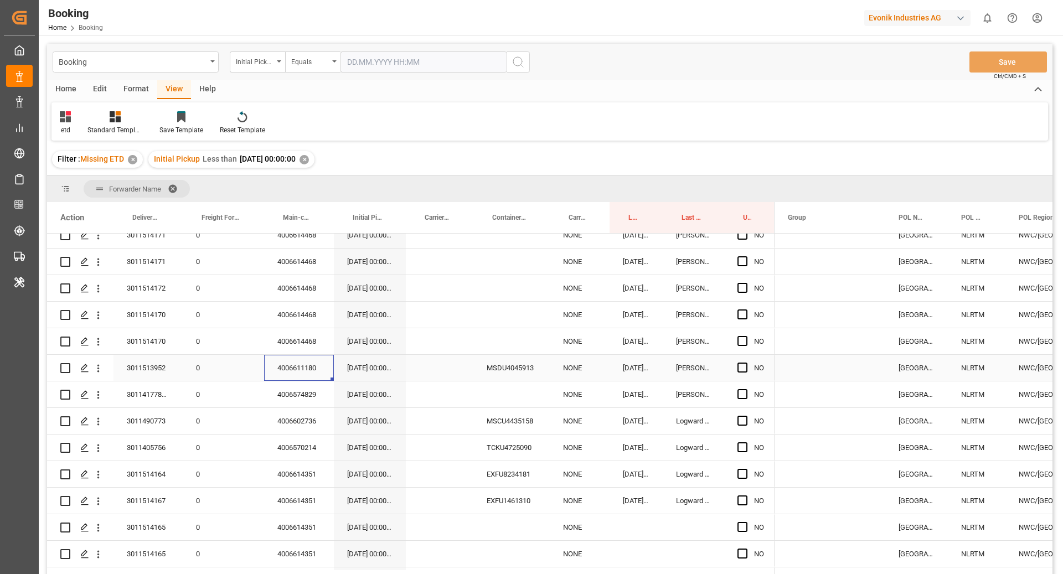
click at [140, 367] on div "3011513952" at bounding box center [148, 368] width 69 height 26
click at [289, 373] on div "4006611180" at bounding box center [299, 368] width 70 height 26
click at [302, 421] on div "4006602736" at bounding box center [299, 421] width 70 height 26
click at [142, 430] on div "3011490773" at bounding box center [148, 421] width 69 height 26
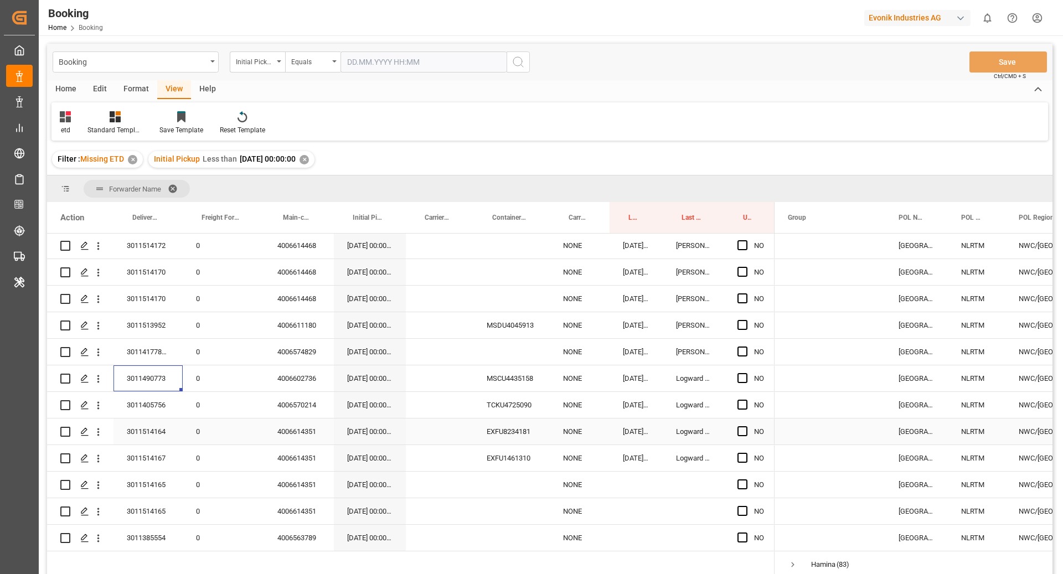
scroll to position [214, 0]
click at [305, 400] on div "4006570214" at bounding box center [299, 405] width 70 height 26
click at [311, 433] on div "4006614351" at bounding box center [299, 432] width 70 height 26
click at [167, 435] on div "3011514164" at bounding box center [148, 432] width 69 height 26
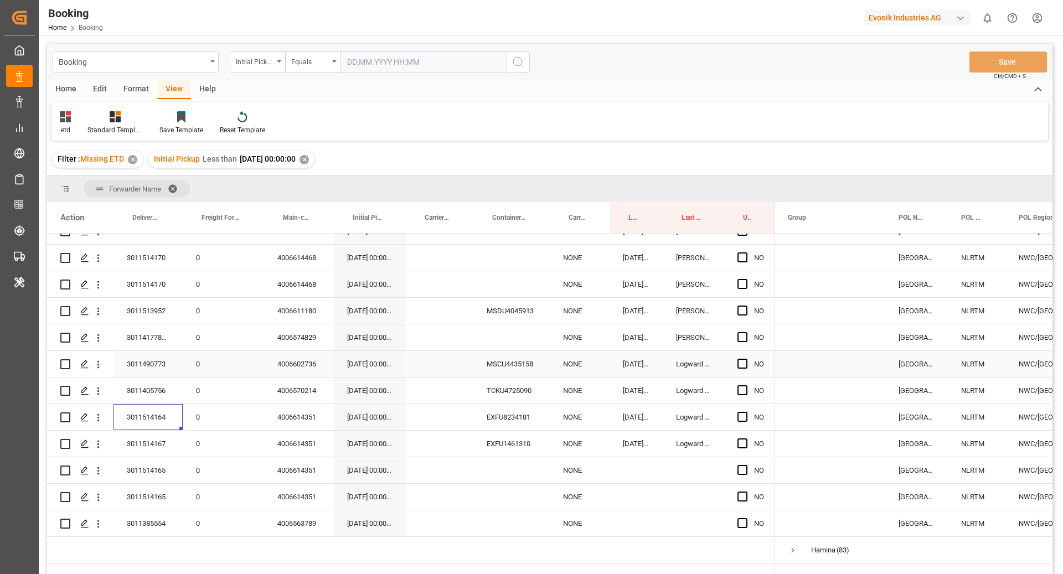
scroll to position [244, 0]
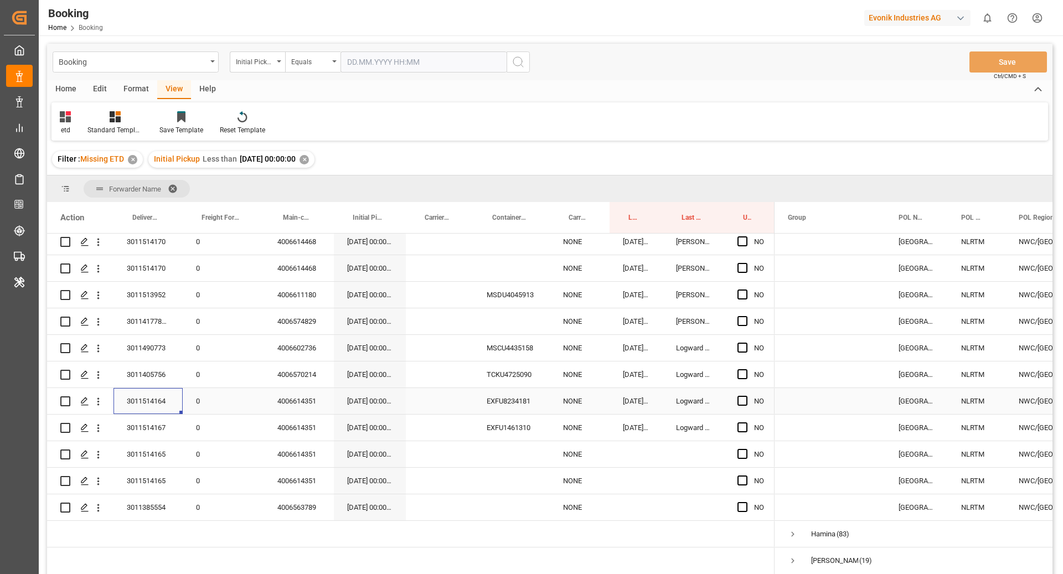
click at [465, 413] on div "Press SPACE to select this row." at bounding box center [440, 401] width 68 height 26
click at [523, 429] on div "EXFU1461310" at bounding box center [511, 428] width 76 height 26
click at [162, 416] on div "3011514167" at bounding box center [148, 428] width 69 height 26
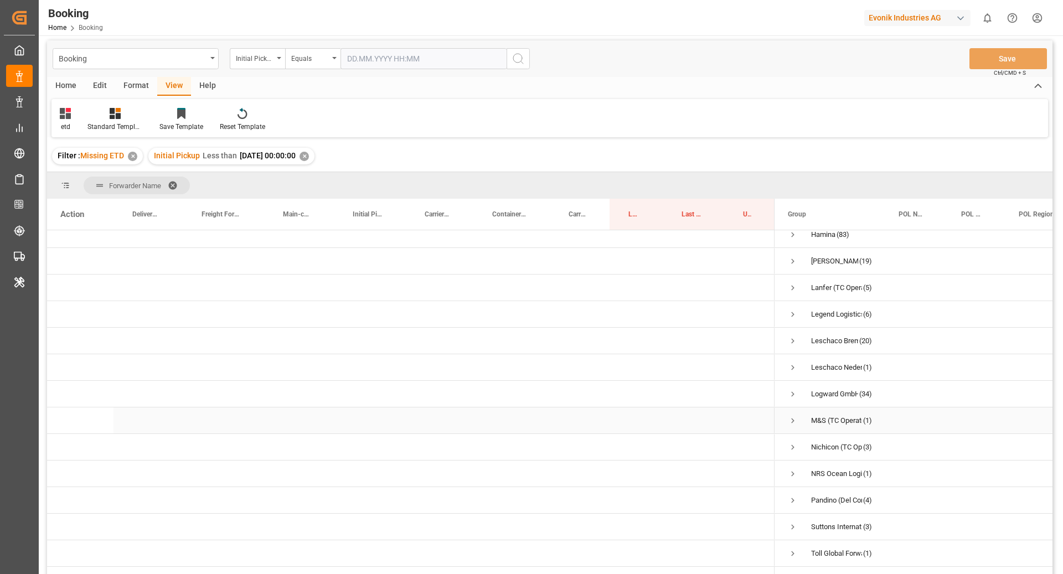
scroll to position [0, 0]
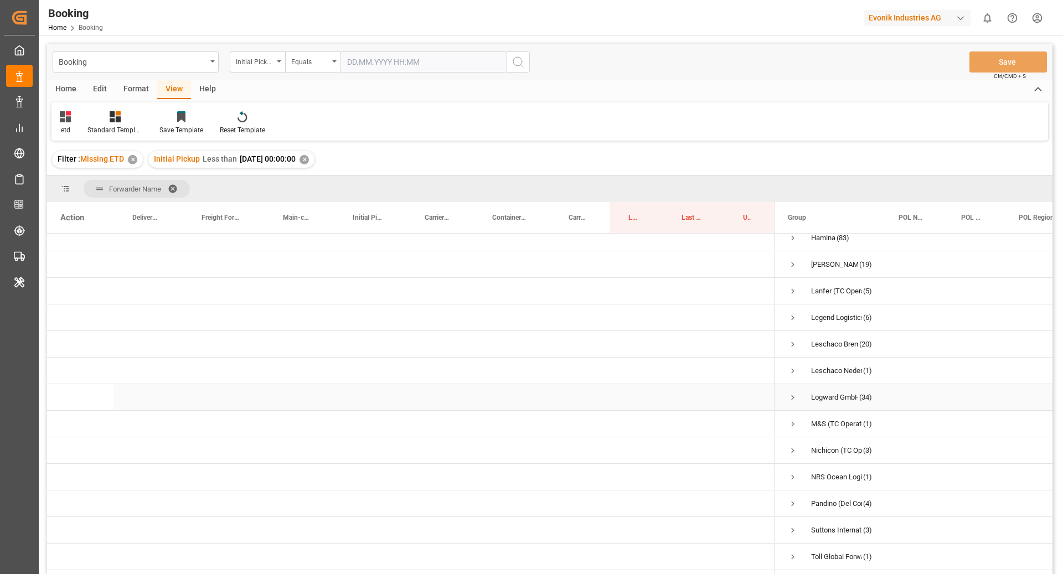
click at [789, 393] on span "Press SPACE to select this row." at bounding box center [793, 398] width 10 height 10
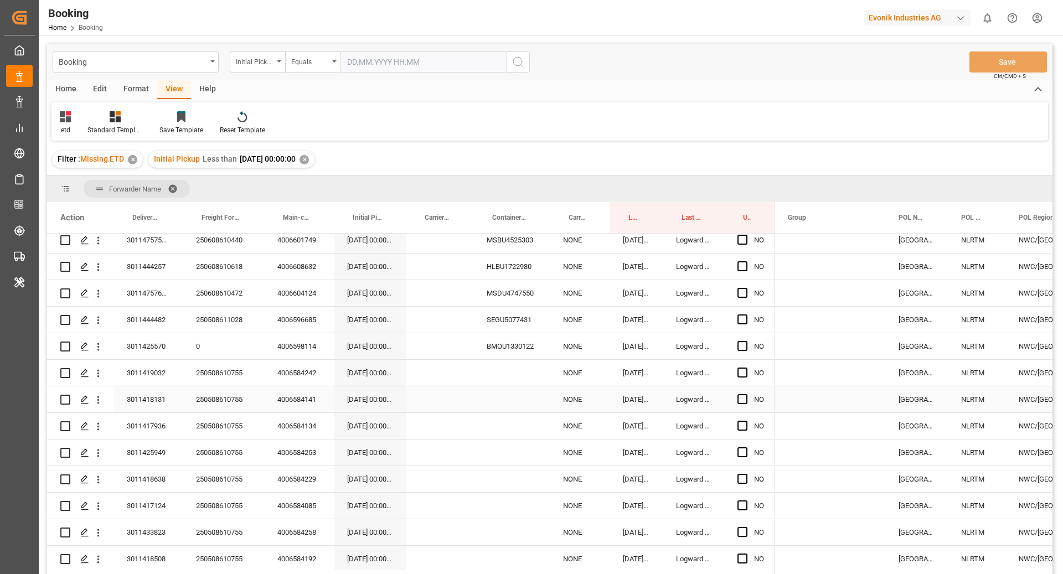
scroll to position [791, 0]
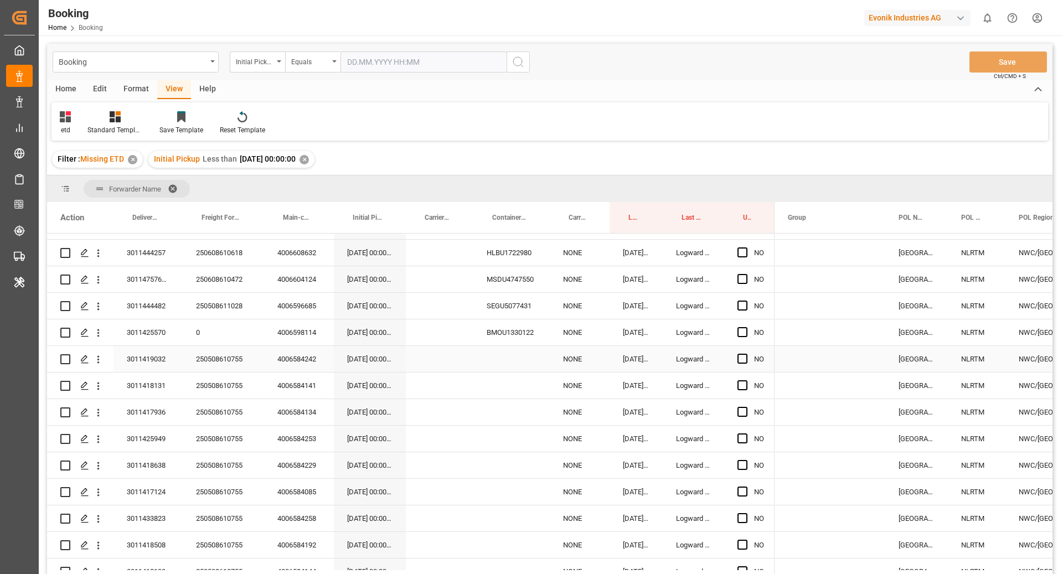
click at [230, 360] on div "250508610755" at bounding box center [223, 359] width 81 height 26
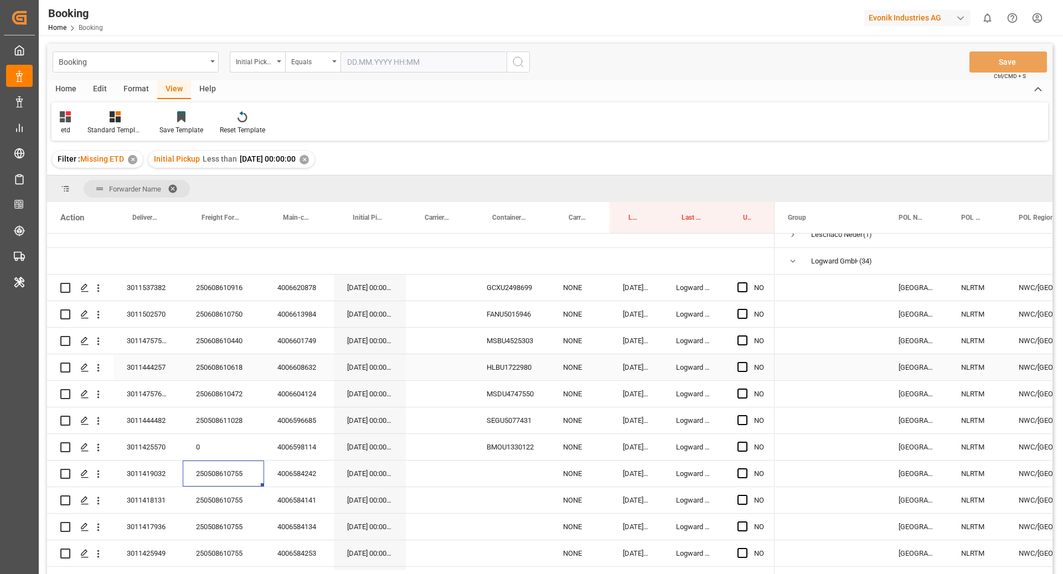
scroll to position [663, 0]
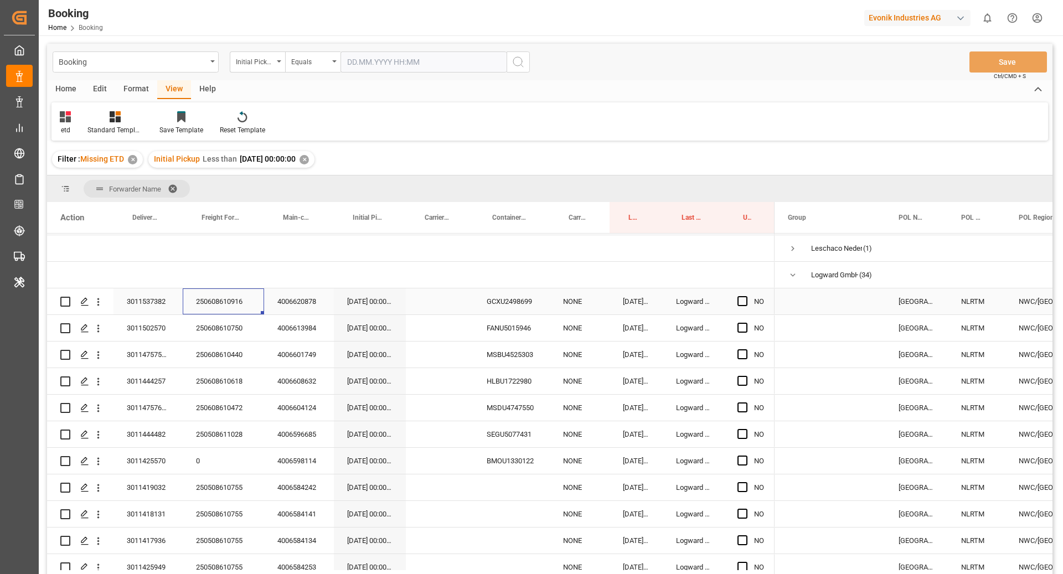
click at [236, 312] on div "250608610916" at bounding box center [223, 302] width 81 height 26
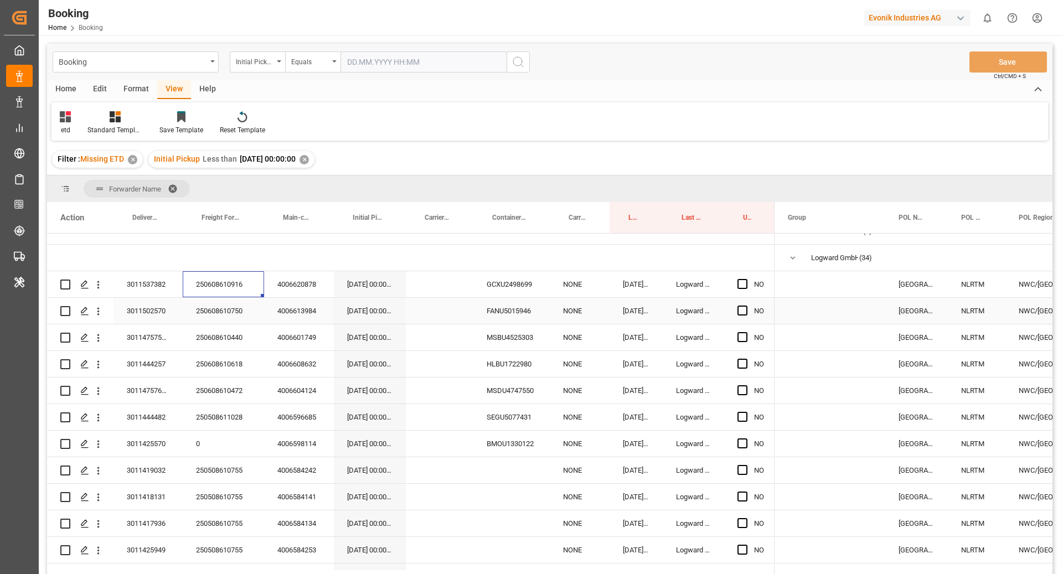
scroll to position [687, 0]
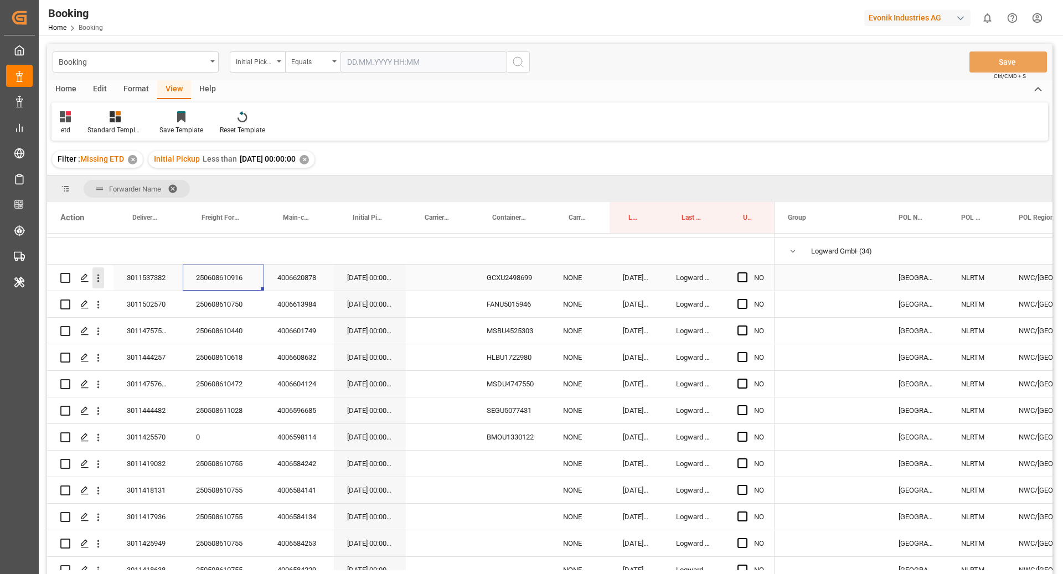
click at [99, 277] on icon "open menu" at bounding box center [98, 278] width 12 height 12
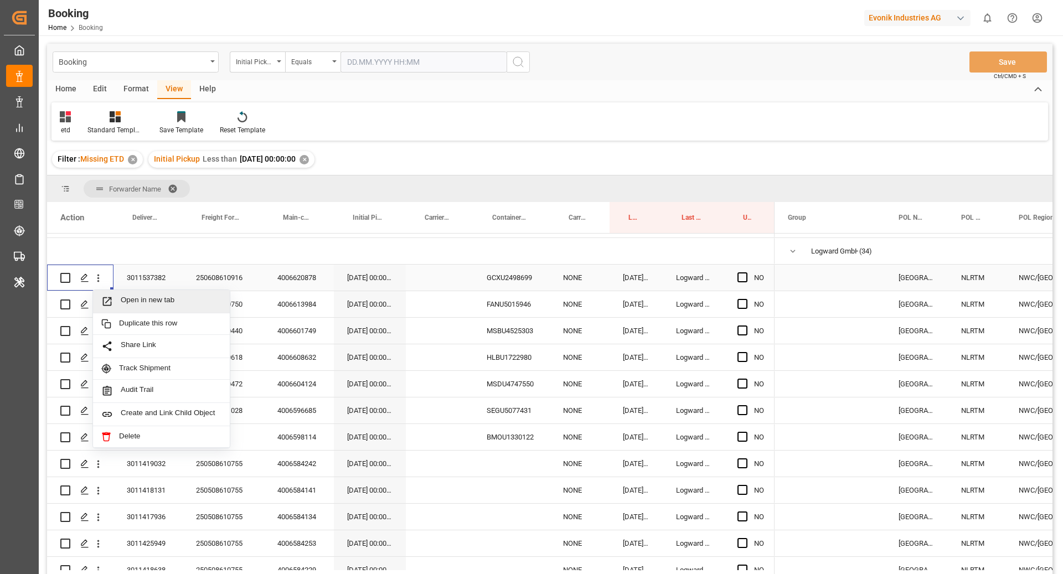
click at [153, 300] on span "Open in new tab" at bounding box center [171, 302] width 101 height 12
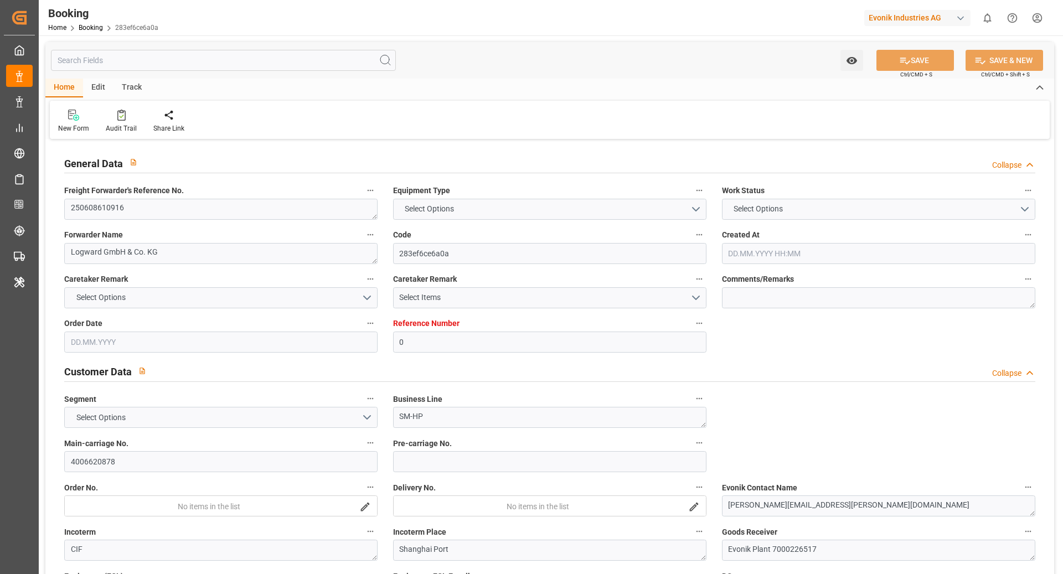
type input "0"
type input "Dummy"
type input "Dummy Carrier"
type input "NLRTM"
type input "CNSHA"
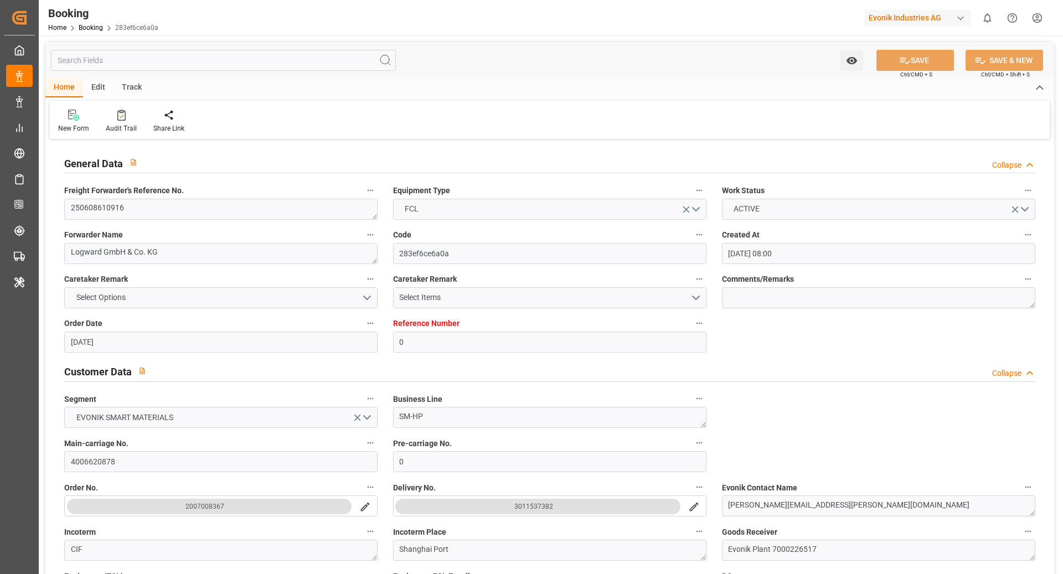
type input "[DATE] 08:00"
type input "[DATE]"
type input "[DATE] 00:00"
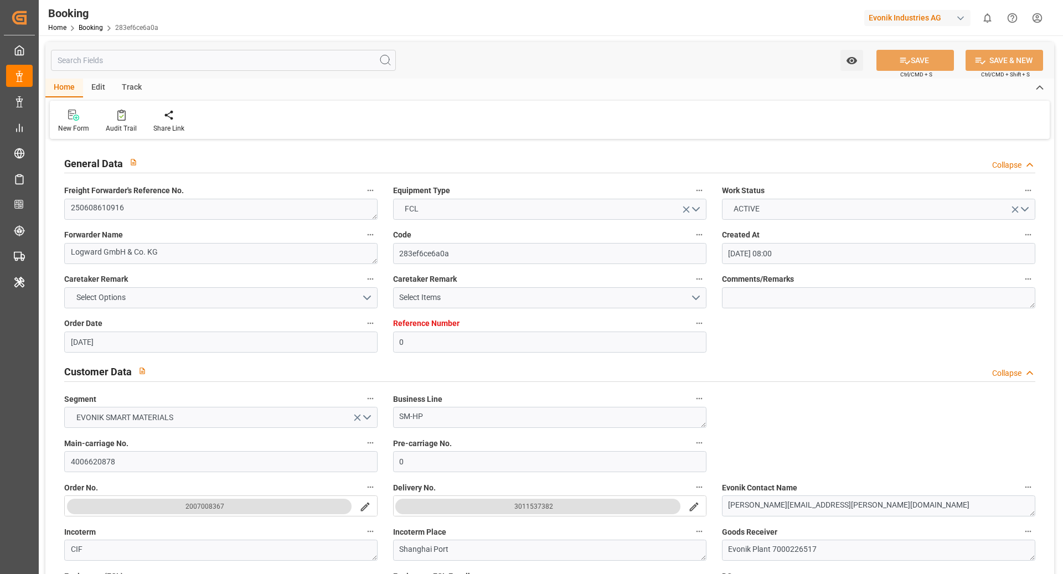
type input "[DATE] 06:10"
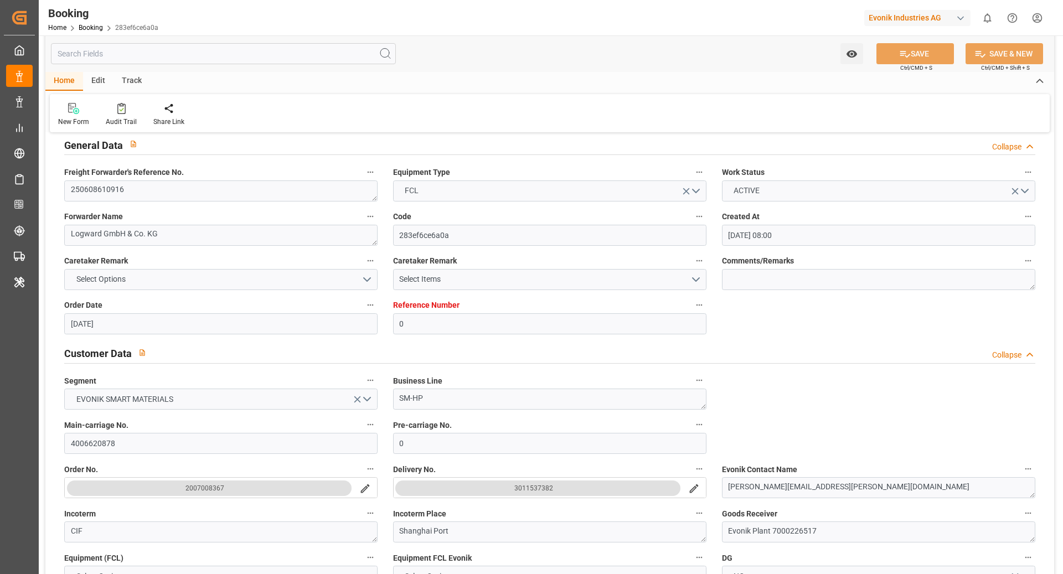
scroll to position [31, 0]
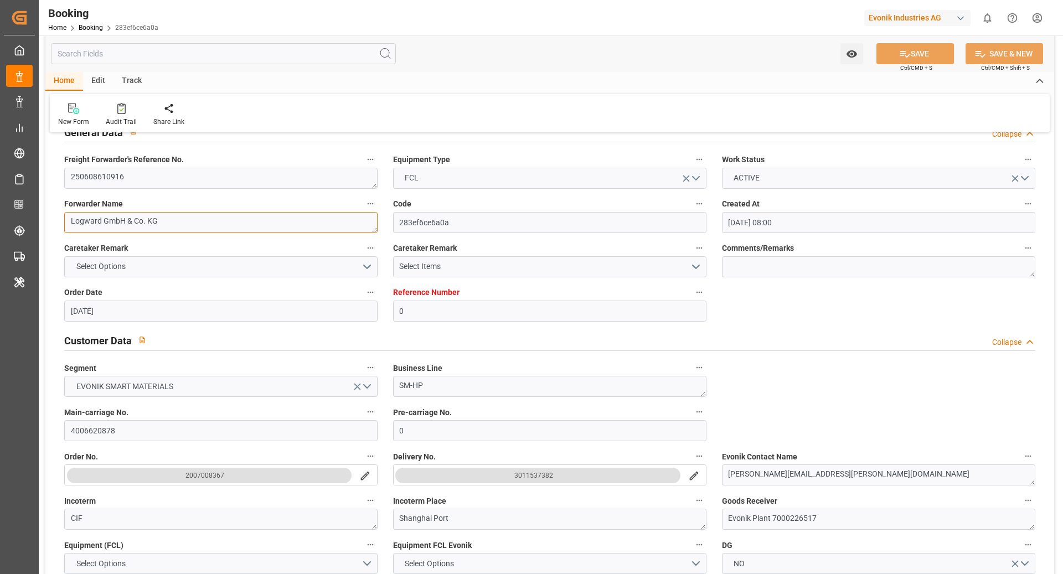
click at [236, 224] on textarea "Logward GmbH & Co. KG" at bounding box center [220, 222] width 313 height 21
type textarea "Leschaco Bremen"
click at [174, 229] on textarea "Leschaco Bremen" at bounding box center [220, 222] width 313 height 21
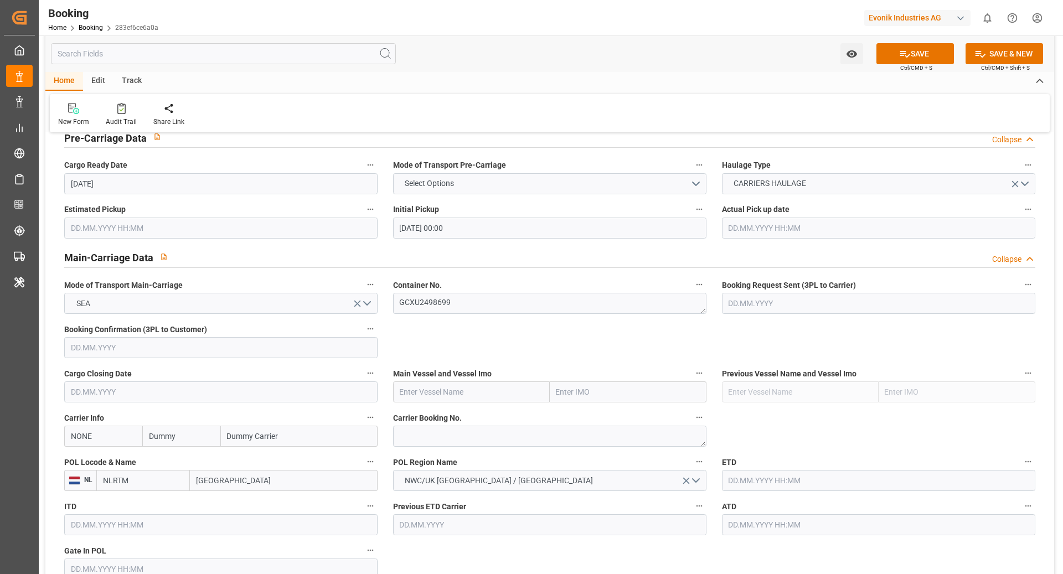
scroll to position [604, 0]
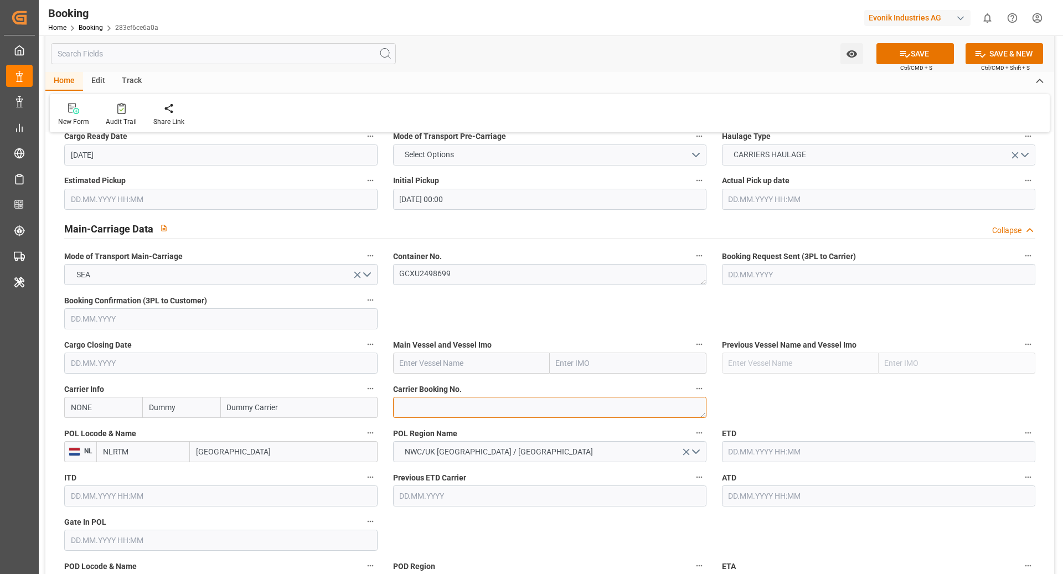
click at [447, 415] on textarea at bounding box center [549, 407] width 313 height 21
paste textarea "39652145"
type textarea "39652145"
click at [116, 411] on input "NONE" at bounding box center [103, 407] width 78 height 21
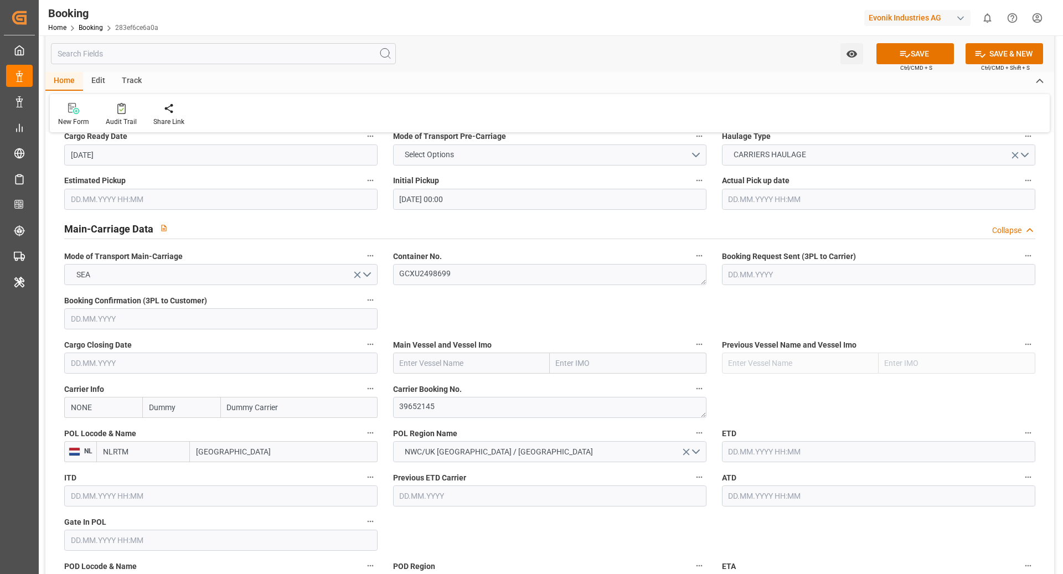
click at [116, 411] on input "NONE" at bounding box center [103, 407] width 78 height 21
type input "HLCU"
click at [73, 435] on div "HLCU" at bounding box center [81, 432] width 33 height 25
type input "Hapag [PERSON_NAME]"
type input "Hapag [PERSON_NAME] Aktiengesellschaft"
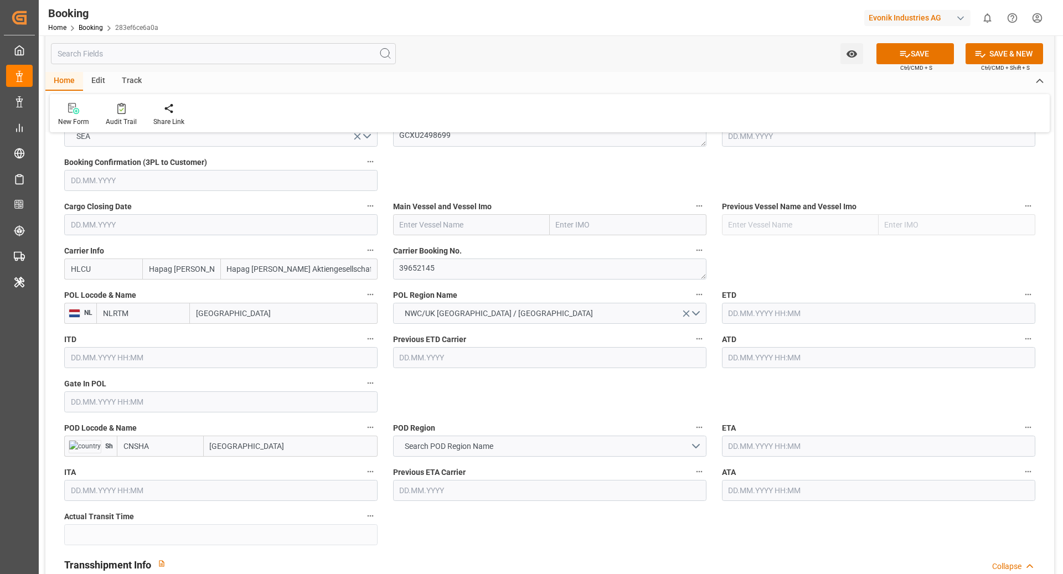
scroll to position [755, 0]
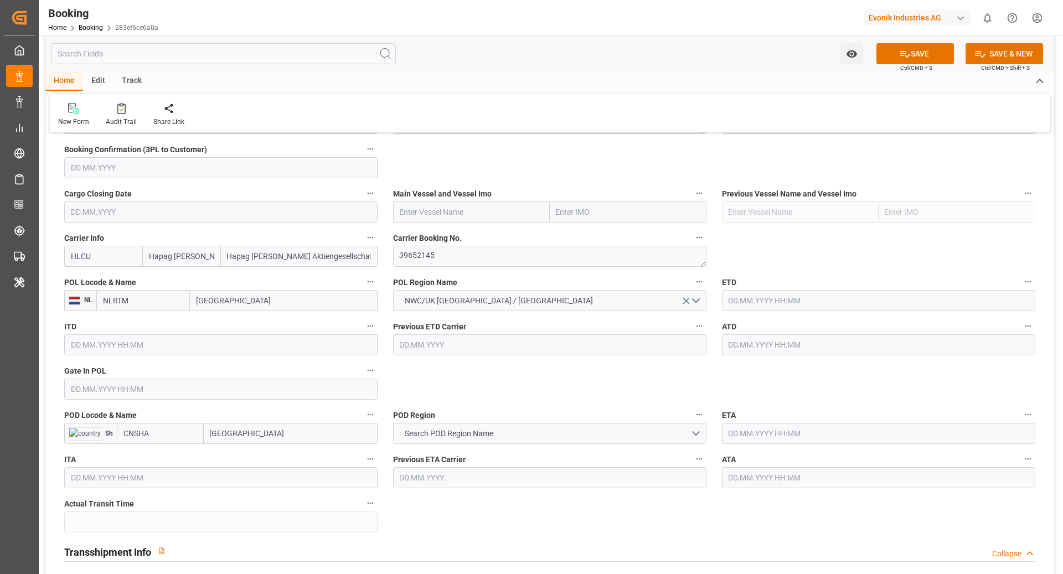
type input "HLCU"
click at [169, 435] on input "CNSHA" at bounding box center [160, 433] width 87 height 21
click at [172, 459] on span "CNSGH - [GEOGRAPHIC_DATA]" at bounding box center [161, 464] width 75 height 20
type input "CNSGH"
click at [478, 215] on input "text" at bounding box center [471, 212] width 157 height 21
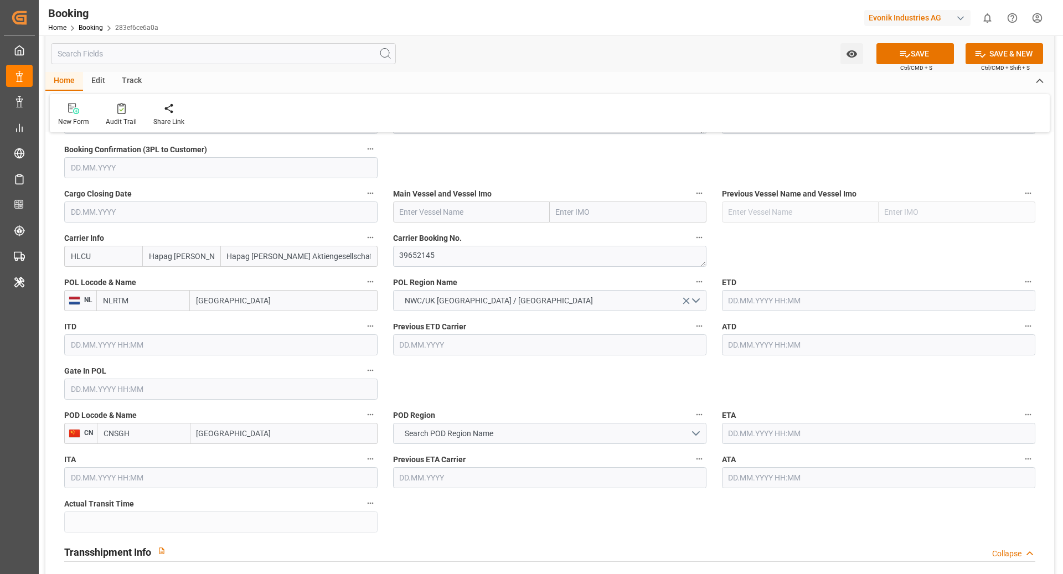
paste input "MOSCOW MAERSK"
click at [416, 242] on div "Moscow Maersk - 9778818" at bounding box center [445, 236] width 103 height 25
type input "Moscow Maersk"
type input "9778818"
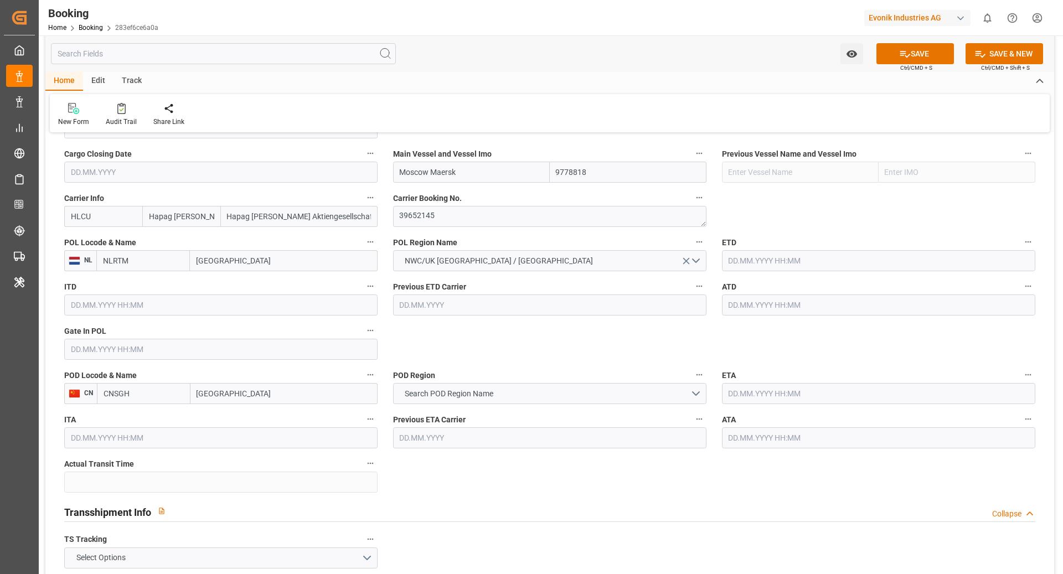
scroll to position [798, 0]
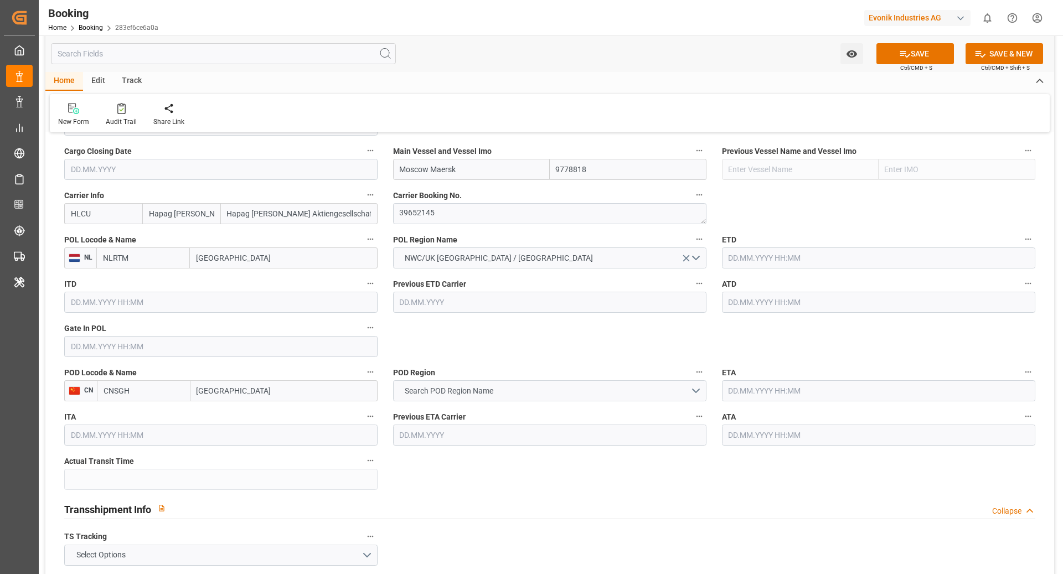
type input "Moscow Maersk"
click at [498, 391] on span "Search POD Region Name" at bounding box center [449, 391] width 100 height 12
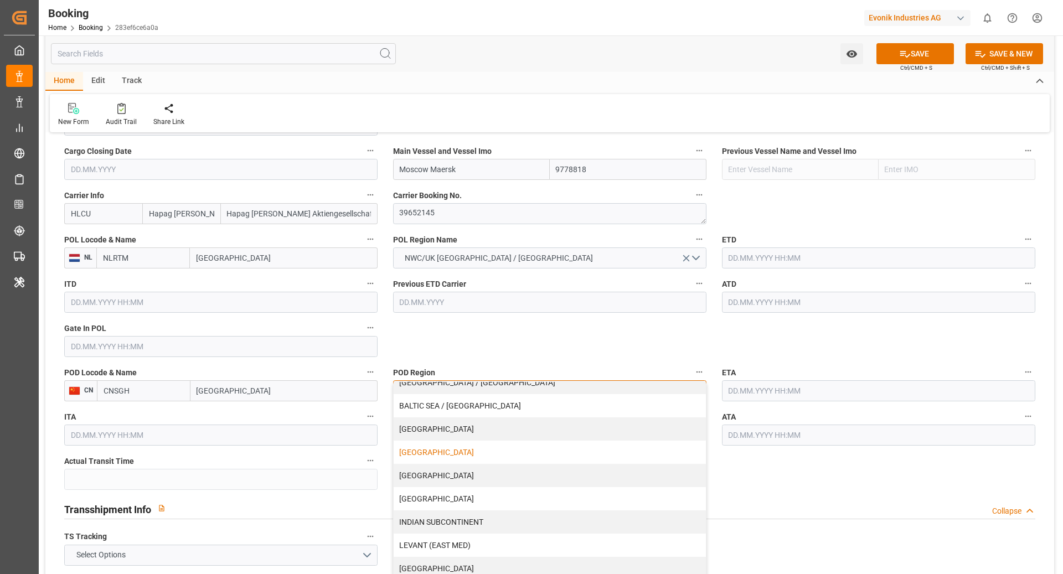
scroll to position [85, 0]
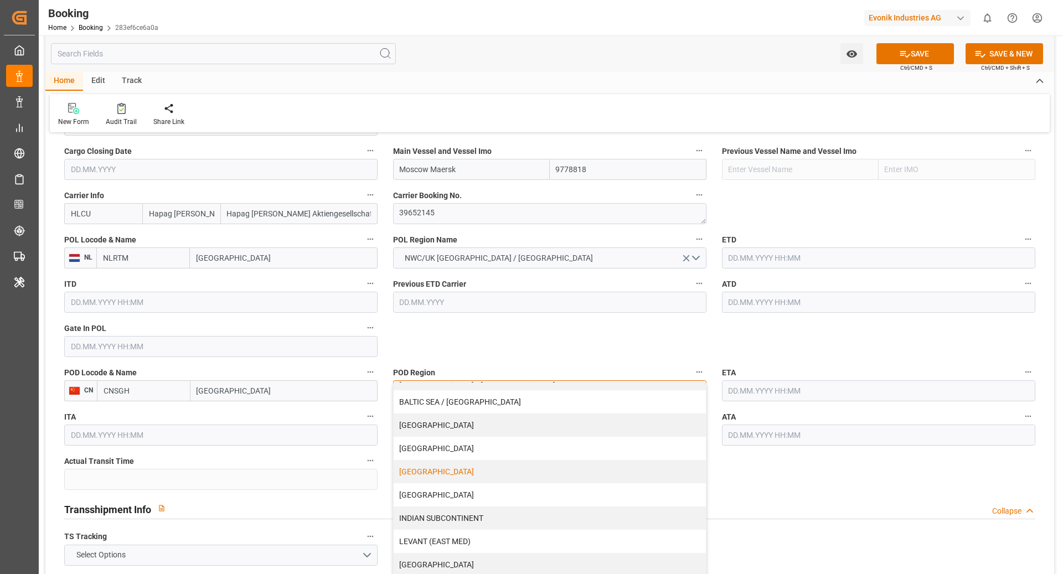
click at [473, 476] on div "[GEOGRAPHIC_DATA]" at bounding box center [550, 471] width 312 height 23
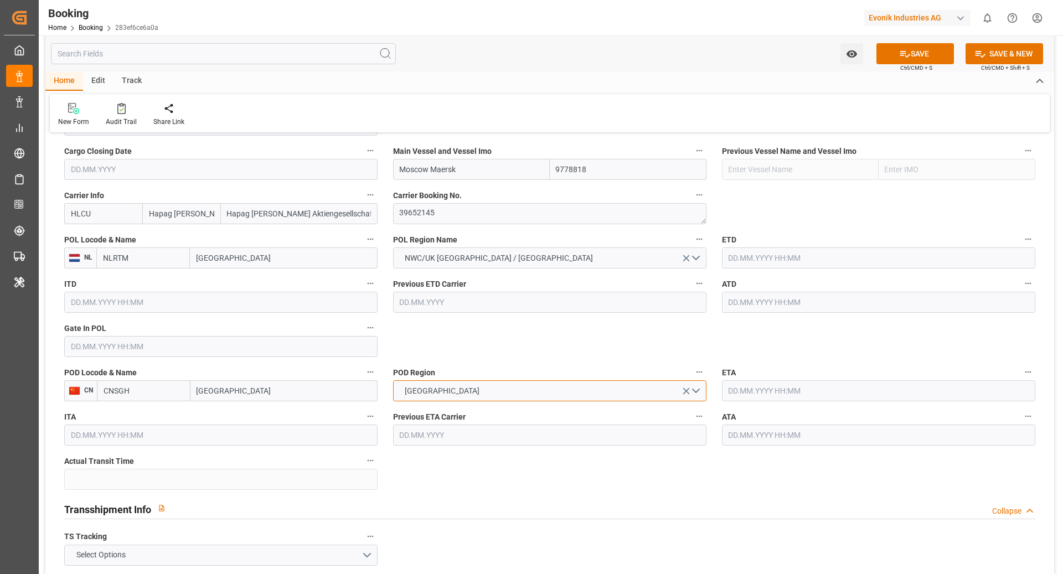
scroll to position [801, 0]
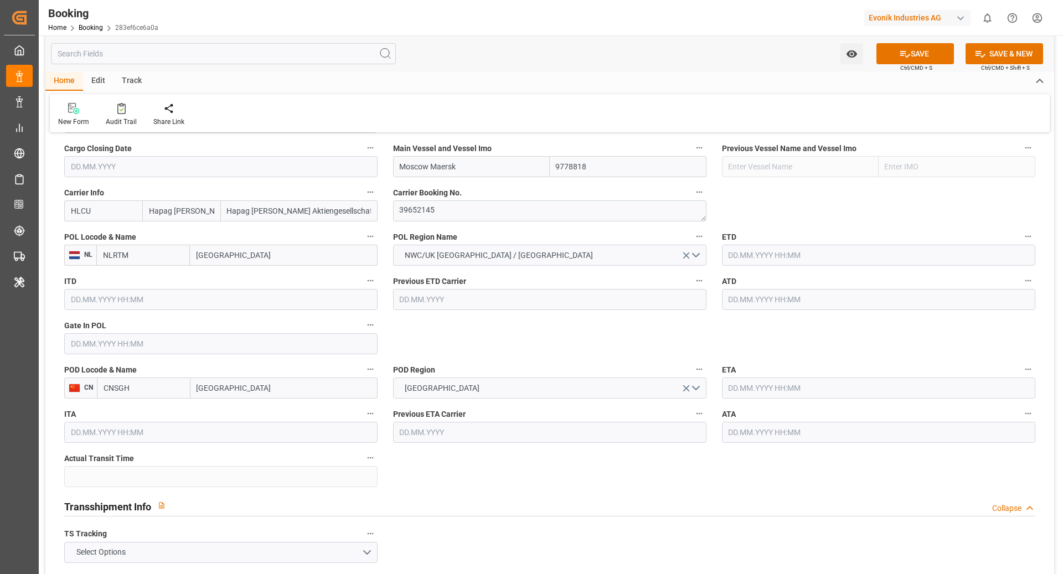
click at [733, 260] on input "text" at bounding box center [878, 255] width 313 height 21
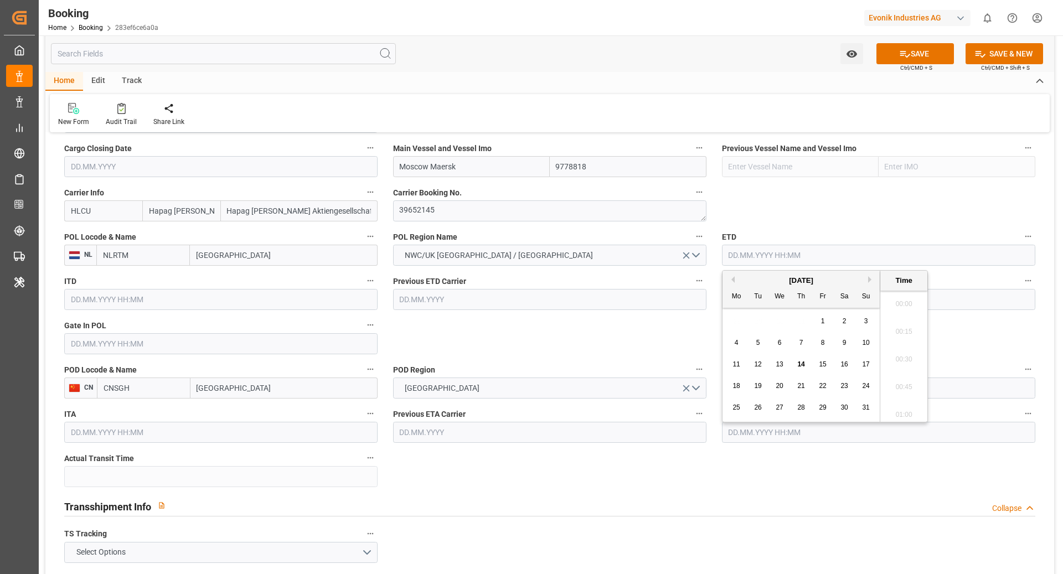
scroll to position [1775, 0]
click at [827, 363] on div "15" at bounding box center [823, 364] width 14 height 13
click at [733, 279] on button "Previous Month" at bounding box center [731, 279] width 7 height 7
click at [870, 362] on div "15" at bounding box center [866, 364] width 14 height 13
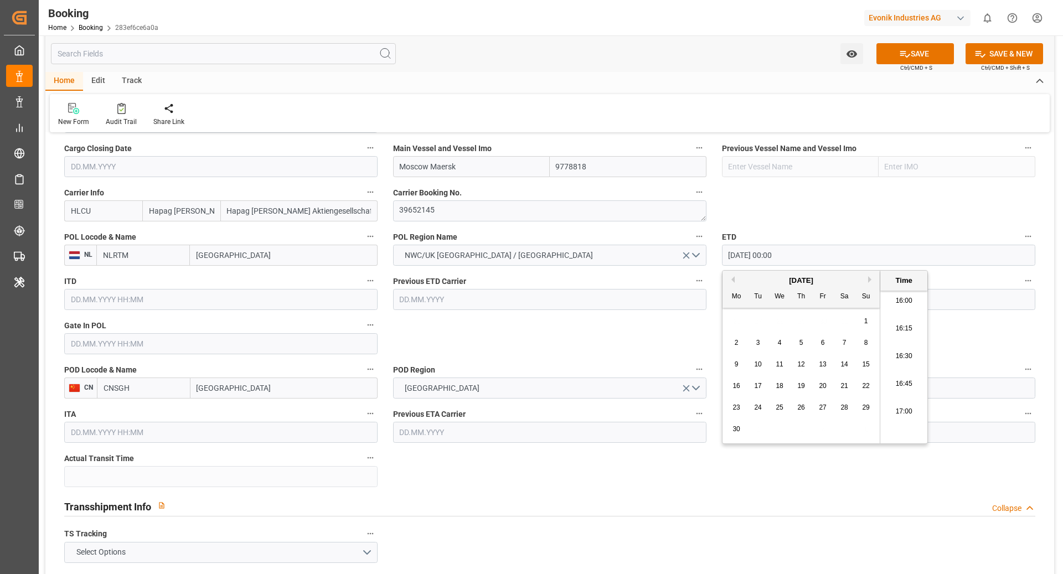
type input "[DATE] 00:00"
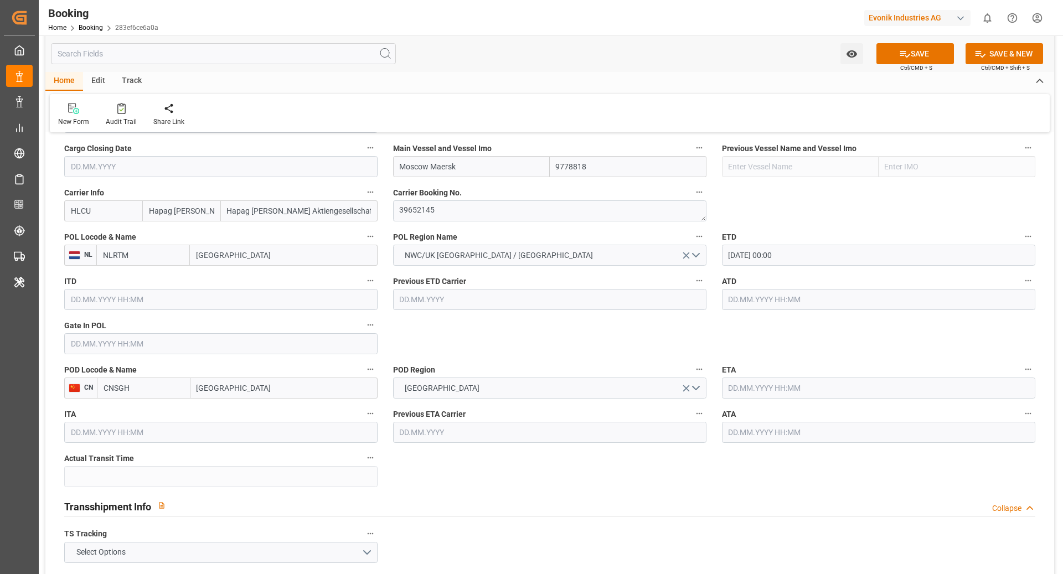
click at [833, 257] on input "[DATE] 00:00" at bounding box center [878, 255] width 313 height 21
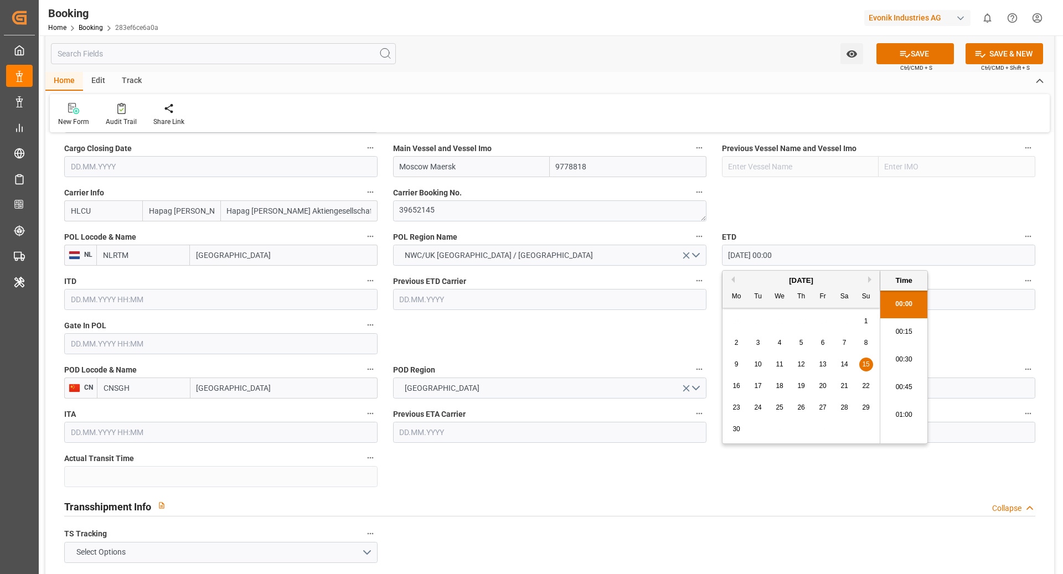
click at [833, 257] on input "[DATE] 00:00" at bounding box center [878, 255] width 313 height 21
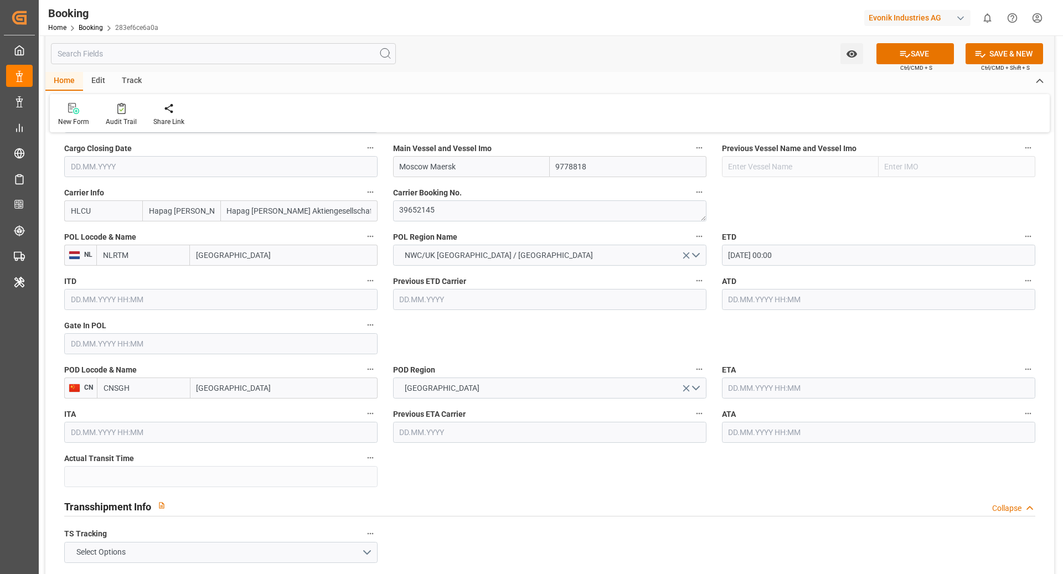
click at [780, 301] on input "text" at bounding box center [878, 299] width 313 height 21
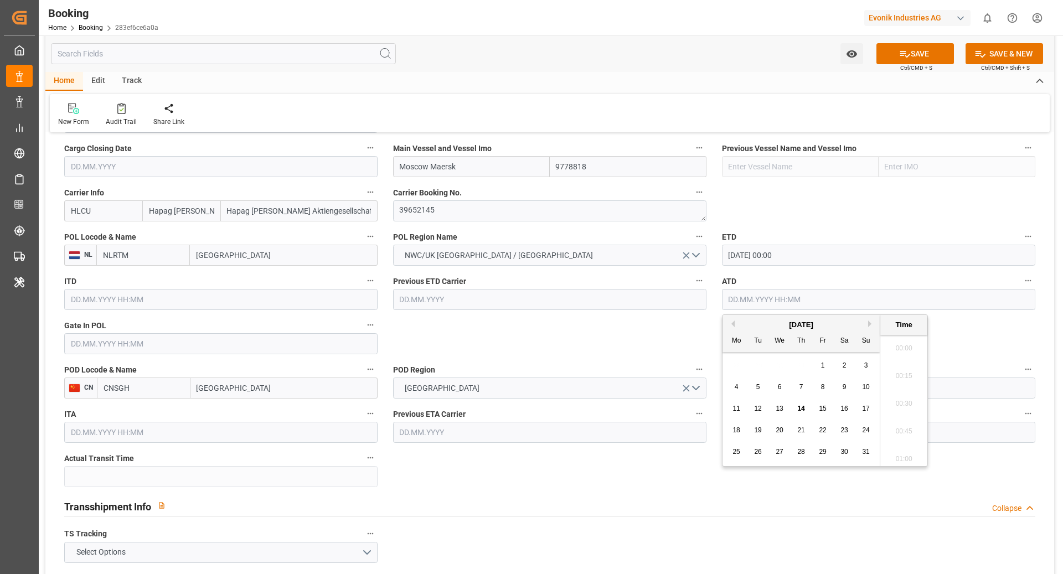
paste input "[DATE] 00:00"
type input "[DATE] 00:00"
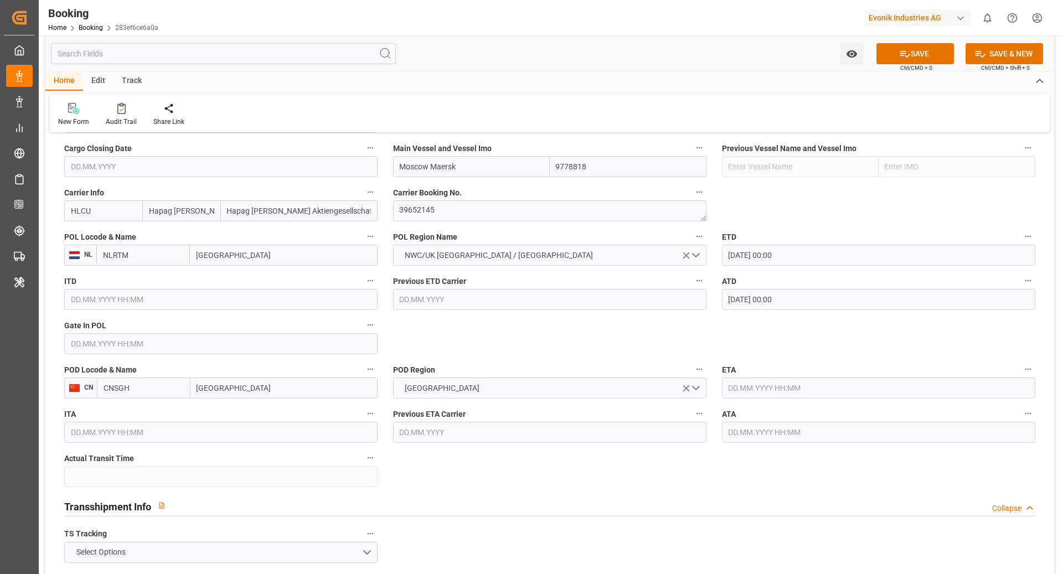
click at [756, 387] on input "text" at bounding box center [878, 388] width 313 height 21
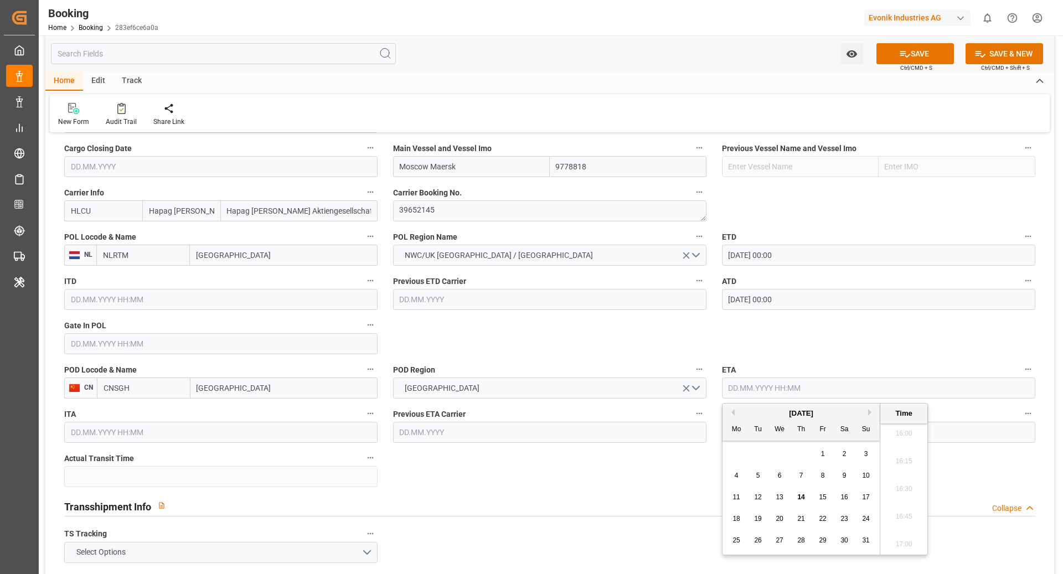
click at [733, 413] on button "Previous Month" at bounding box center [731, 412] width 7 height 7
drag, startPoint x: 736, startPoint y: 519, endPoint x: 684, endPoint y: 508, distance: 53.2
click at [735, 519] on span "21" at bounding box center [736, 519] width 7 height 8
type input "[DATE] 00:00"
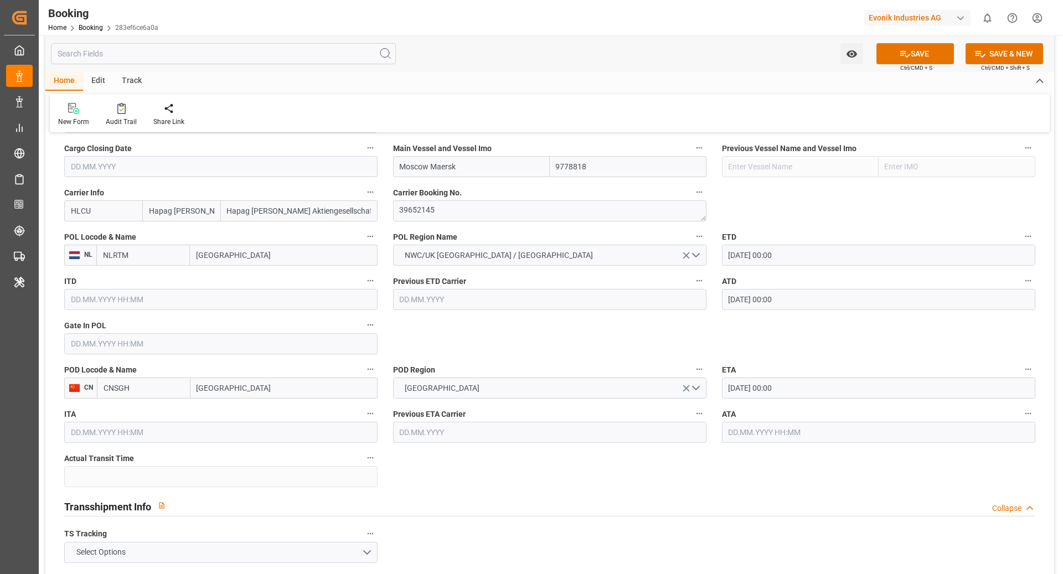
click at [788, 435] on input "text" at bounding box center [878, 432] width 313 height 21
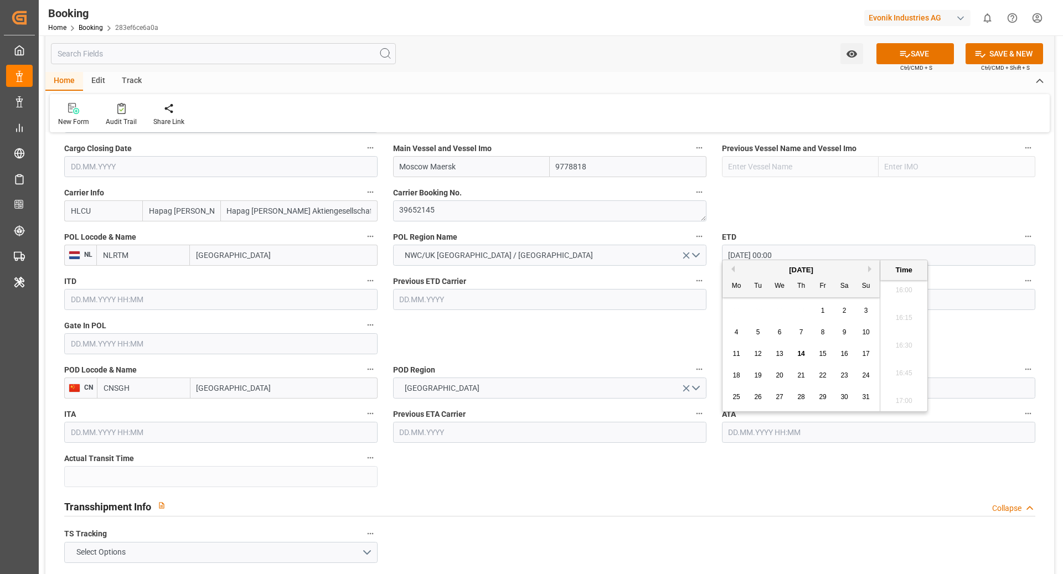
click at [734, 267] on button "Previous Month" at bounding box center [731, 269] width 7 height 7
click at [740, 377] on span "21" at bounding box center [736, 376] width 7 height 8
type input "[DATE] 00:00"
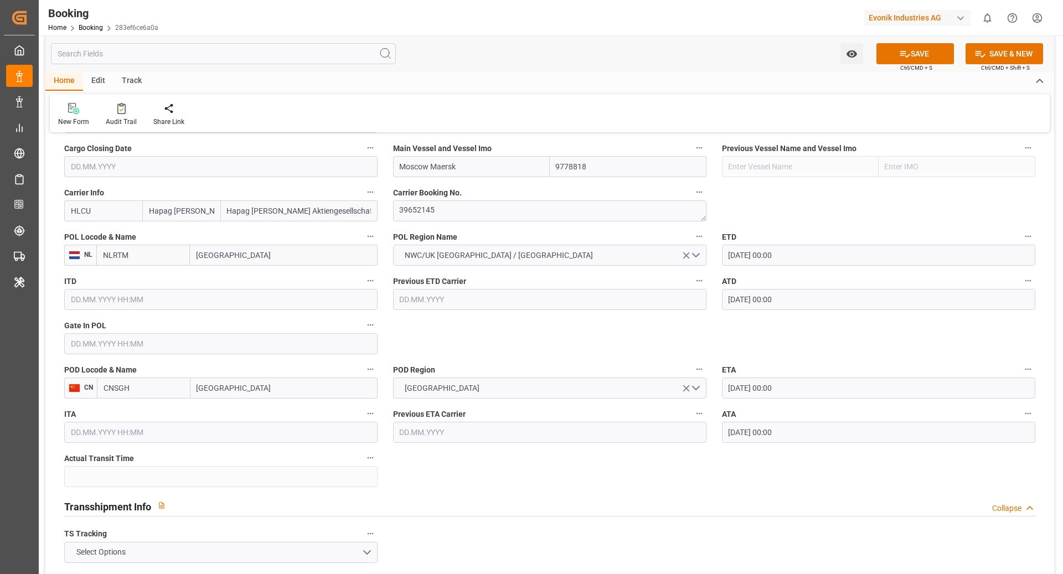
click at [627, 358] on div "POD Region [GEOGRAPHIC_DATA]" at bounding box center [549, 380] width 329 height 44
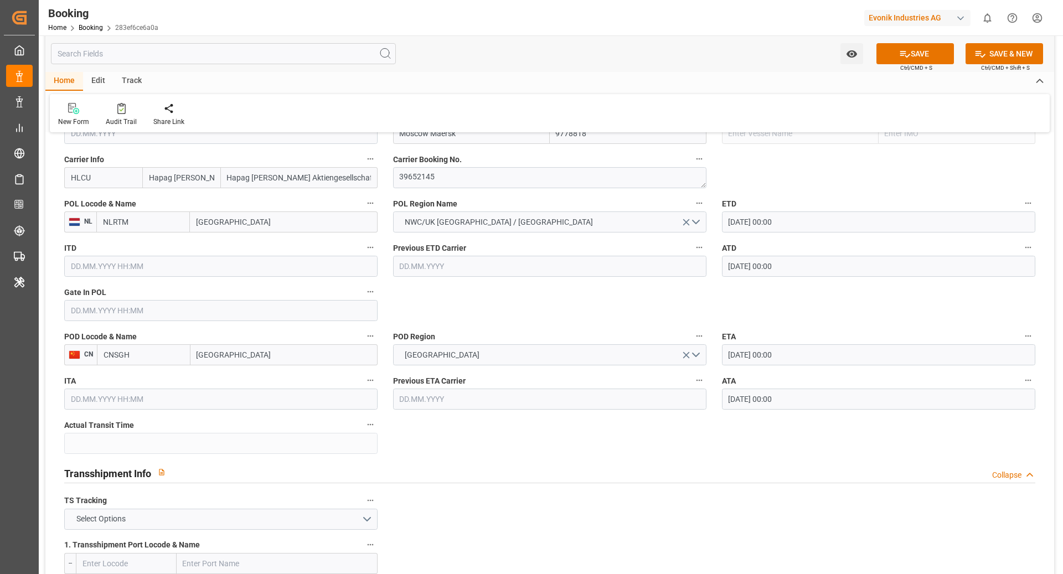
scroll to position [836, 0]
click at [135, 307] on input "text" at bounding box center [220, 308] width 313 height 21
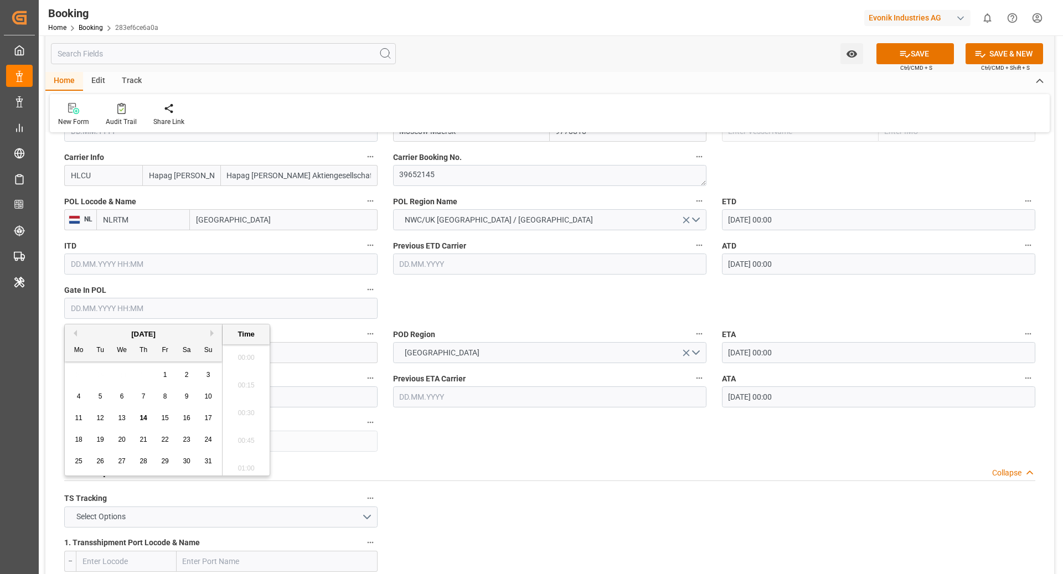
scroll to position [1775, 0]
click at [75, 334] on button "Previous Month" at bounding box center [73, 333] width 7 height 7
drag, startPoint x: 73, startPoint y: 419, endPoint x: 83, endPoint y: 421, distance: 9.6
click at [73, 419] on div "9" at bounding box center [79, 418] width 14 height 13
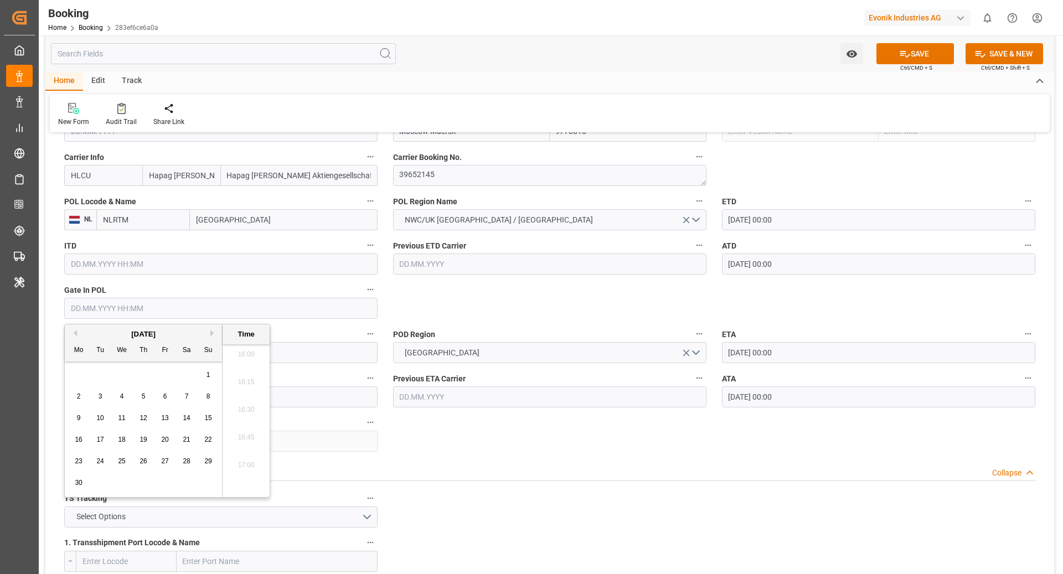
type input "[DATE] 00:00"
click at [572, 465] on div "Transshipment Info Collapse" at bounding box center [549, 470] width 971 height 21
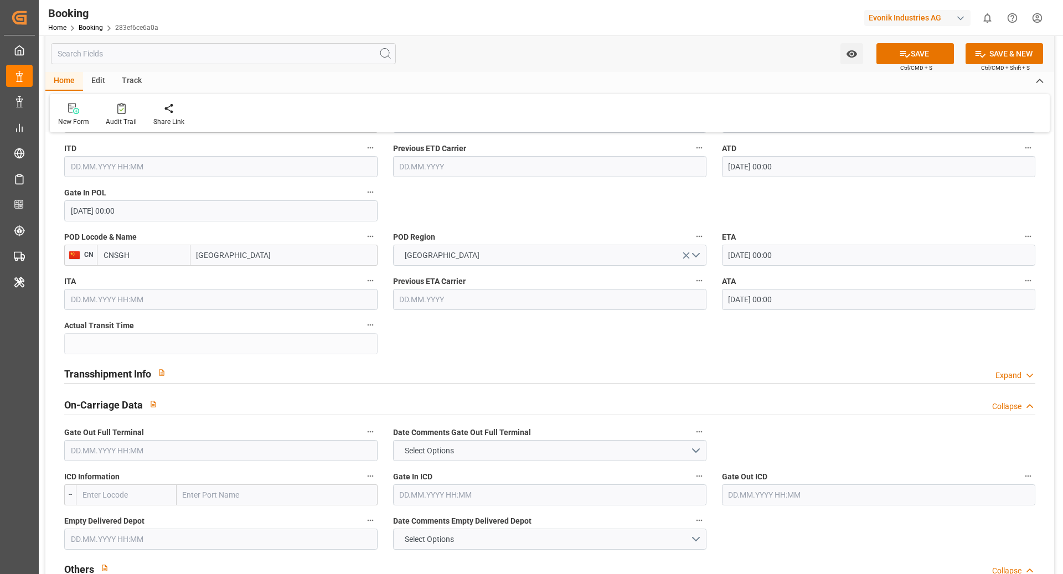
click at [350, 365] on div "Transshipment Info Expand" at bounding box center [549, 372] width 971 height 21
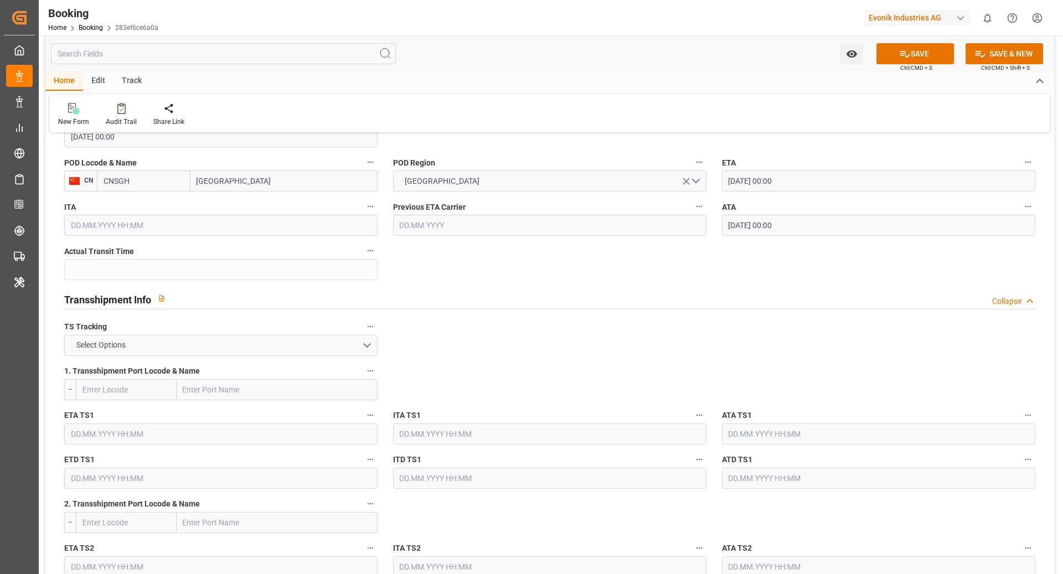
scroll to position [1050, 0]
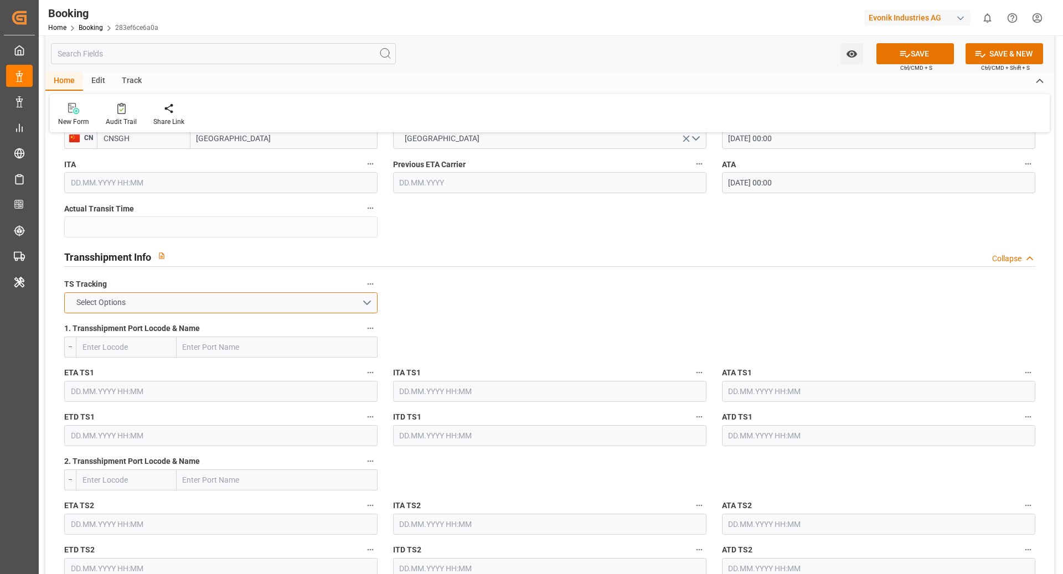
click at [270, 297] on button "Select Options" at bounding box center [220, 302] width 313 height 21
click at [227, 324] on div "FALSE" at bounding box center [221, 328] width 312 height 23
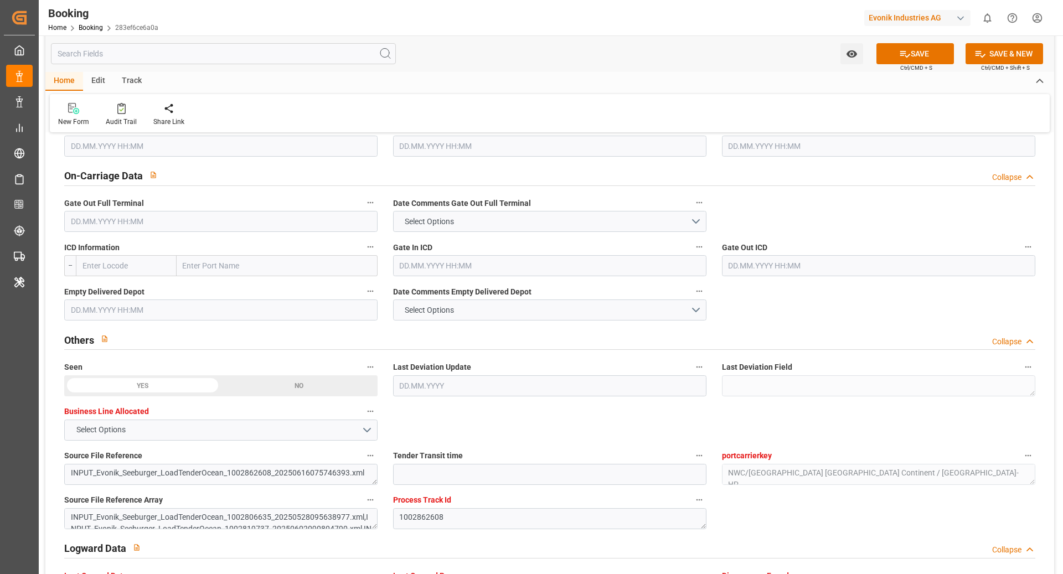
scroll to position [1498, 0]
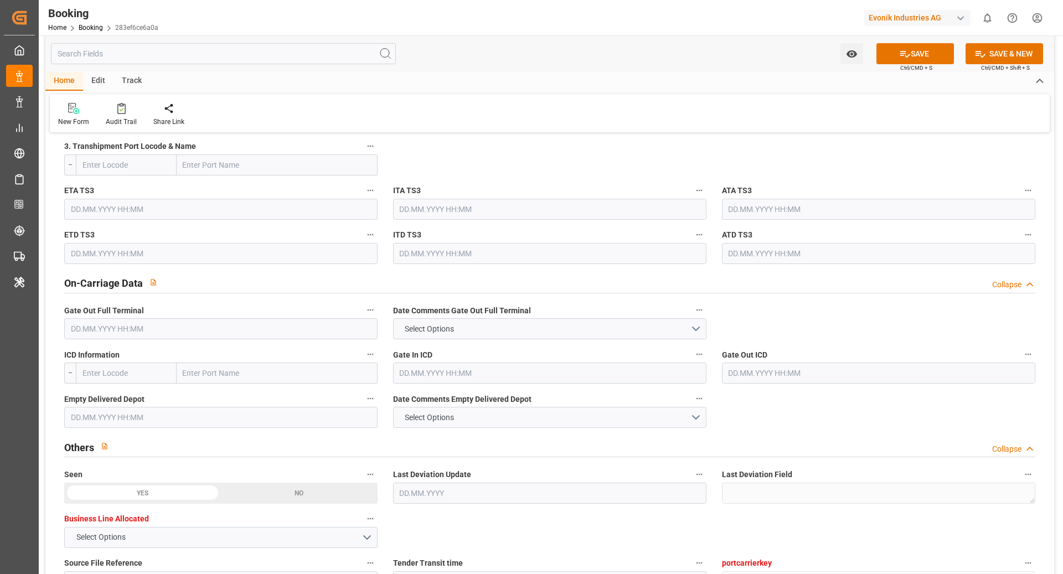
click at [114, 324] on input "text" at bounding box center [220, 328] width 313 height 21
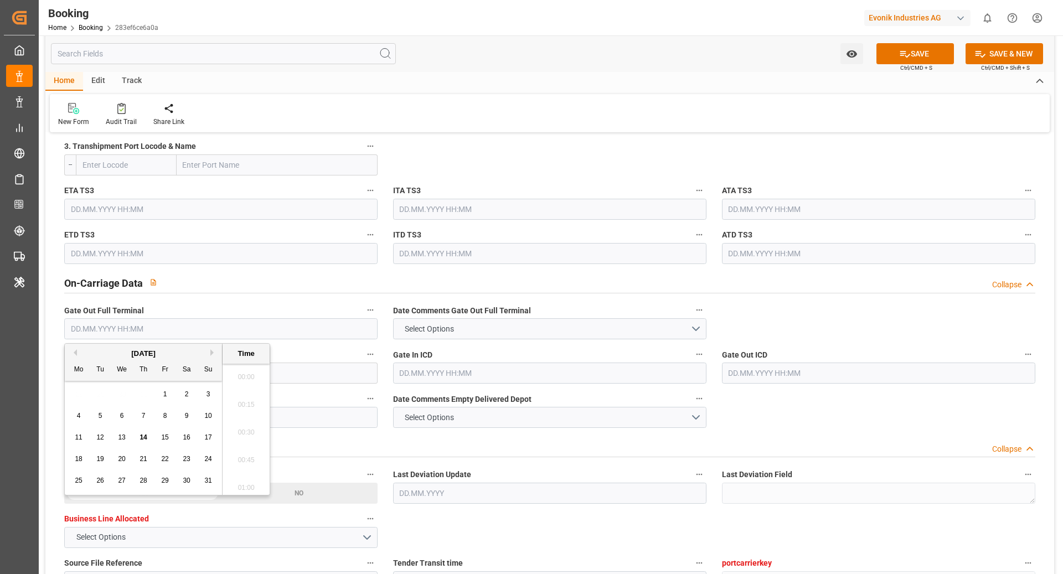
scroll to position [1775, 0]
click at [172, 394] on div "28 29 30 31 1 2 3" at bounding box center [143, 395] width 151 height 22
click at [166, 399] on div "1" at bounding box center [165, 394] width 14 height 13
type input "[DATE] 00:00"
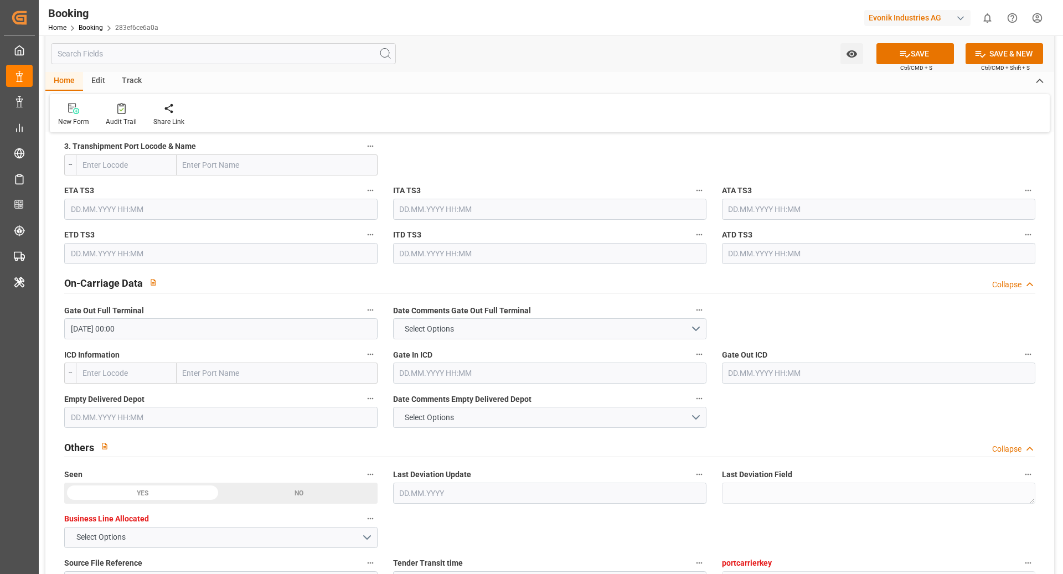
click at [90, 414] on input "text" at bounding box center [220, 417] width 313 height 21
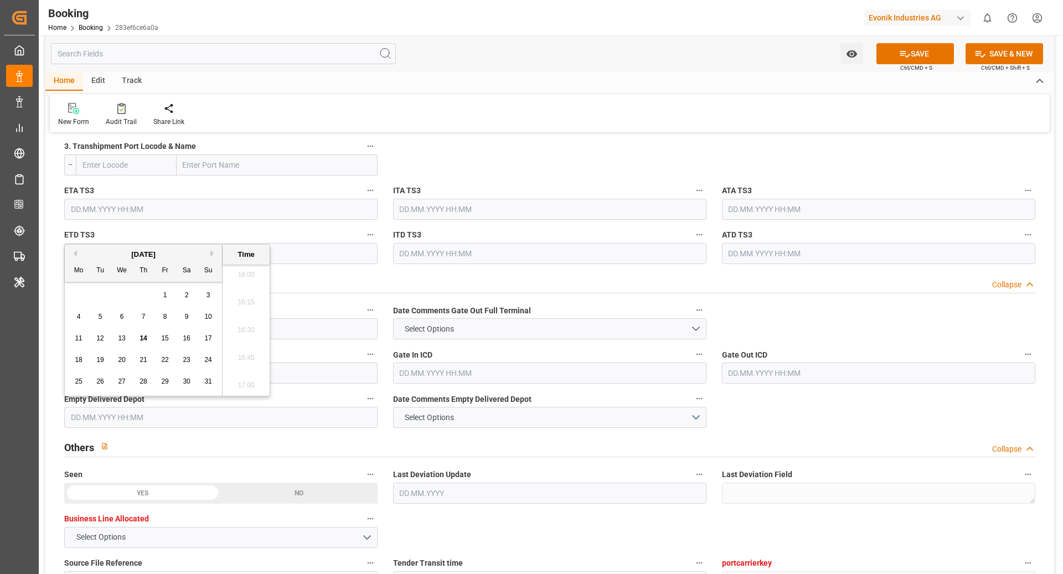
click at [168, 292] on div "1" at bounding box center [165, 295] width 14 height 13
type input "[DATE] 00:00"
click at [600, 270] on div "On-Carriage Data Collapse" at bounding box center [549, 284] width 987 height 32
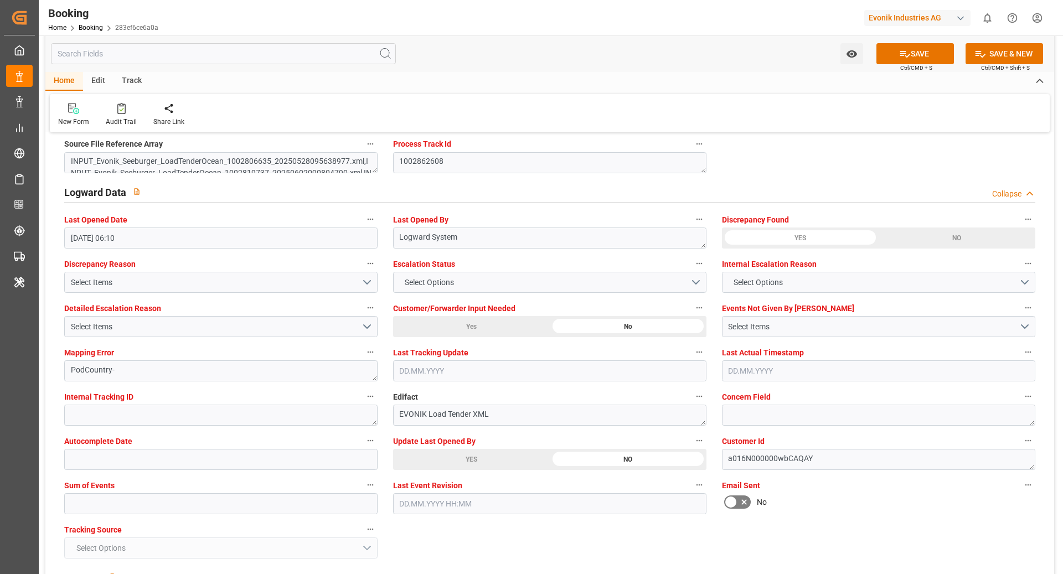
scroll to position [1969, 0]
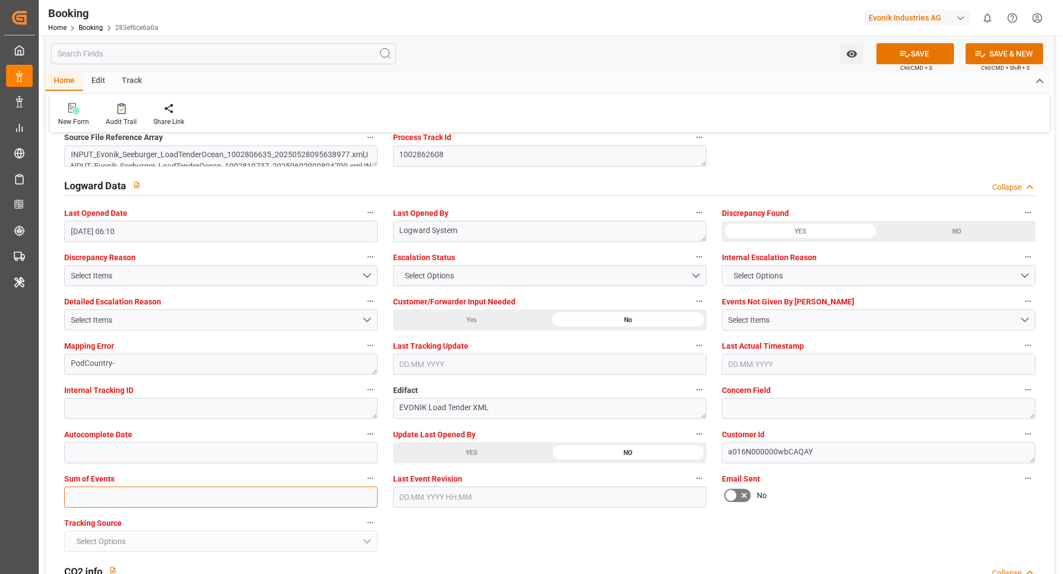
click at [103, 487] on input "text" at bounding box center [220, 497] width 313 height 21
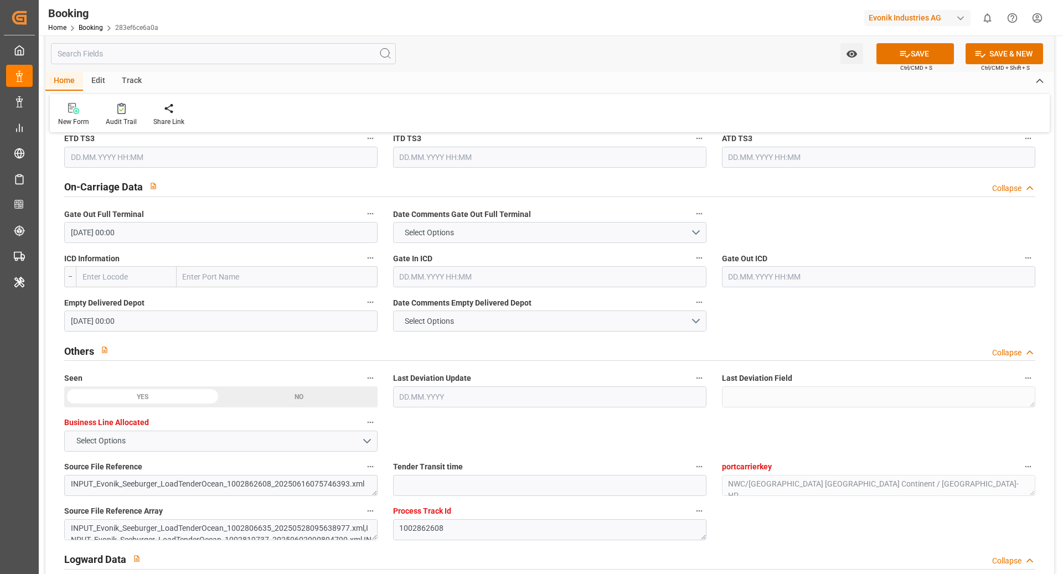
scroll to position [1534, 0]
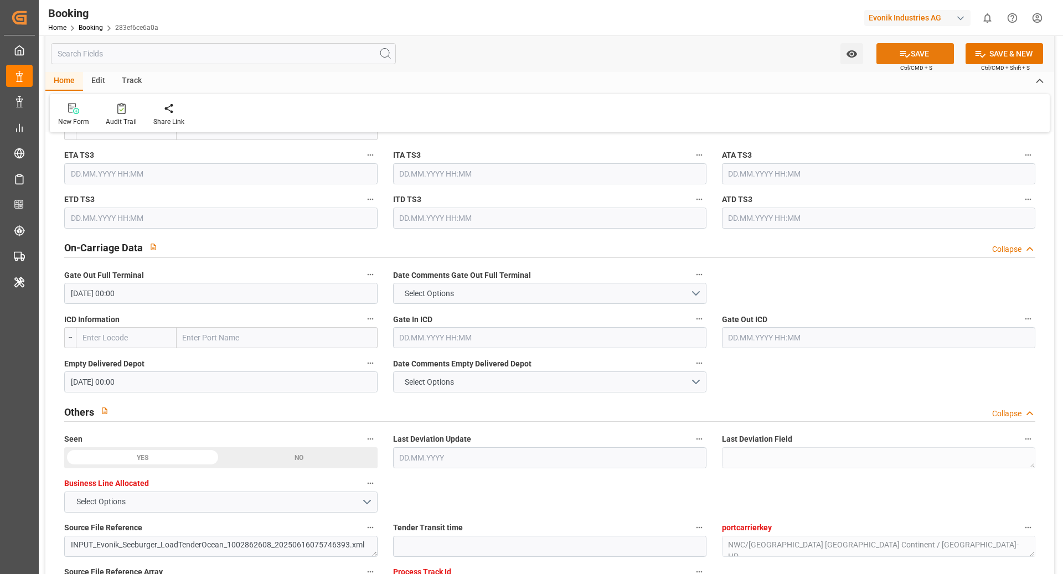
type input "0"
click at [904, 57] on icon at bounding box center [905, 54] width 12 height 12
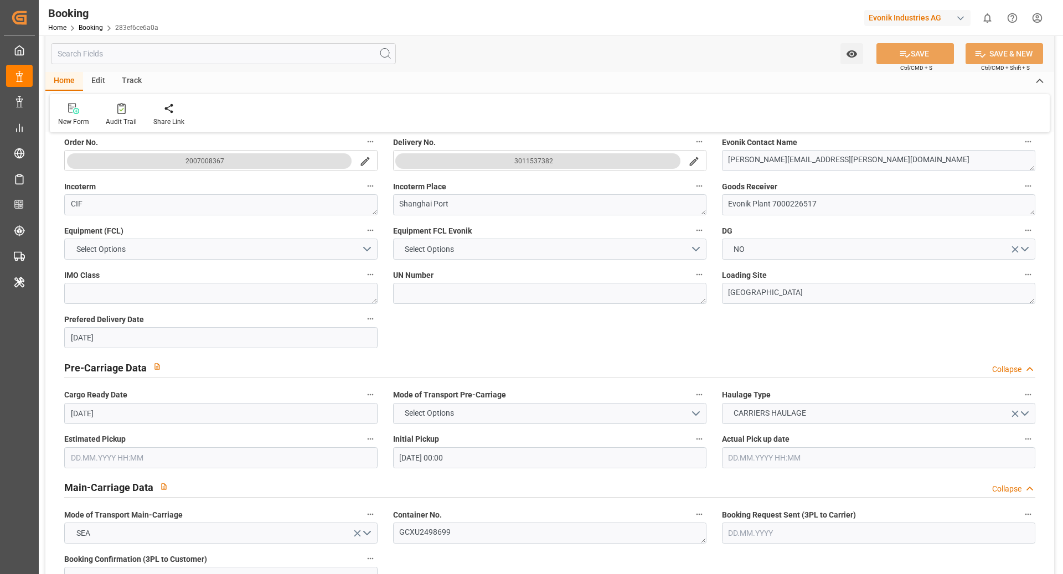
scroll to position [0, 0]
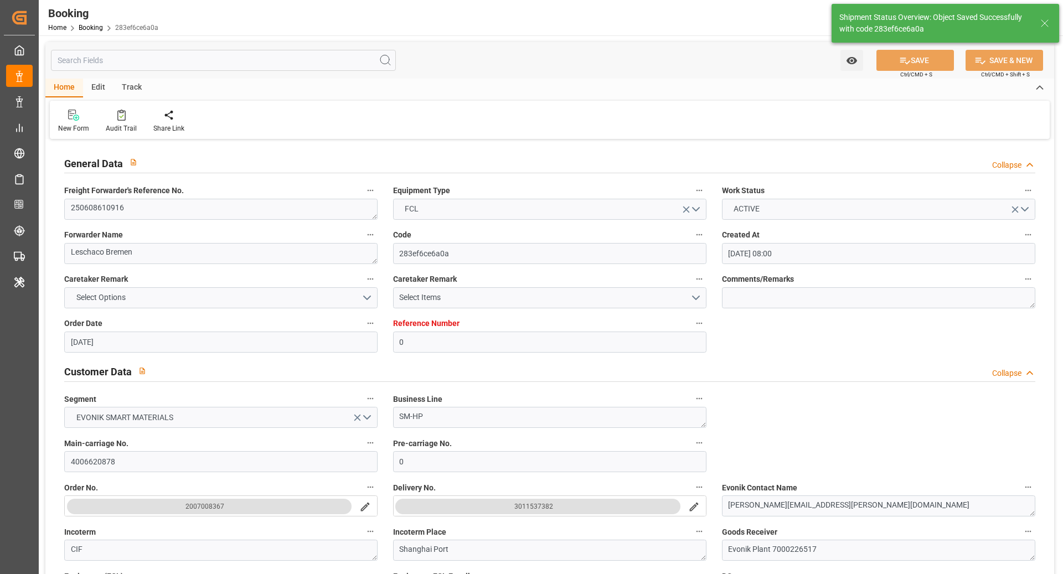
type textarea "NWC/[GEOGRAPHIC_DATA] [GEOGRAPHIC_DATA] Continent / [GEOGRAPHIC_DATA]-HP"
type textarea "[PERSON_NAME]"
type textarea "Pod-PodRegionName-"
type input "36"
type input "[DATE] 00:00"
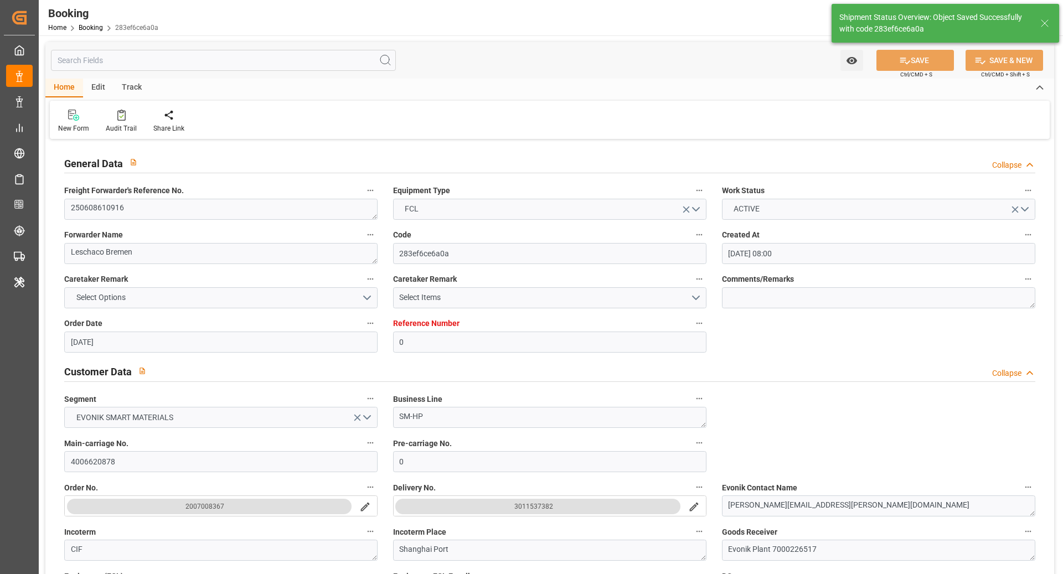
type input "[DATE] 00:00"
type input "[DATE] 11:09"
